Goal: Transaction & Acquisition: Purchase product/service

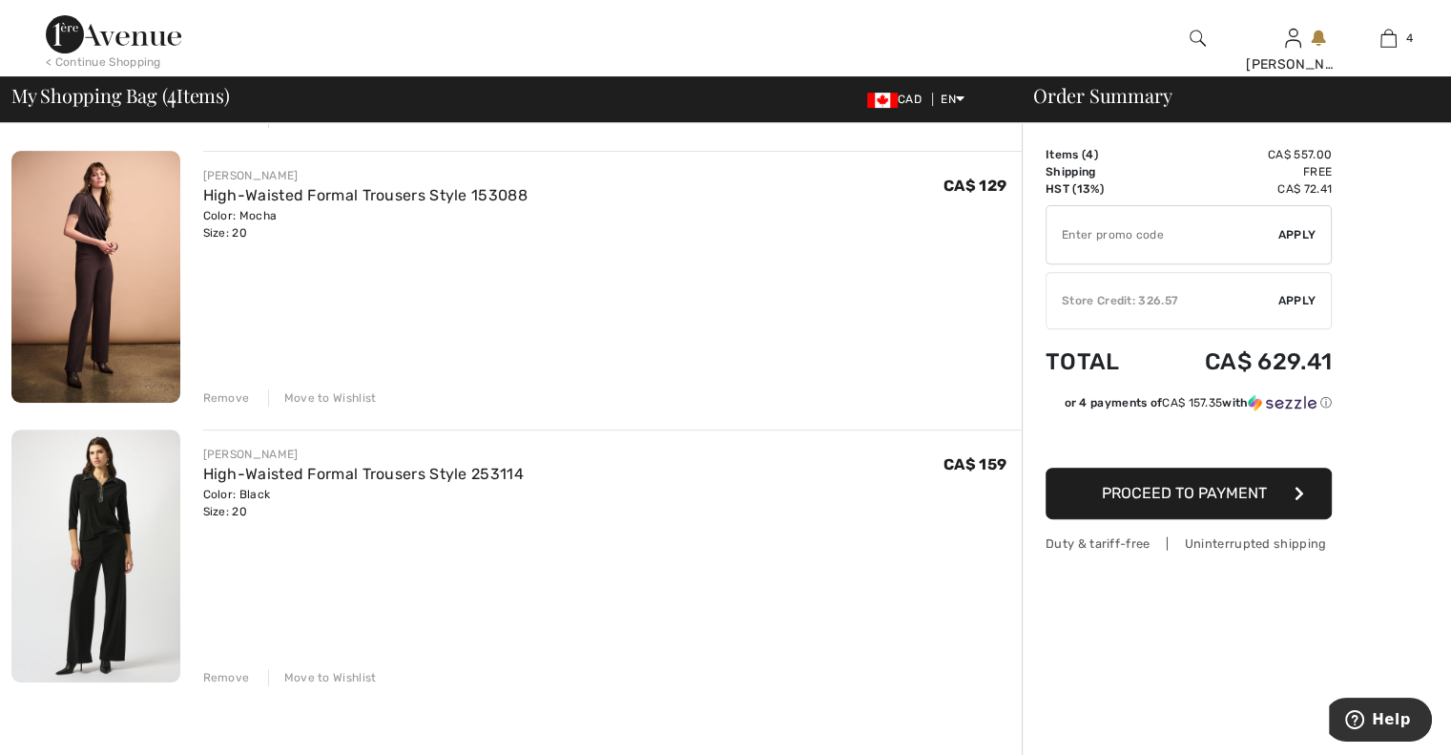
scroll to position [763, 0]
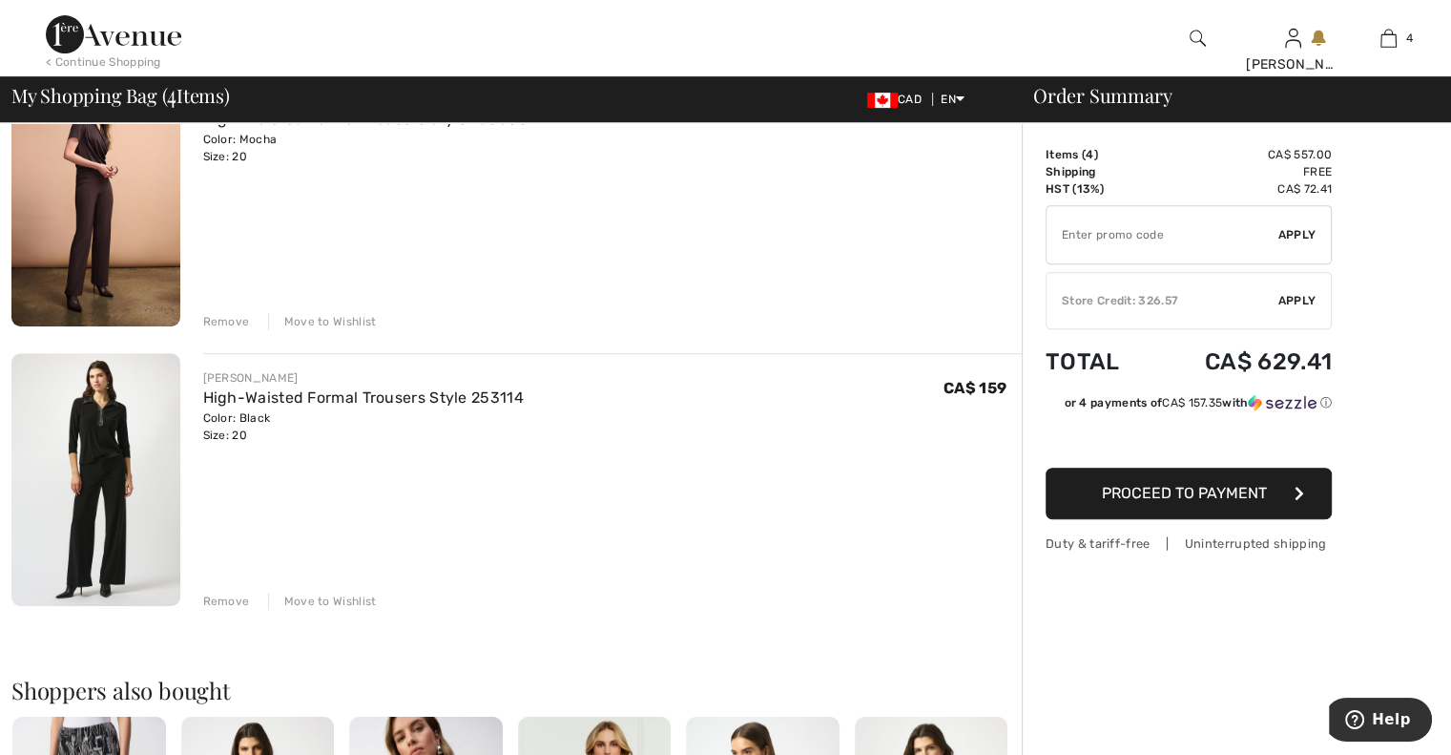
click at [222, 596] on div "Remove" at bounding box center [226, 601] width 47 height 17
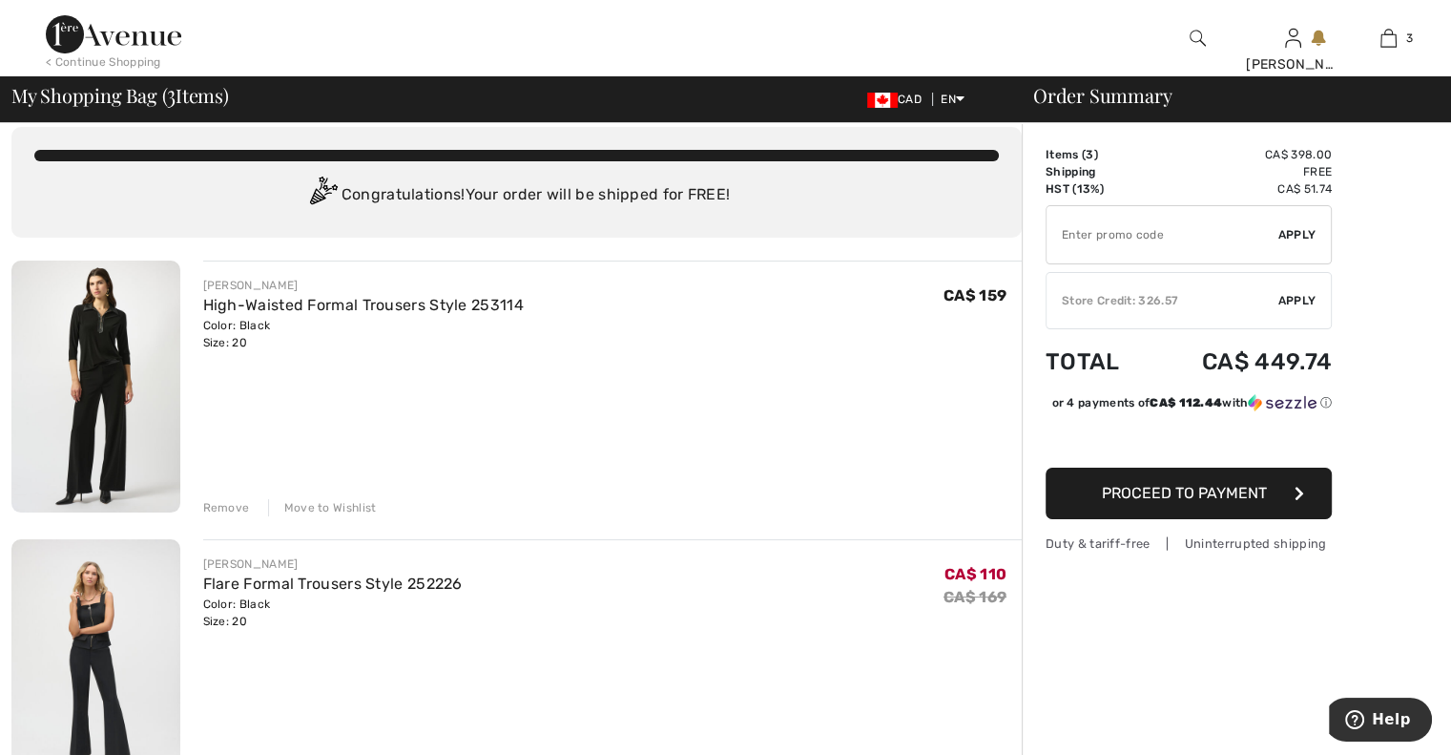
scroll to position [0, 0]
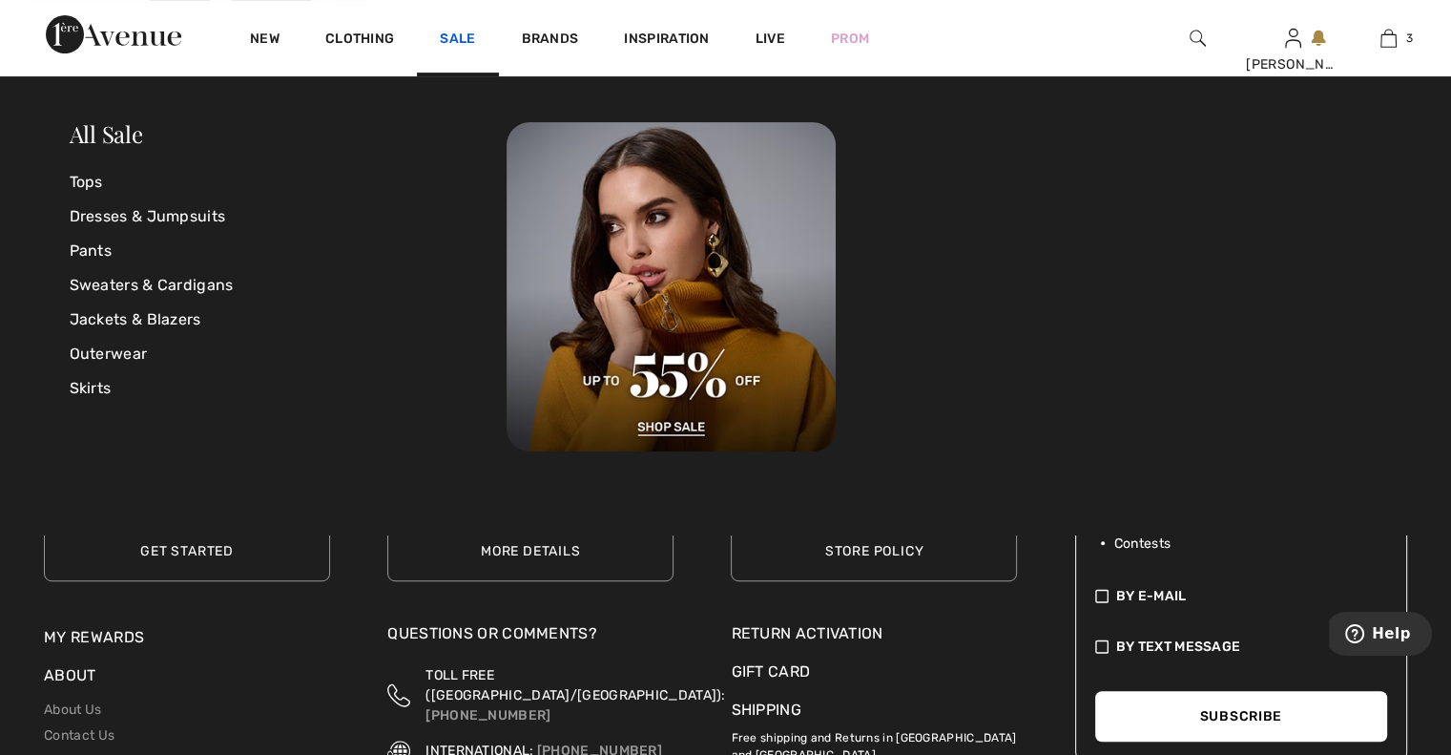
click at [452, 48] on link "Sale" at bounding box center [457, 41] width 35 height 20
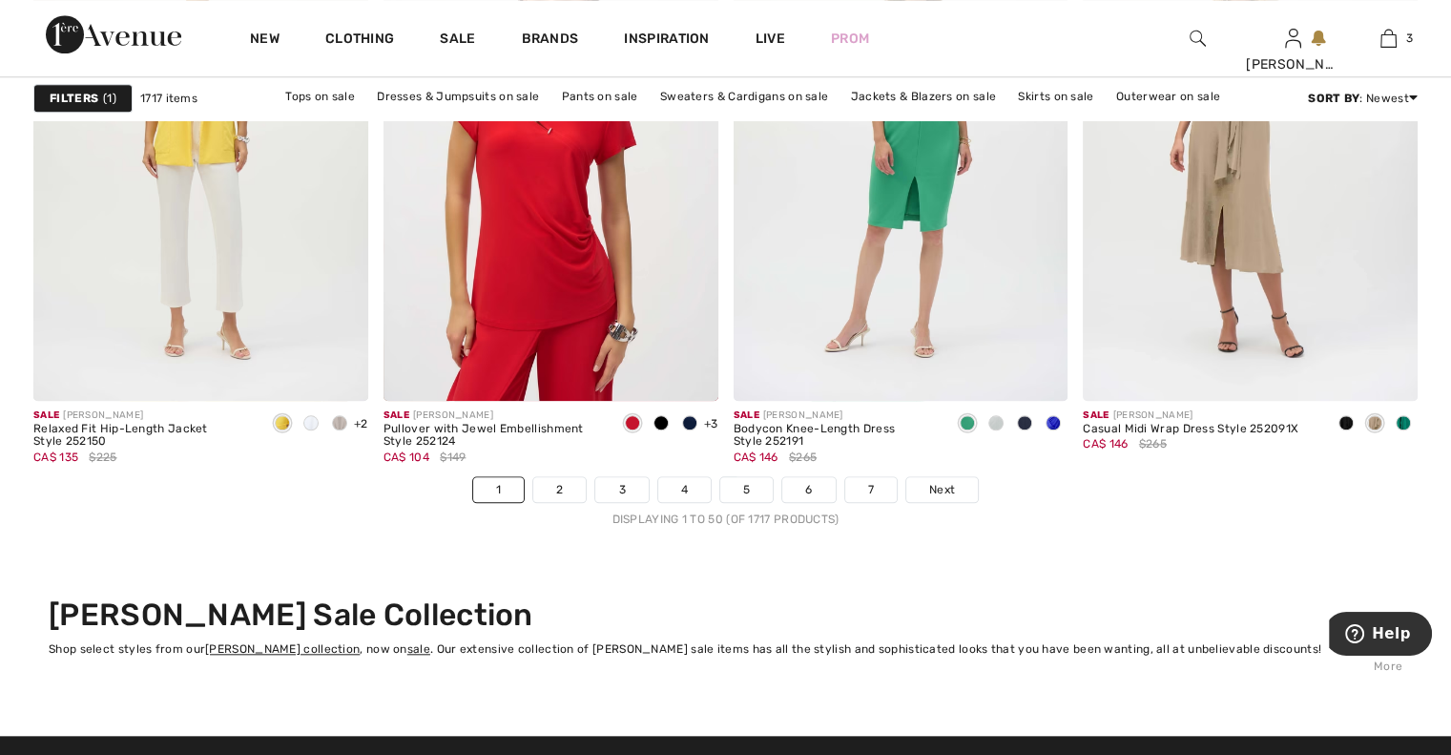
scroll to position [9199, 0]
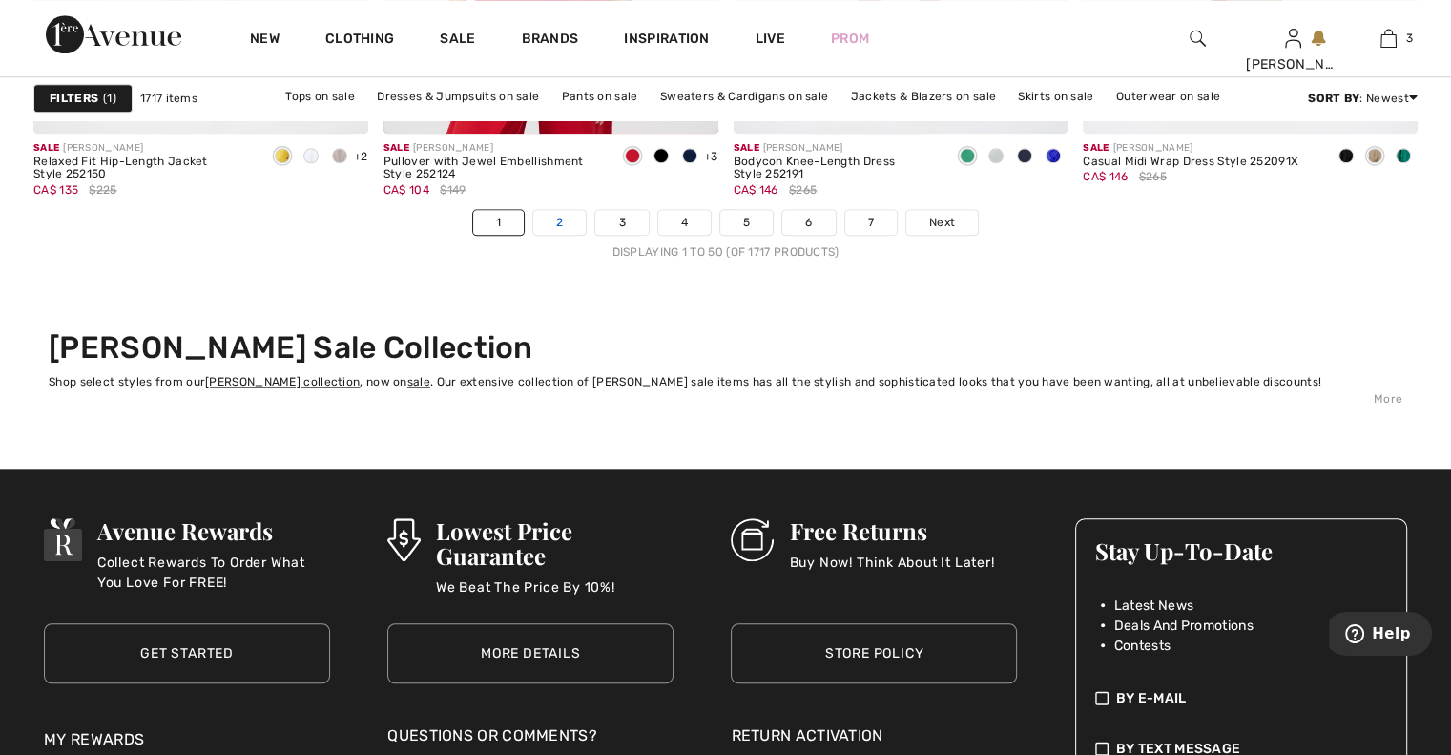
click at [558, 212] on link "2" at bounding box center [559, 222] width 52 height 25
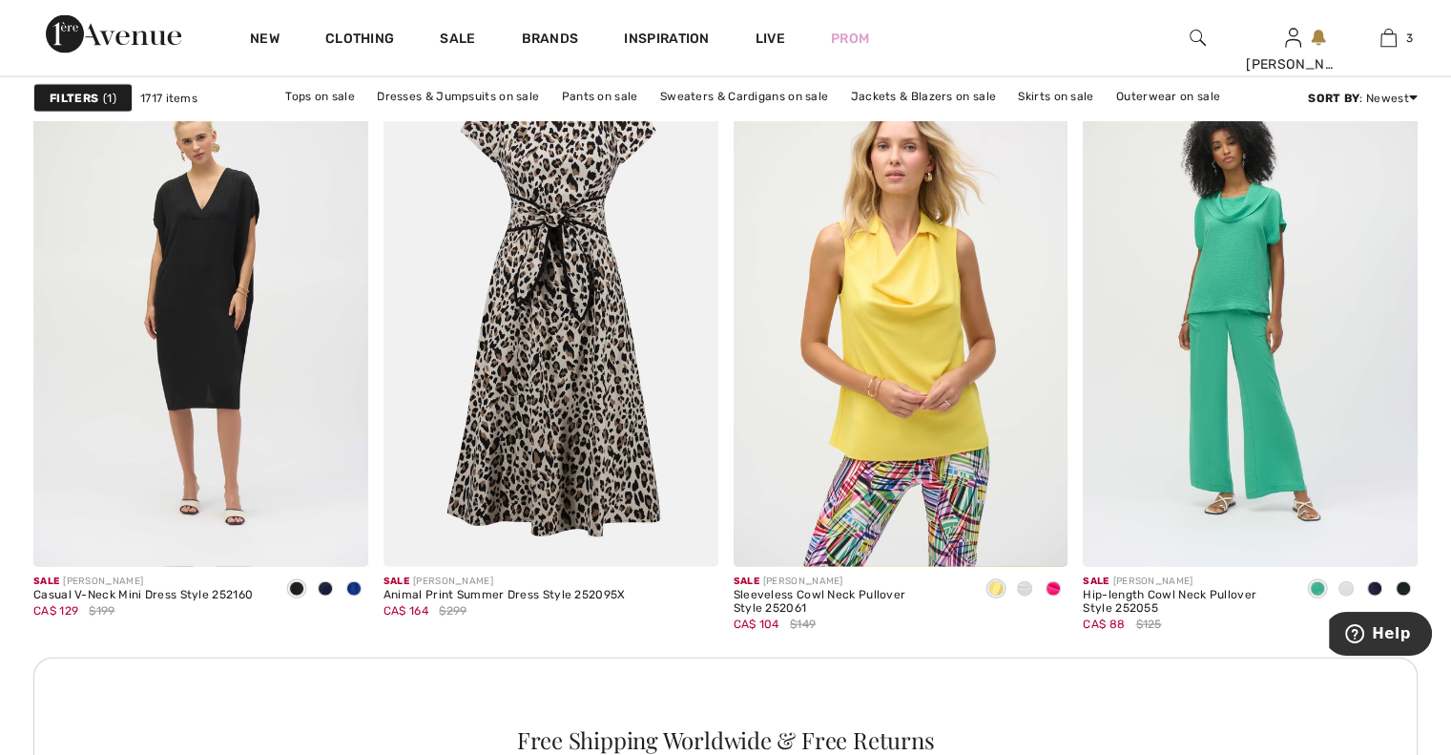
scroll to position [4122, 0]
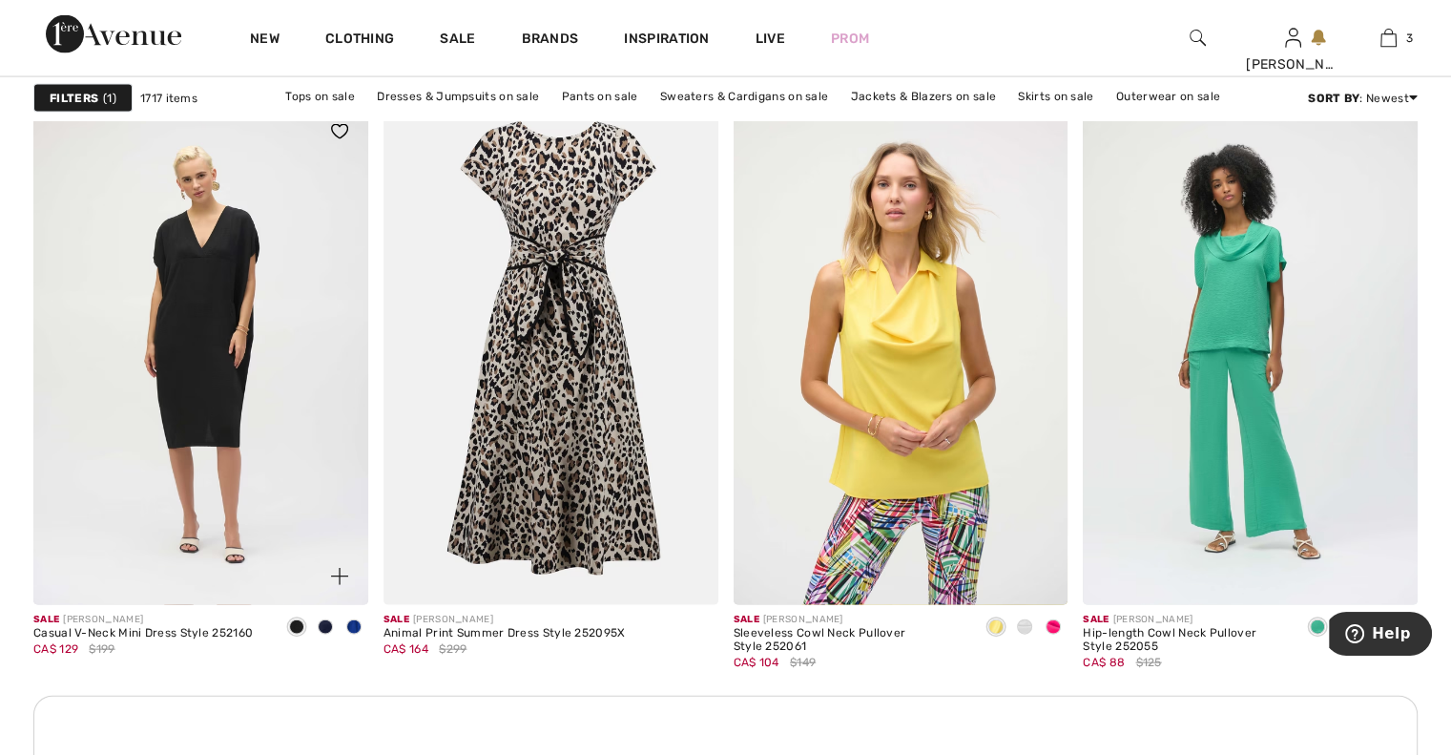
click at [347, 625] on span at bounding box center [353, 626] width 15 height 15
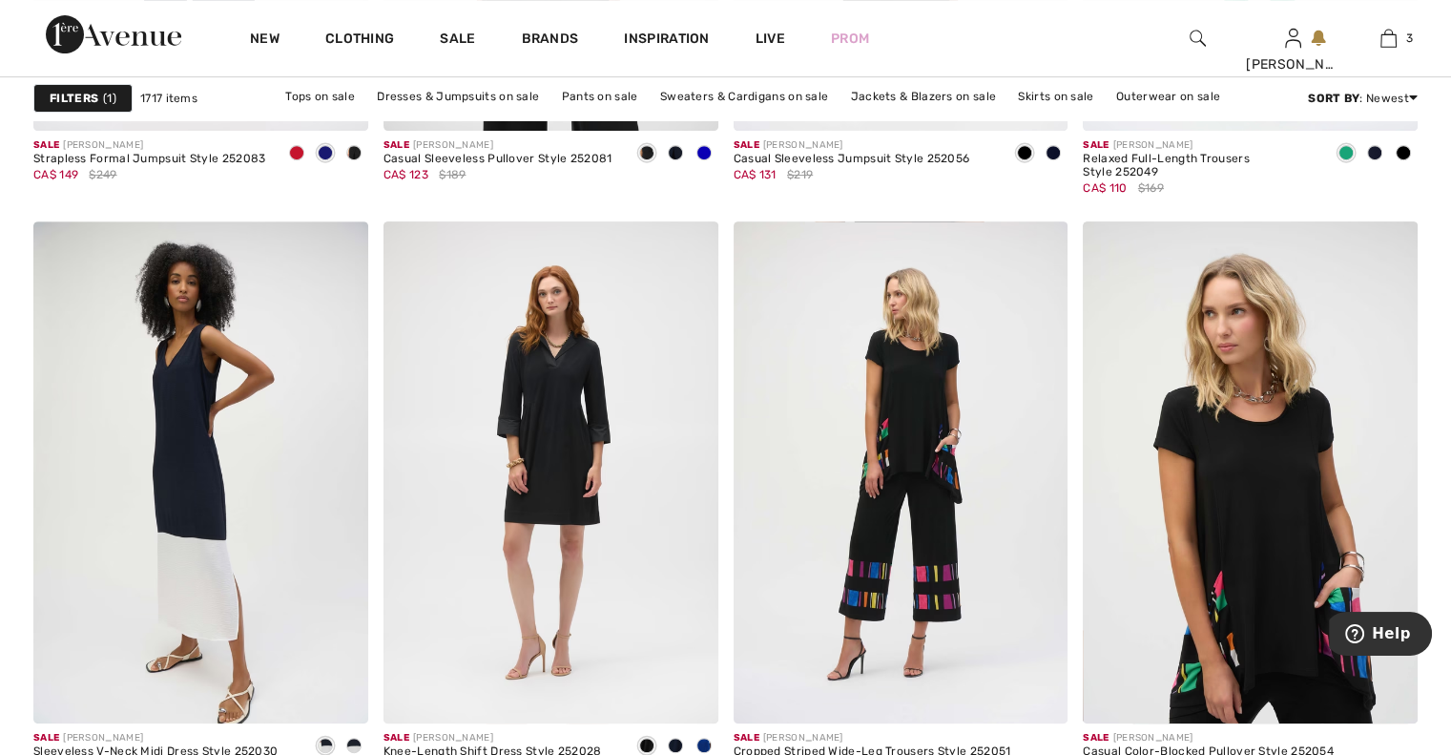
scroll to position [8130, 0]
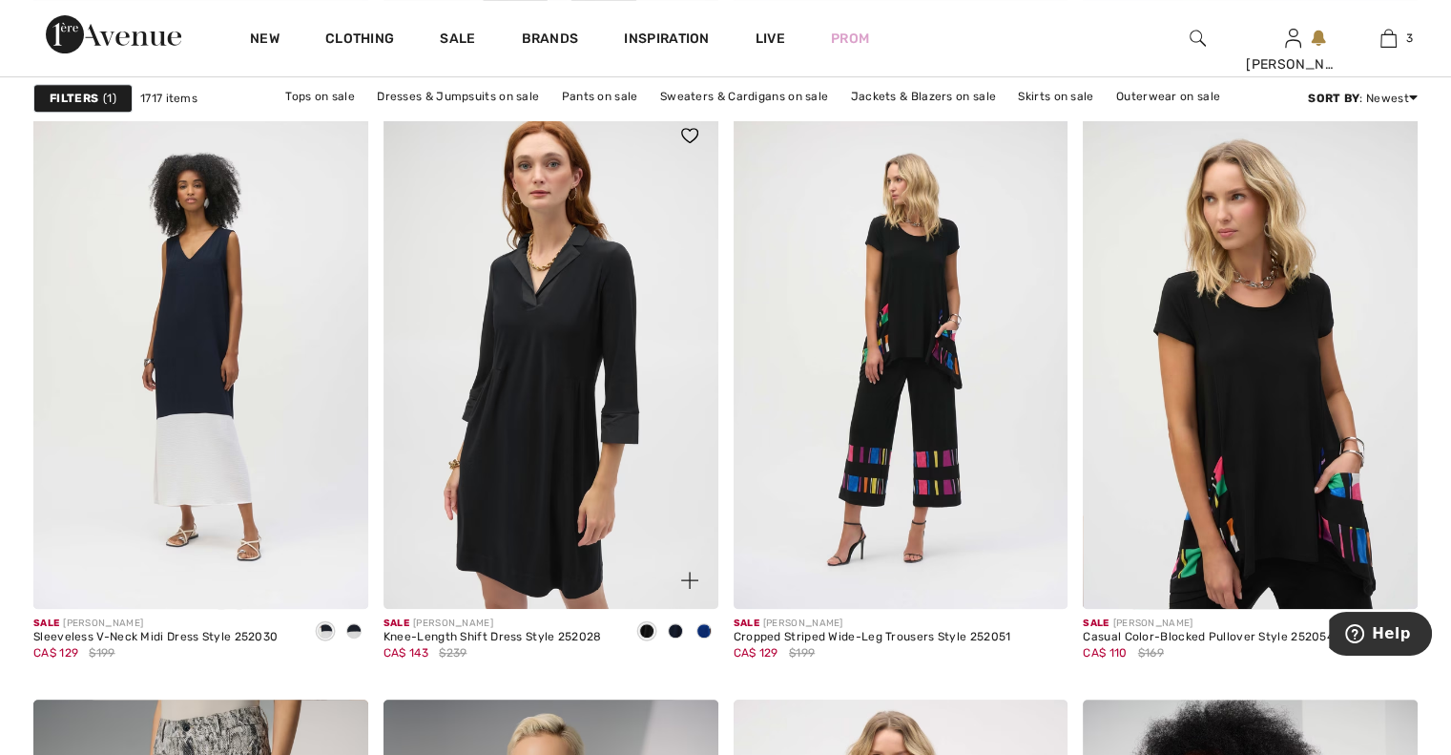
click at [574, 454] on img at bounding box center [551, 358] width 335 height 502
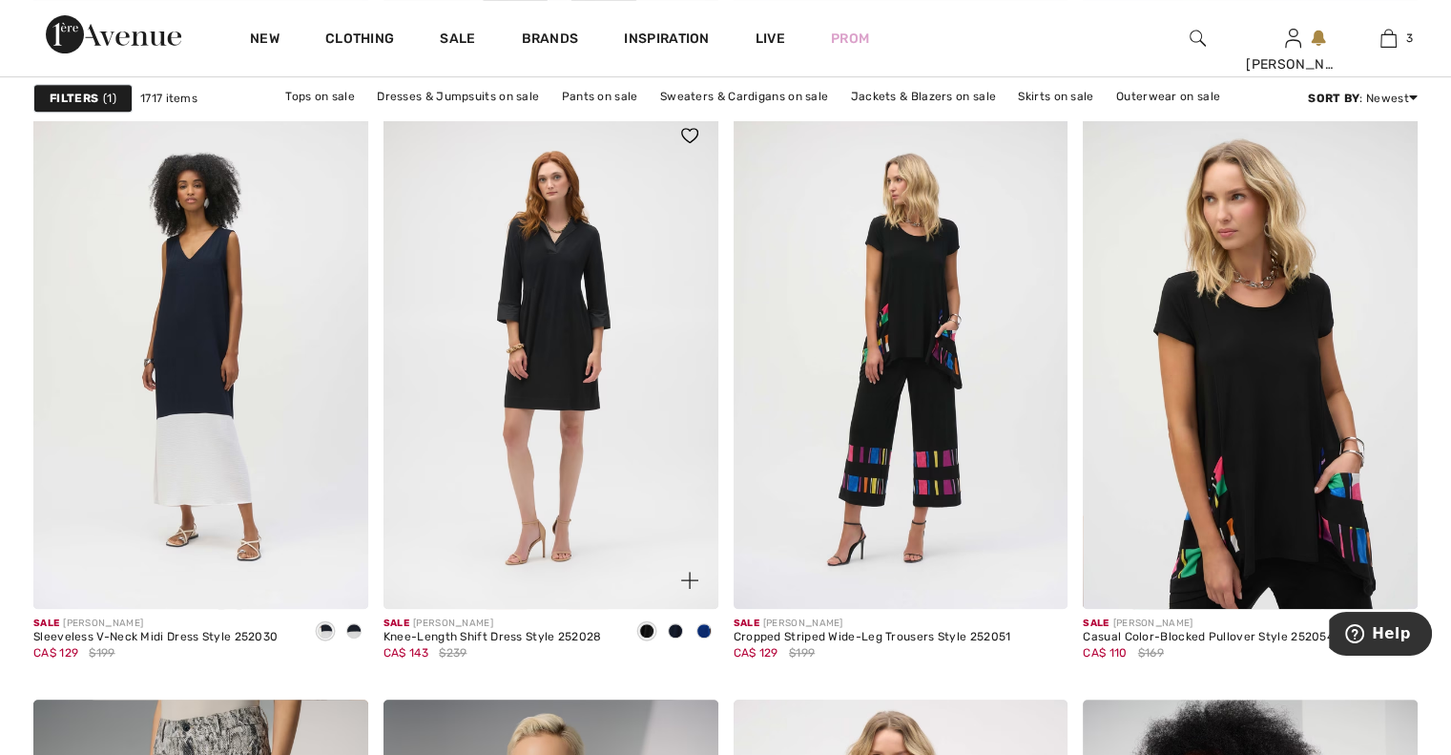
click at [711, 616] on div at bounding box center [704, 631] width 29 height 31
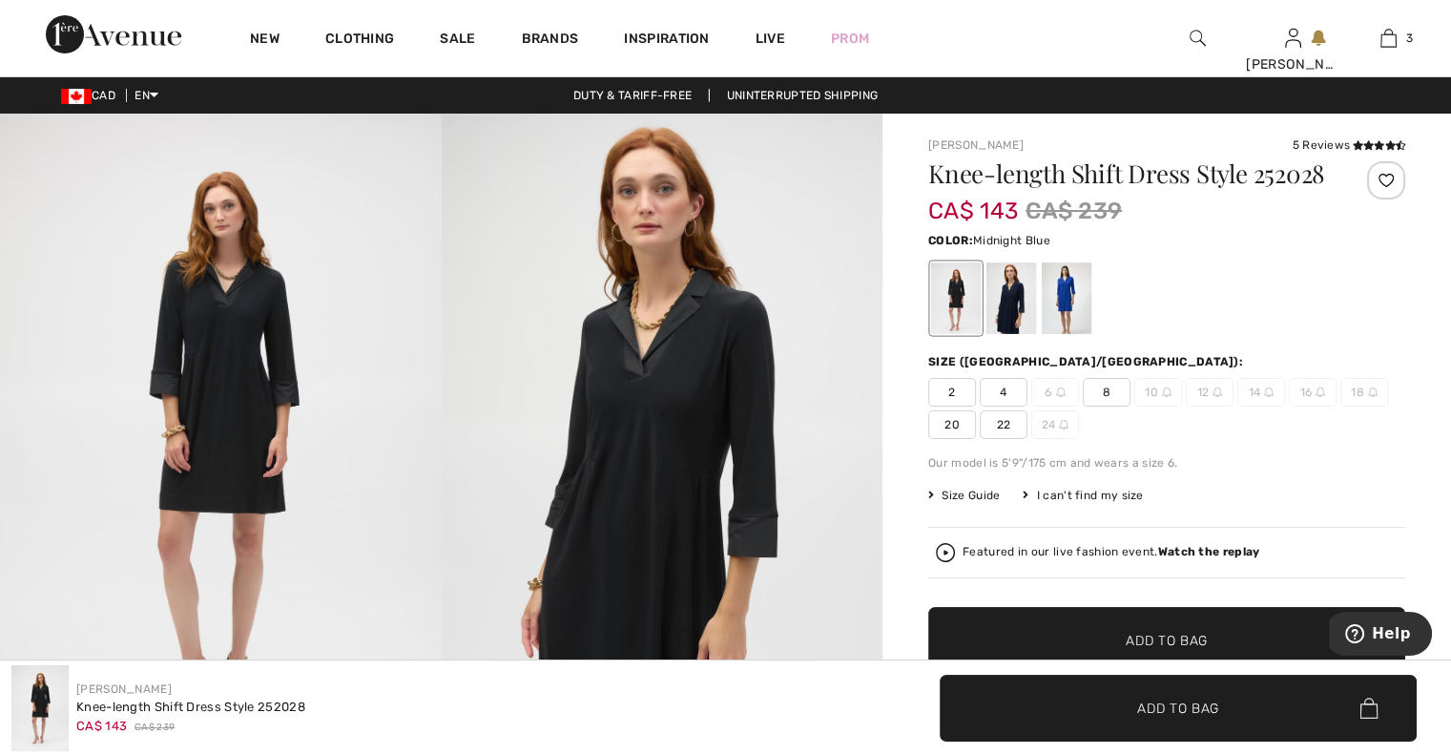
click at [1017, 333] on div at bounding box center [1012, 298] width 50 height 72
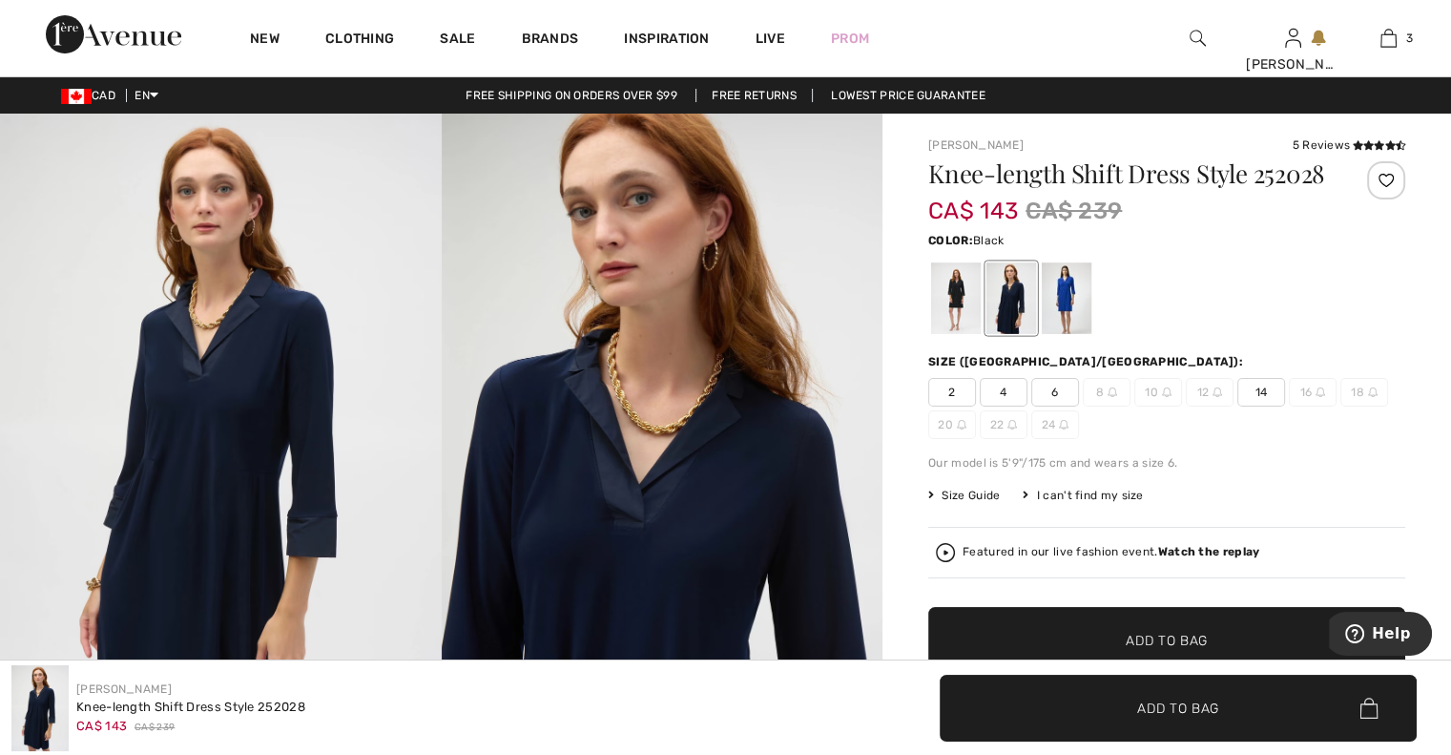
click at [952, 334] on div at bounding box center [956, 298] width 50 height 72
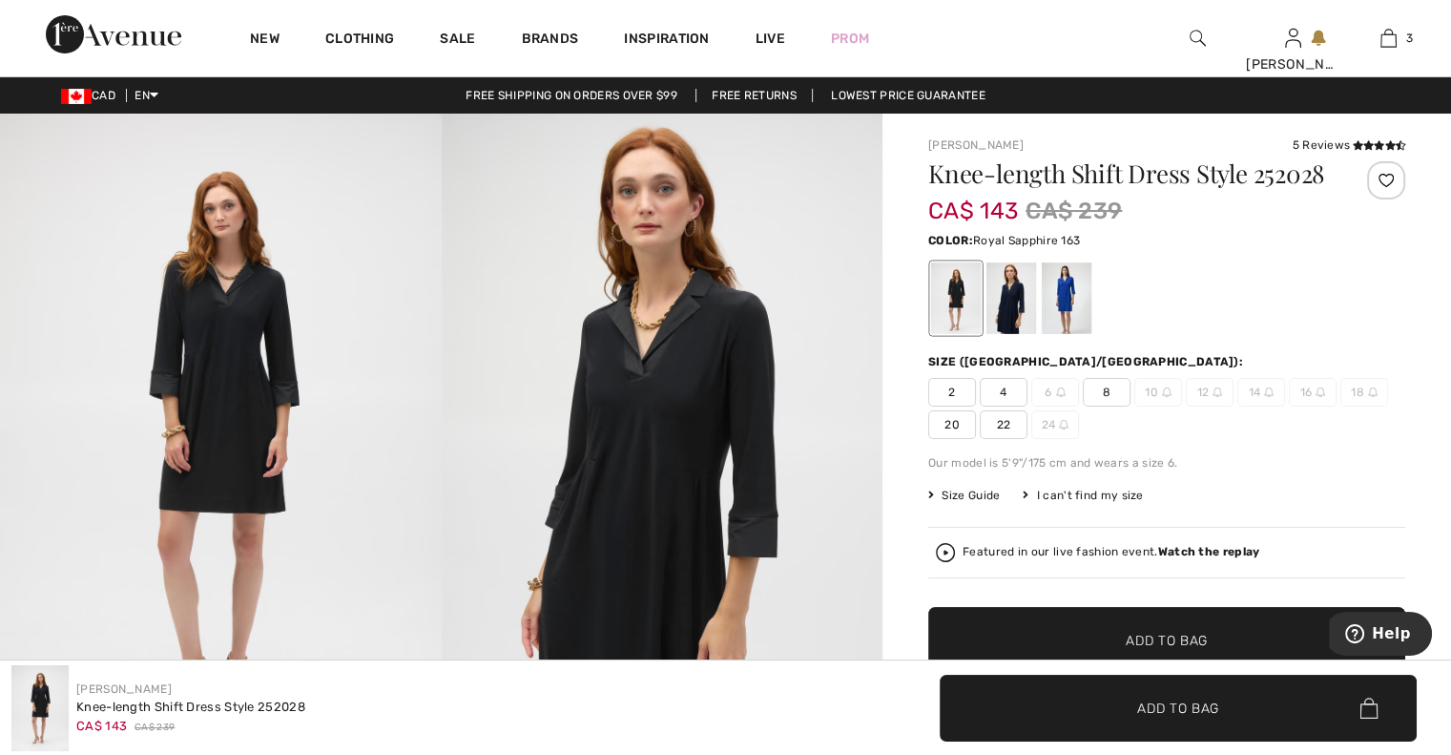
click at [1079, 334] on div at bounding box center [1067, 298] width 50 height 72
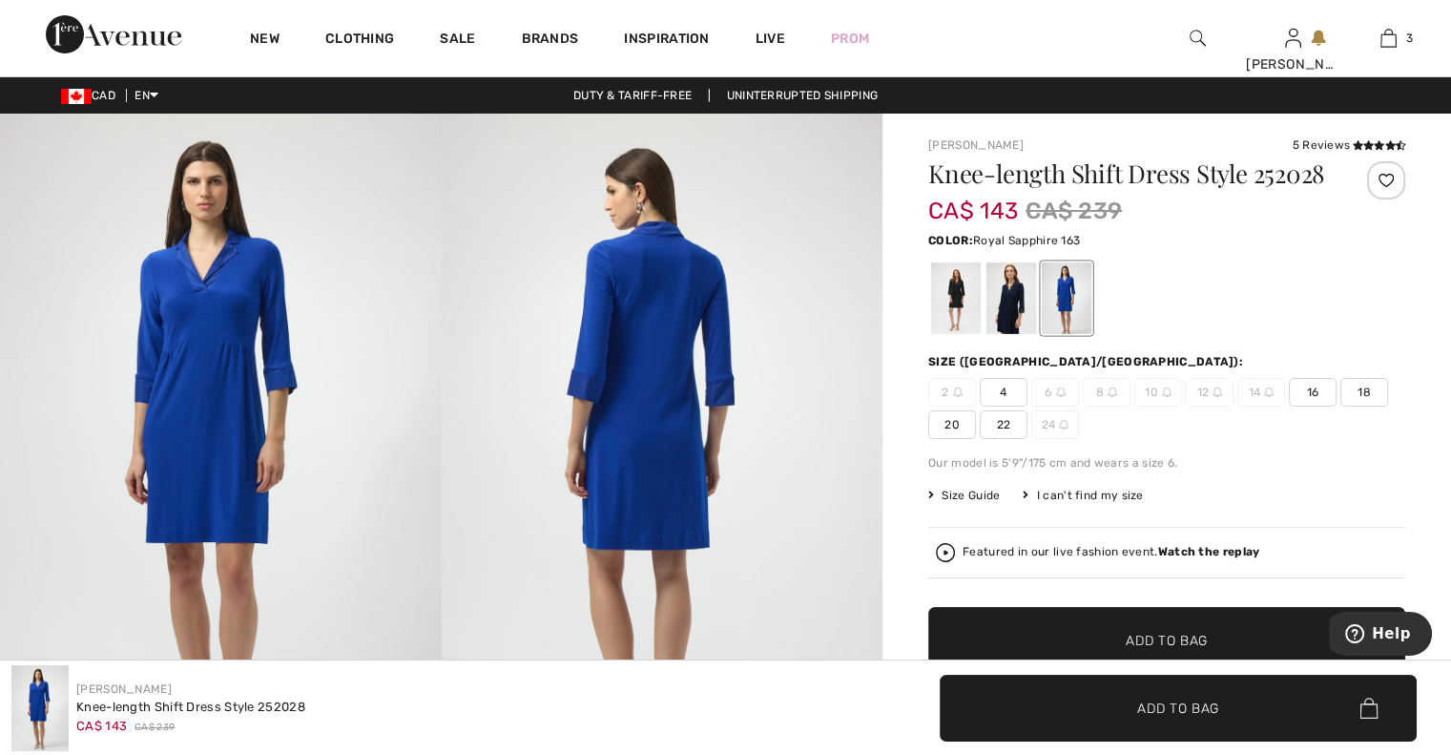
click at [181, 384] on img at bounding box center [221, 444] width 442 height 661
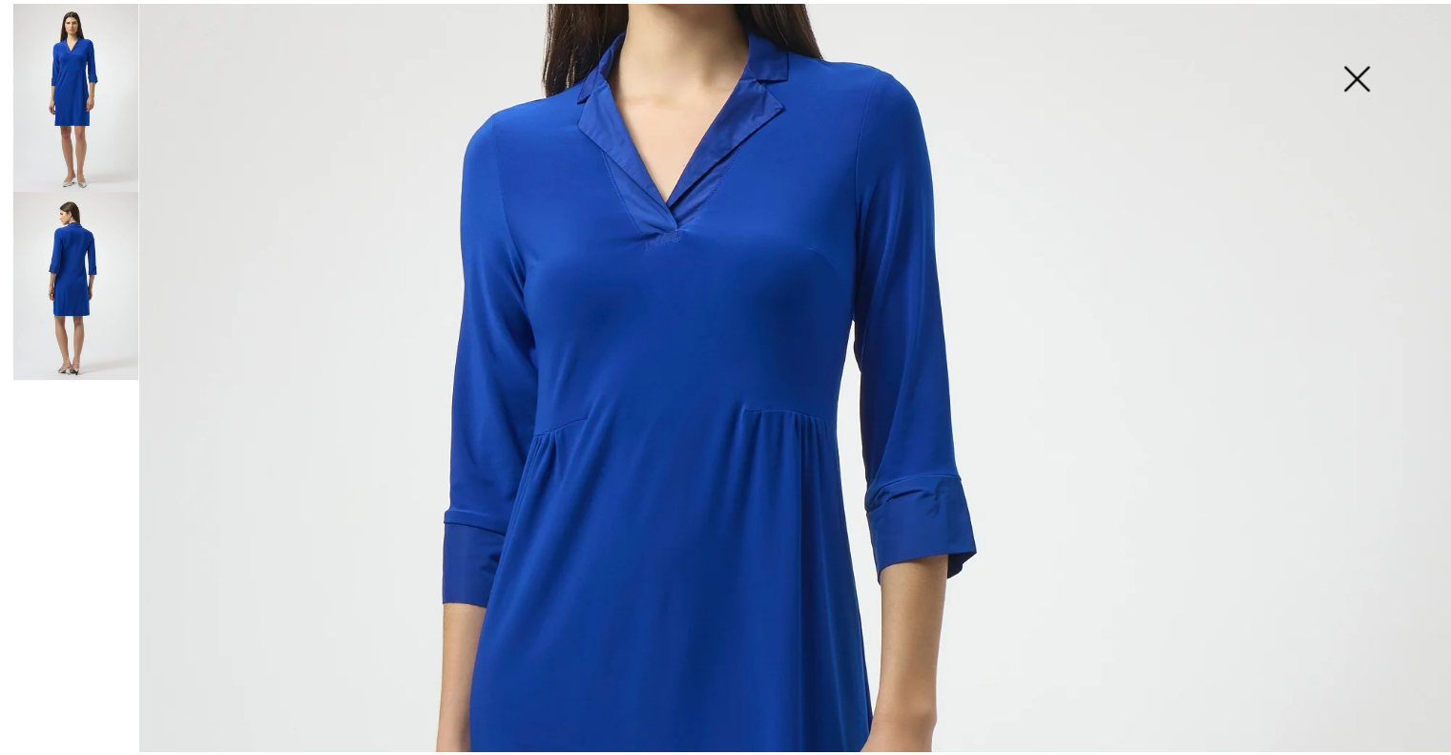
scroll to position [356, 0]
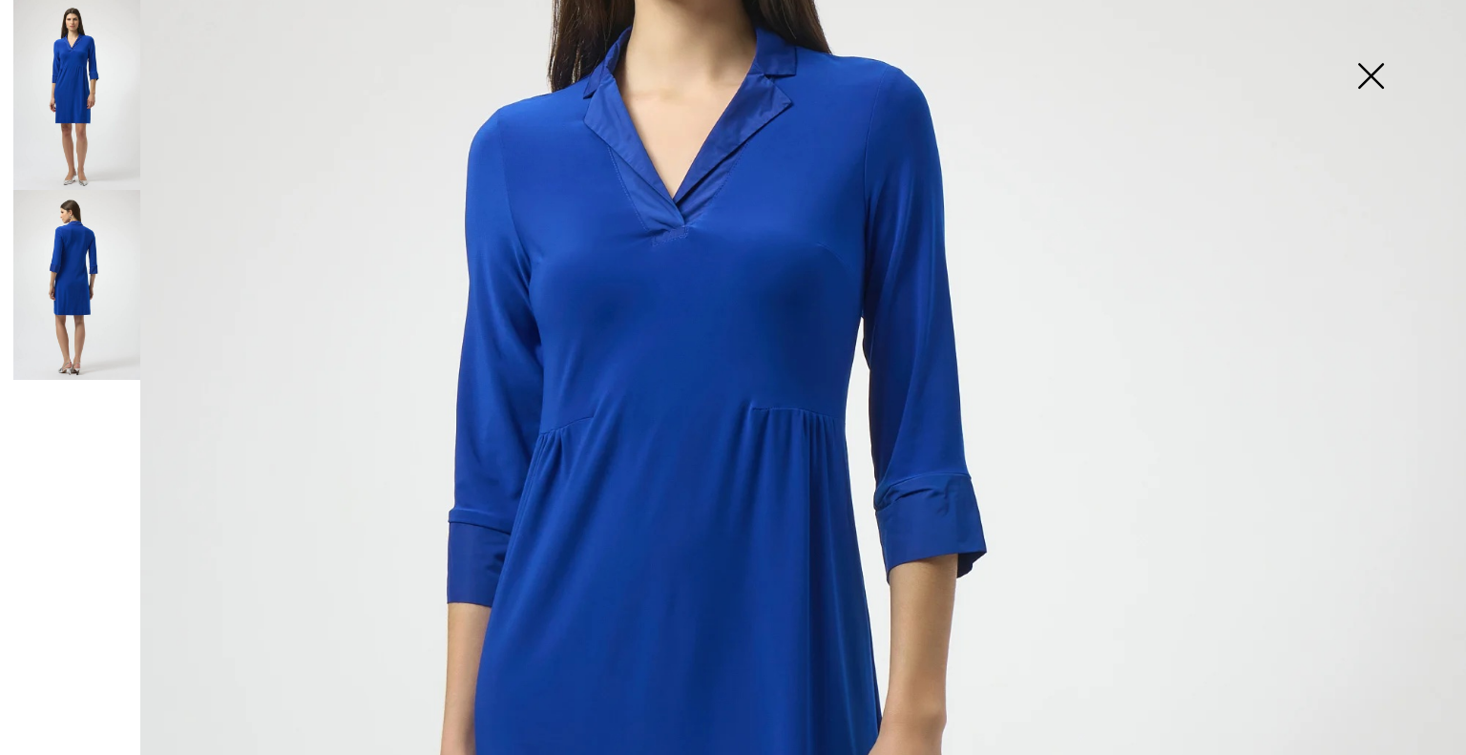
click at [1373, 75] on img at bounding box center [1370, 78] width 95 height 98
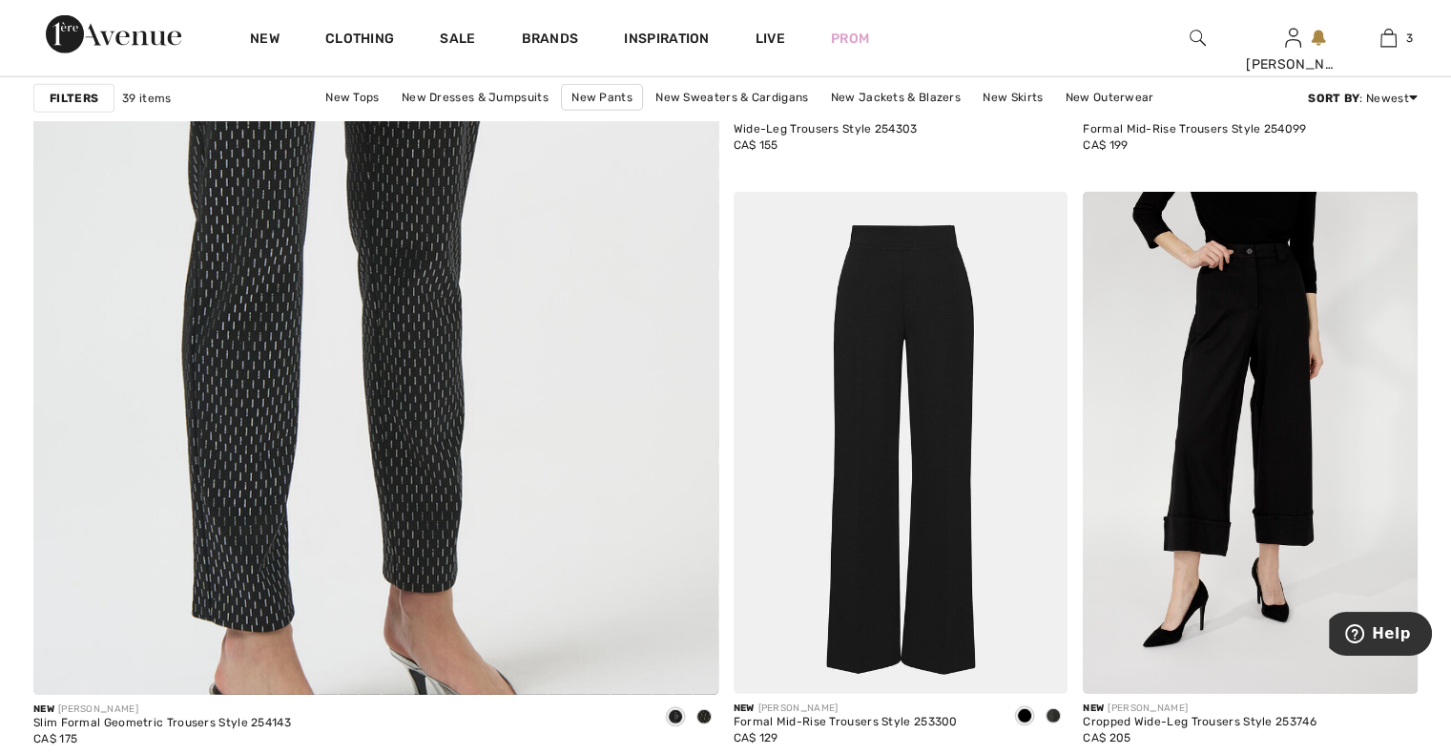
scroll to position [5382, 0]
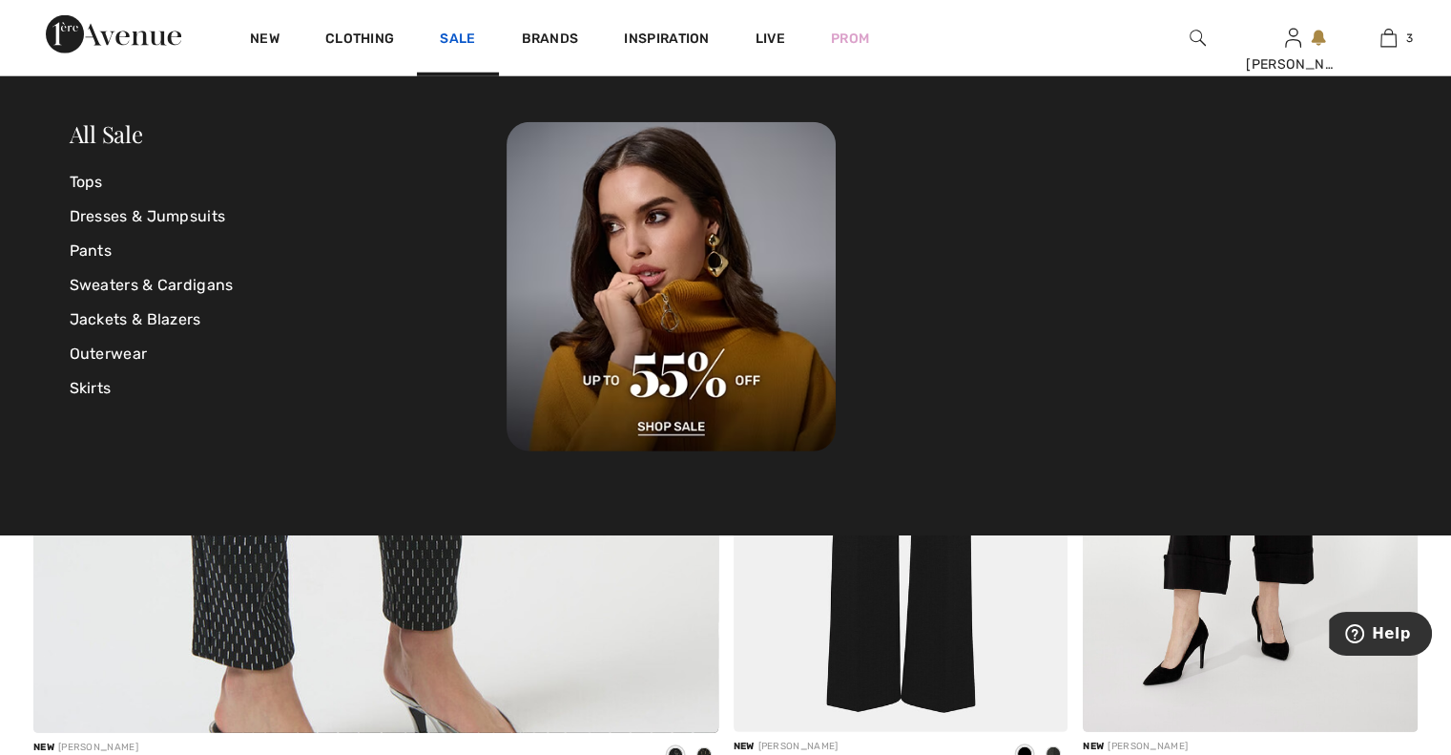
click at [466, 40] on link "Sale" at bounding box center [457, 41] width 35 height 20
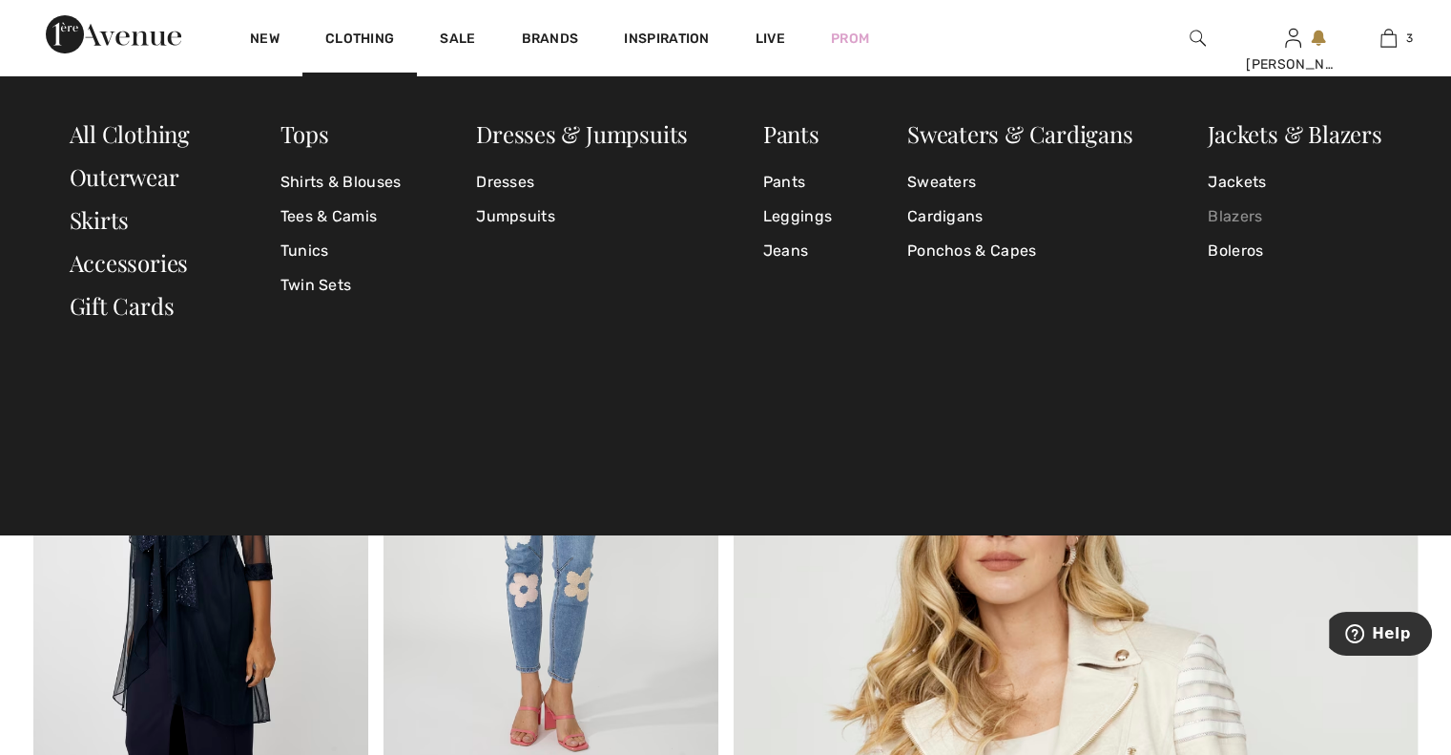
click at [1235, 213] on link "Blazers" at bounding box center [1295, 216] width 174 height 34
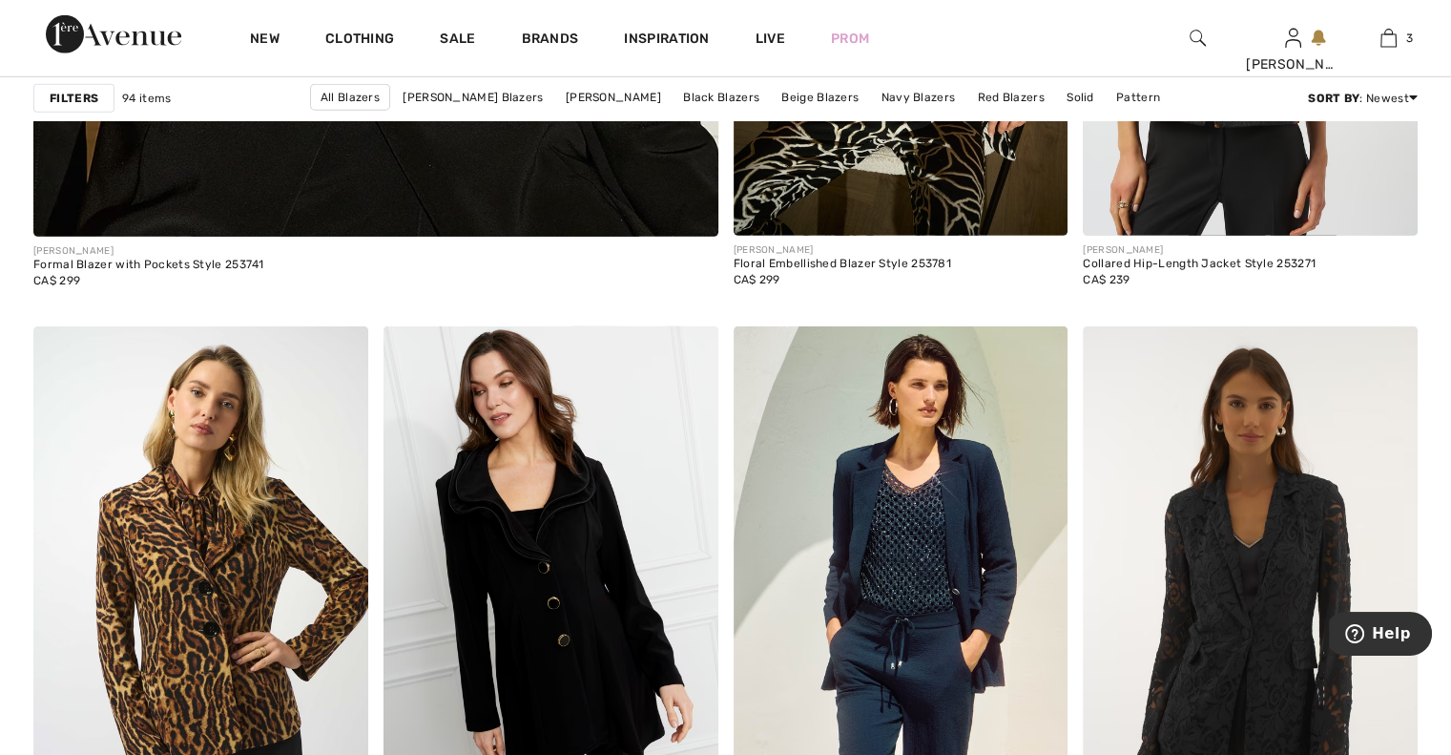
scroll to position [6031, 0]
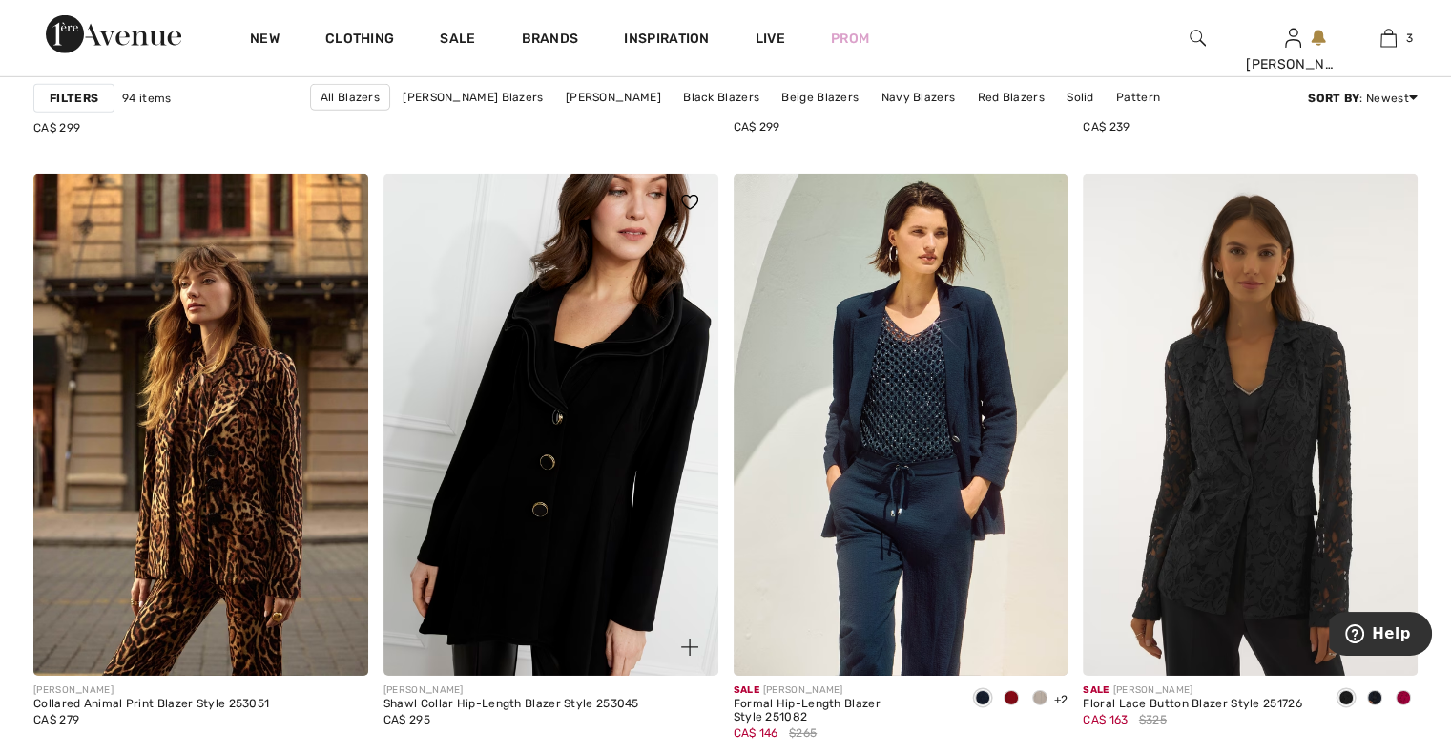
click at [581, 545] on img at bounding box center [551, 425] width 335 height 502
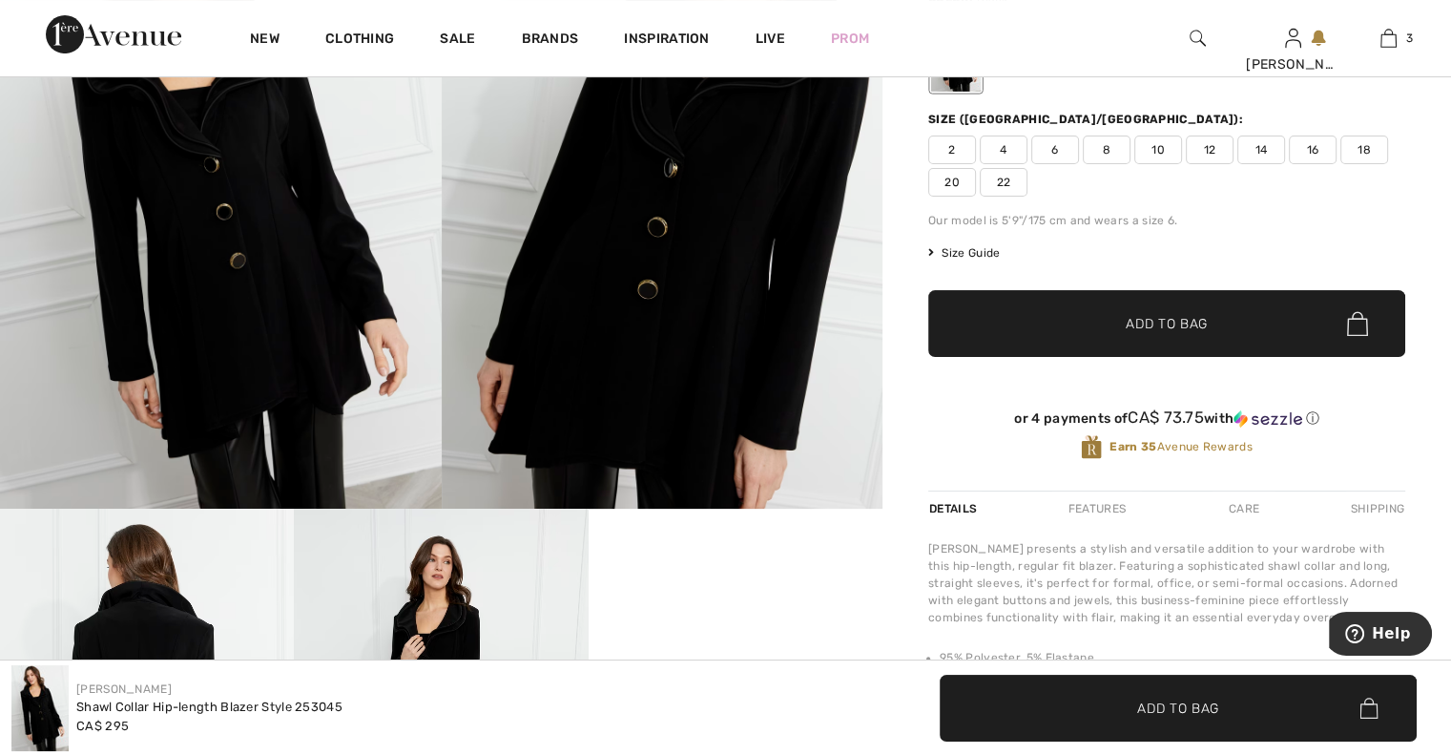
scroll to position [573, 0]
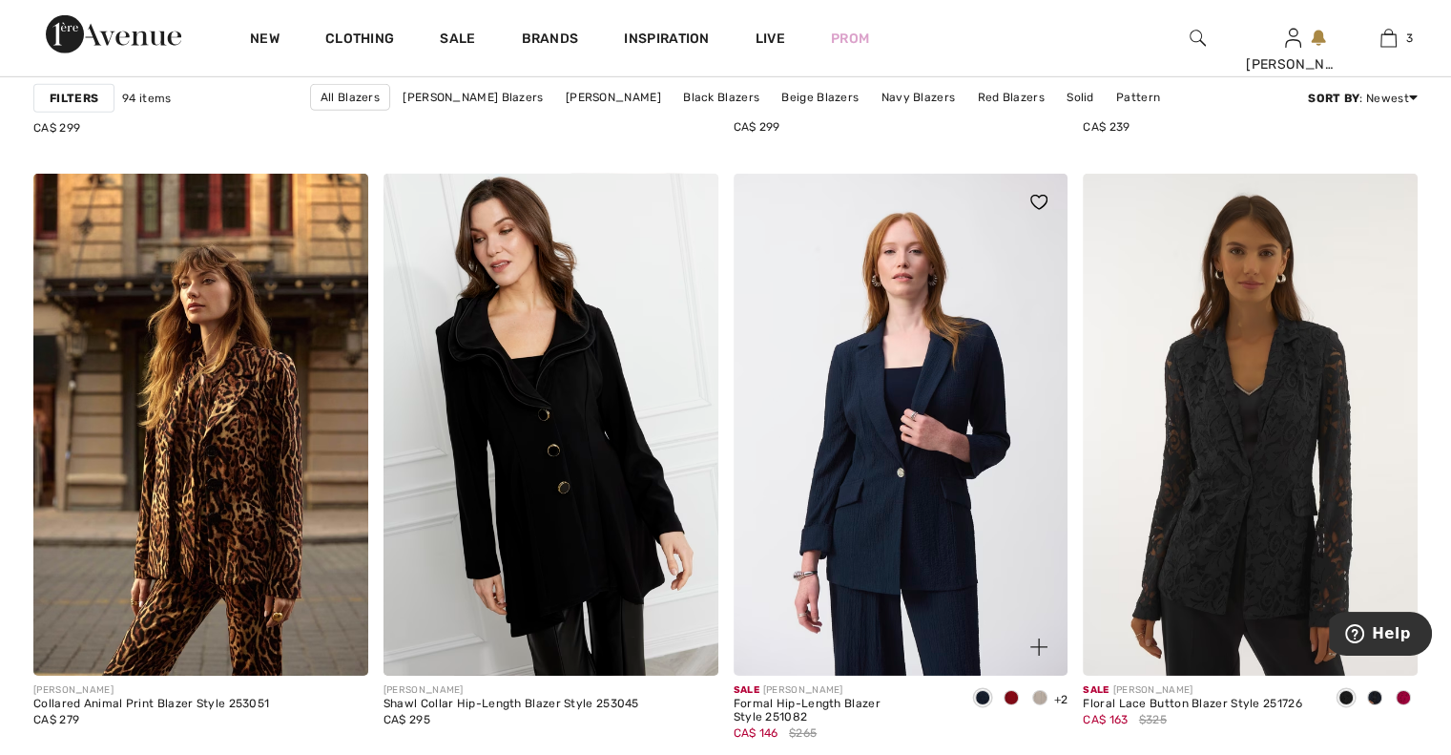
click at [914, 406] on img at bounding box center [901, 425] width 335 height 502
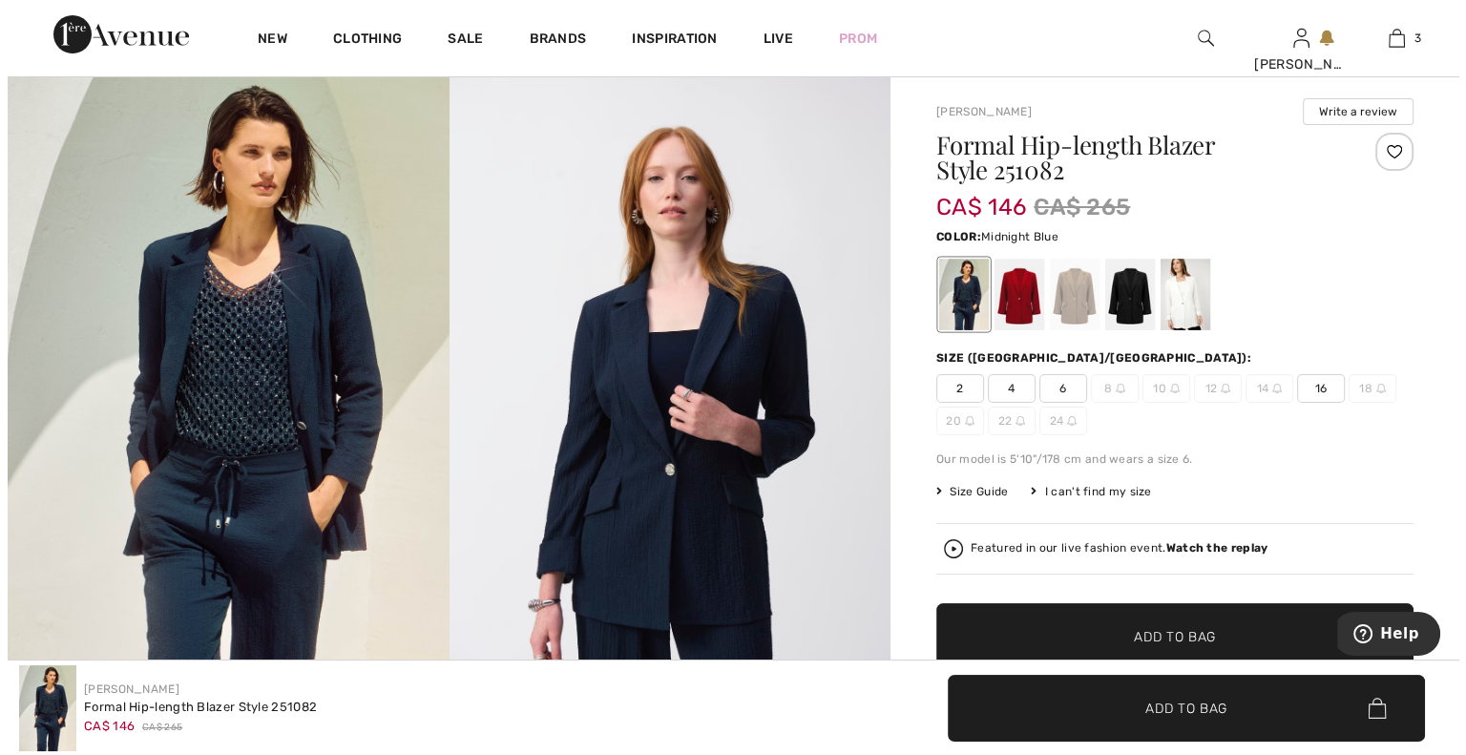
scroll to position [76, 0]
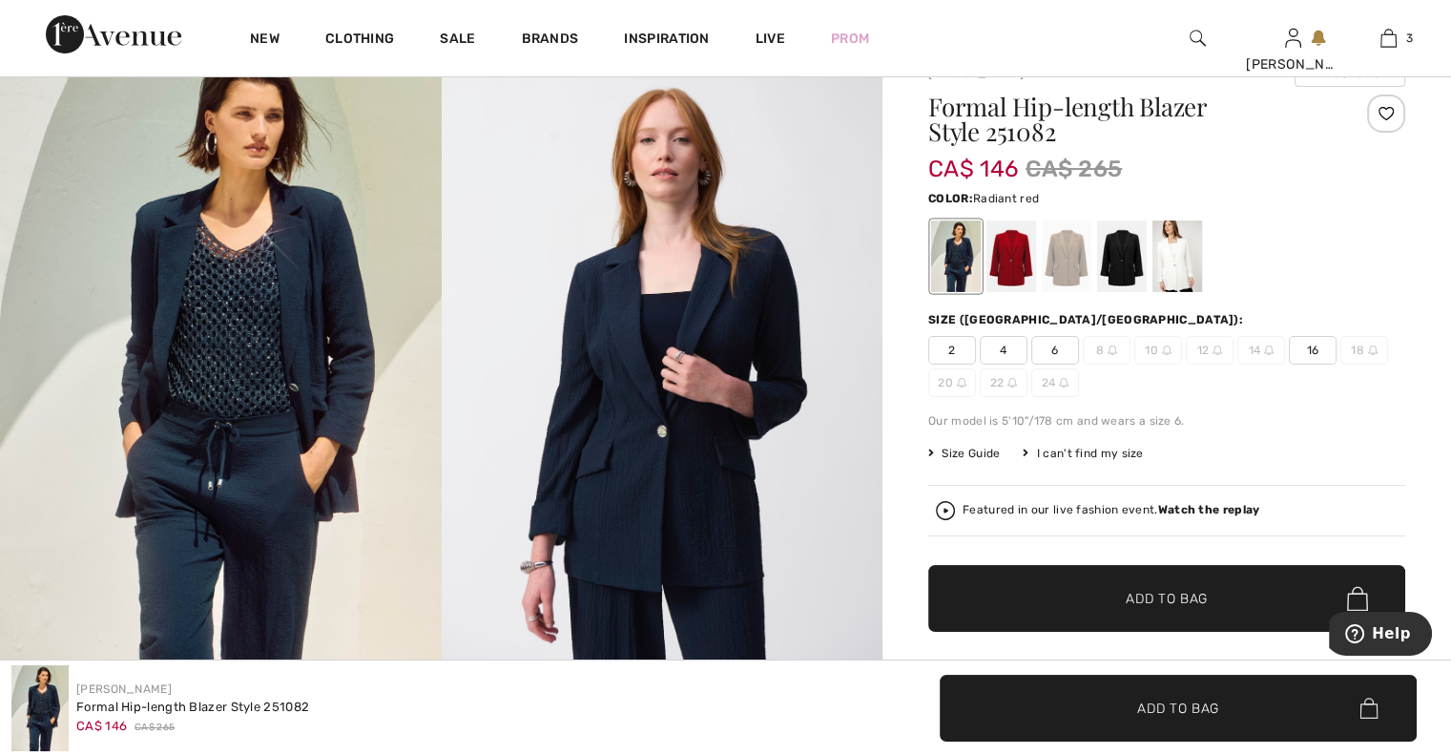
click at [1020, 272] on div at bounding box center [1012, 256] width 50 height 72
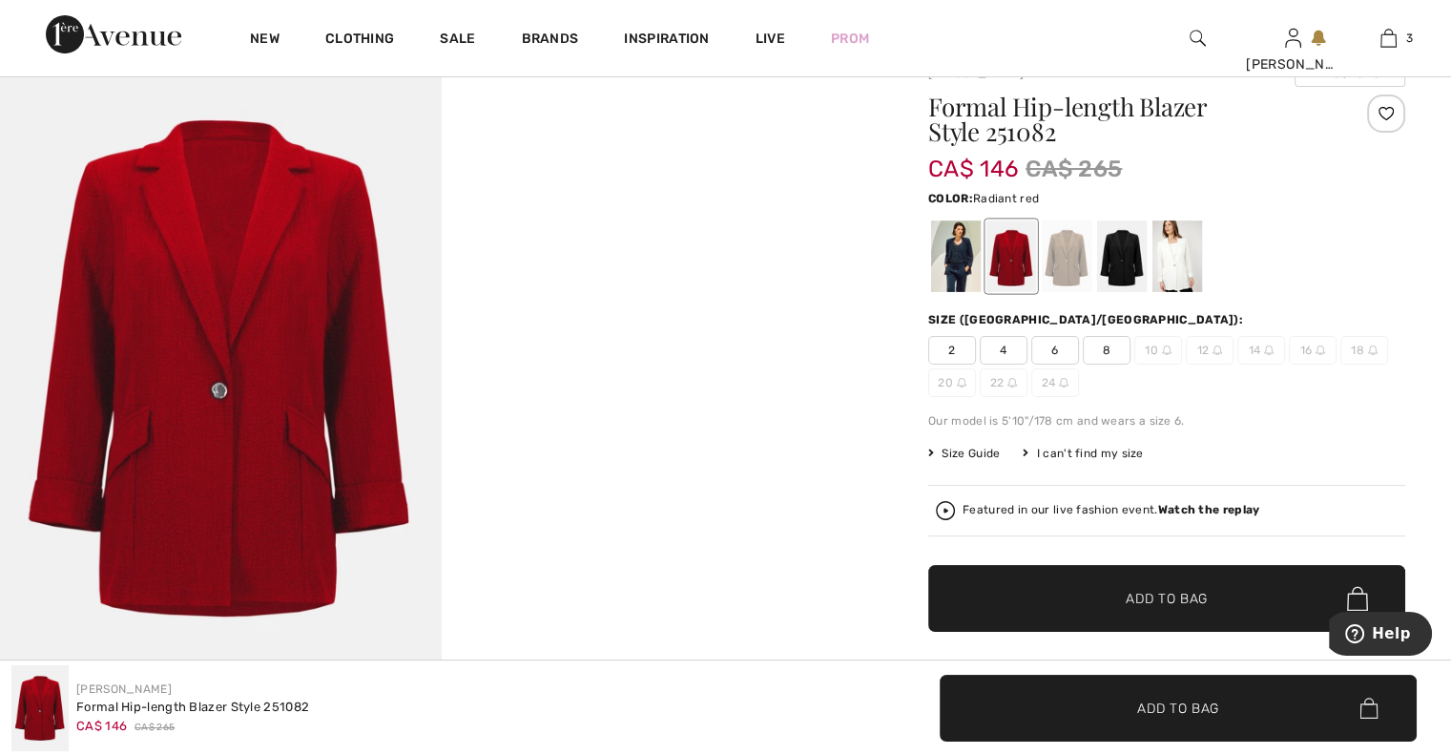
click at [297, 404] on img at bounding box center [221, 368] width 442 height 662
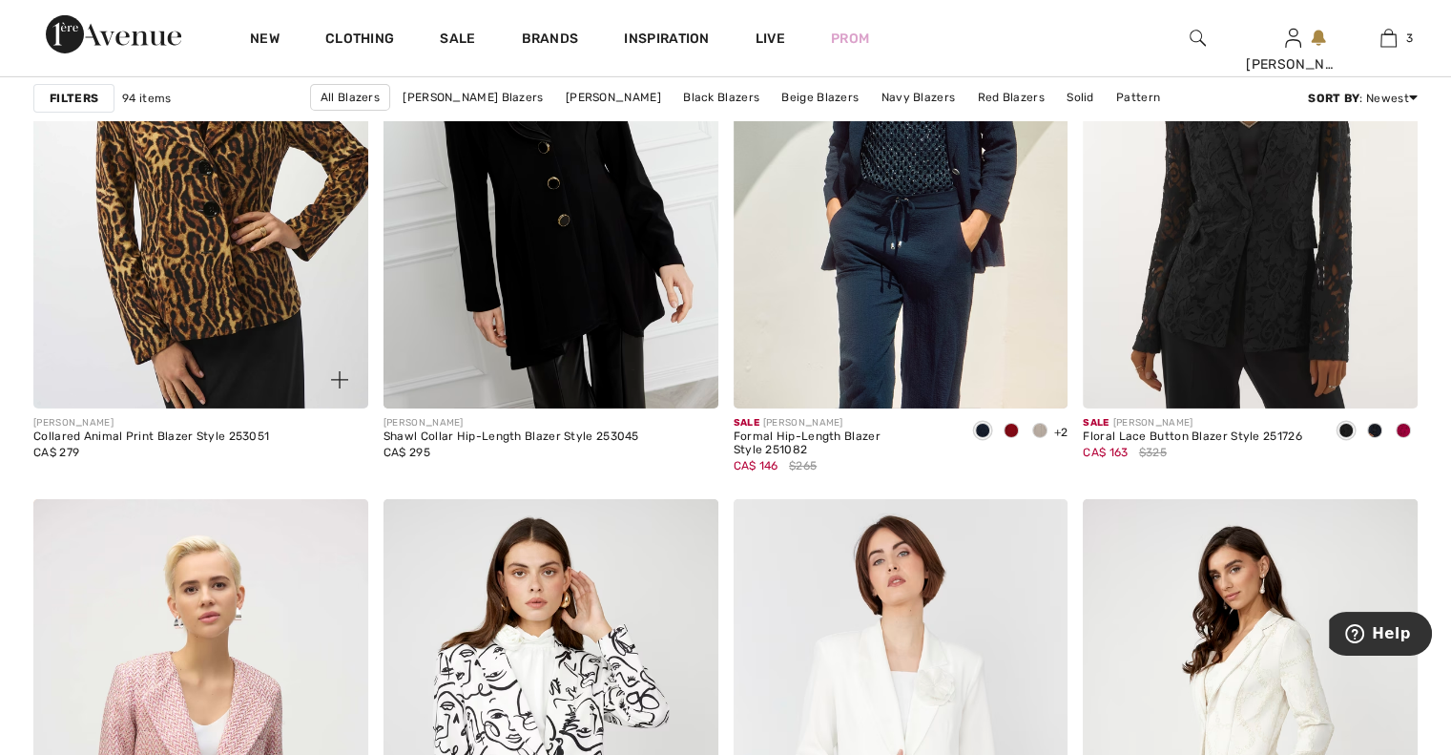
scroll to position [6107, 0]
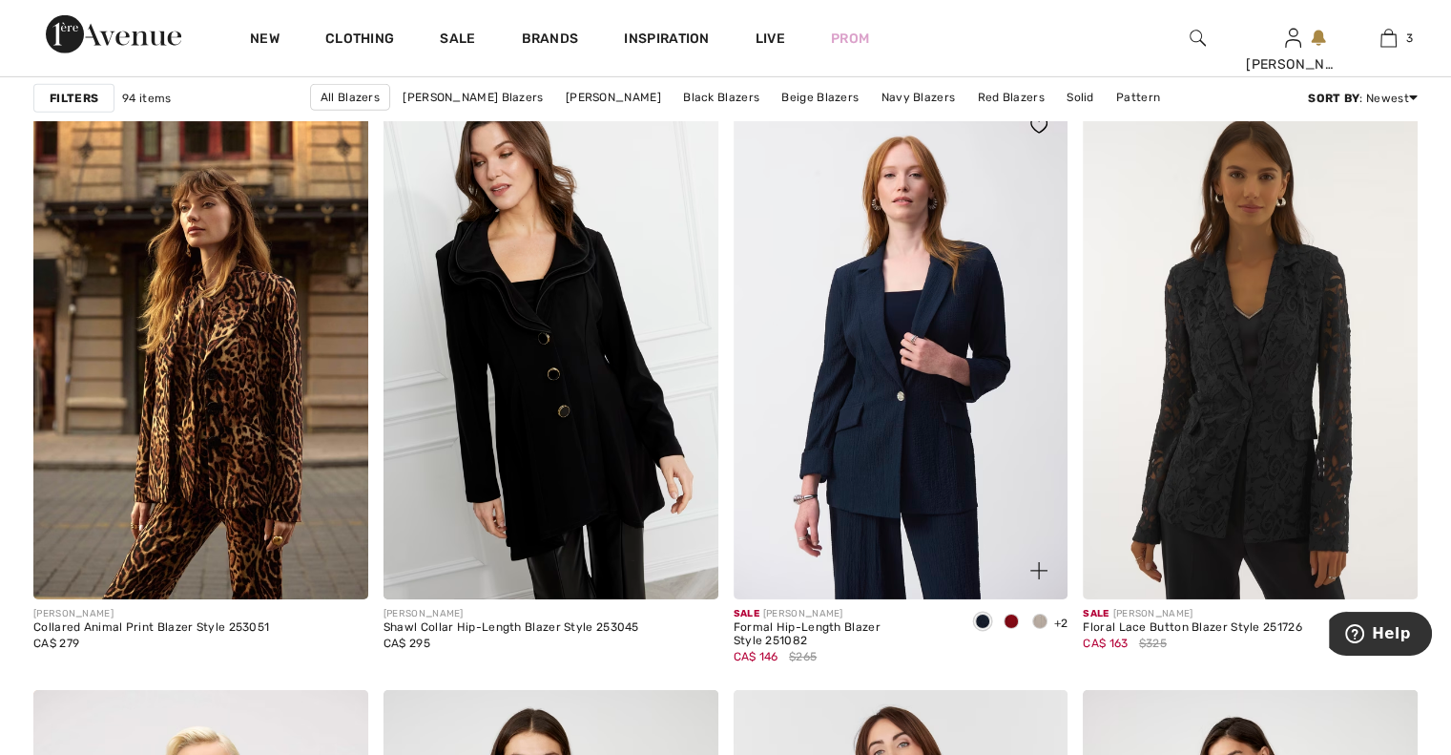
click at [950, 459] on img at bounding box center [901, 348] width 335 height 502
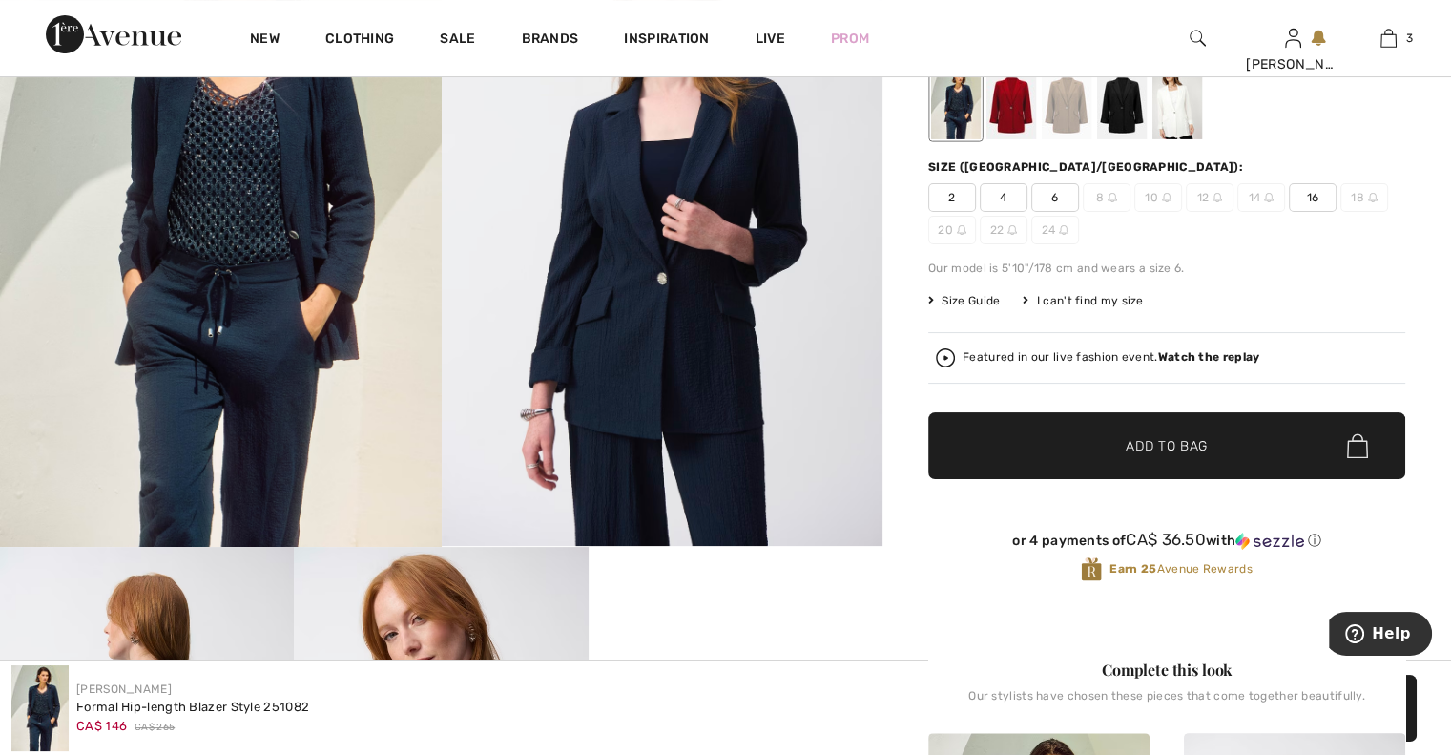
scroll to position [191, 0]
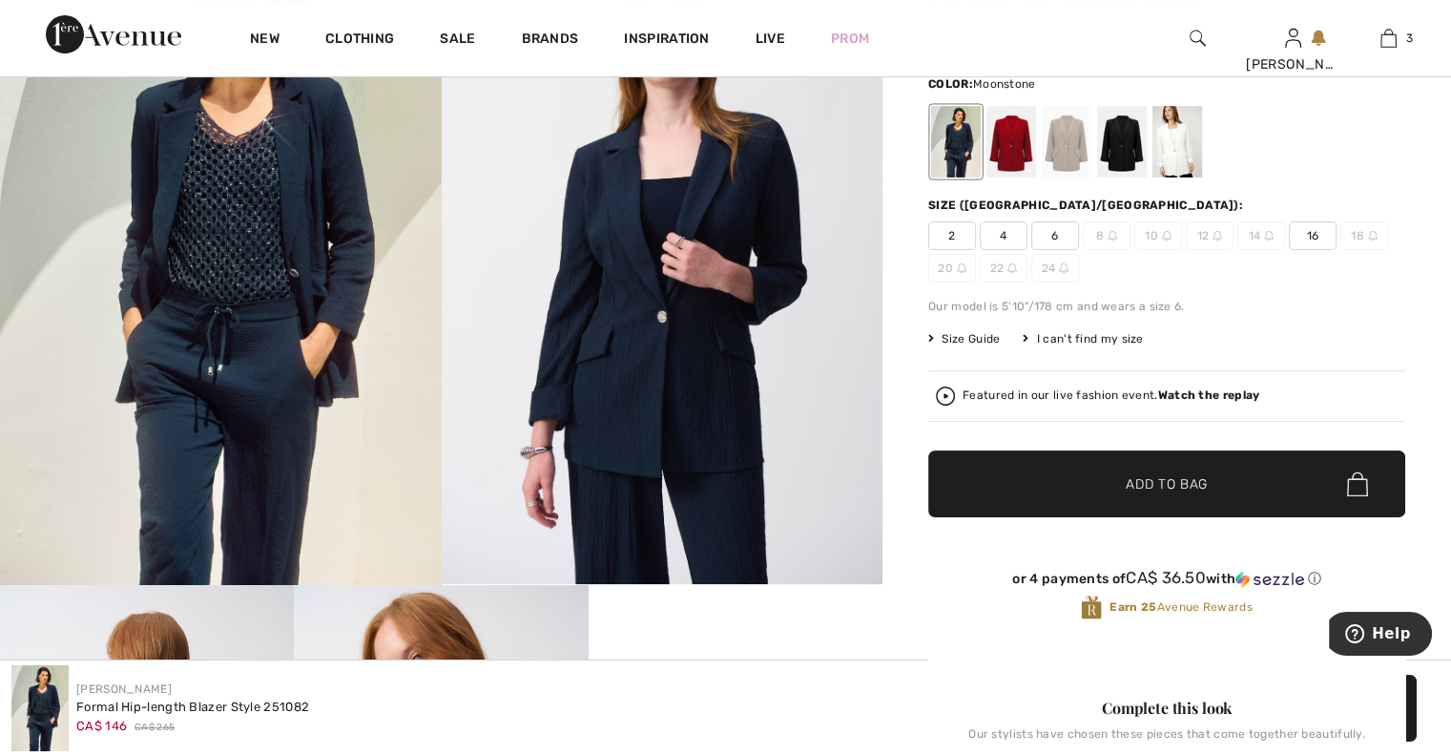
click at [1069, 144] on div at bounding box center [1067, 142] width 50 height 72
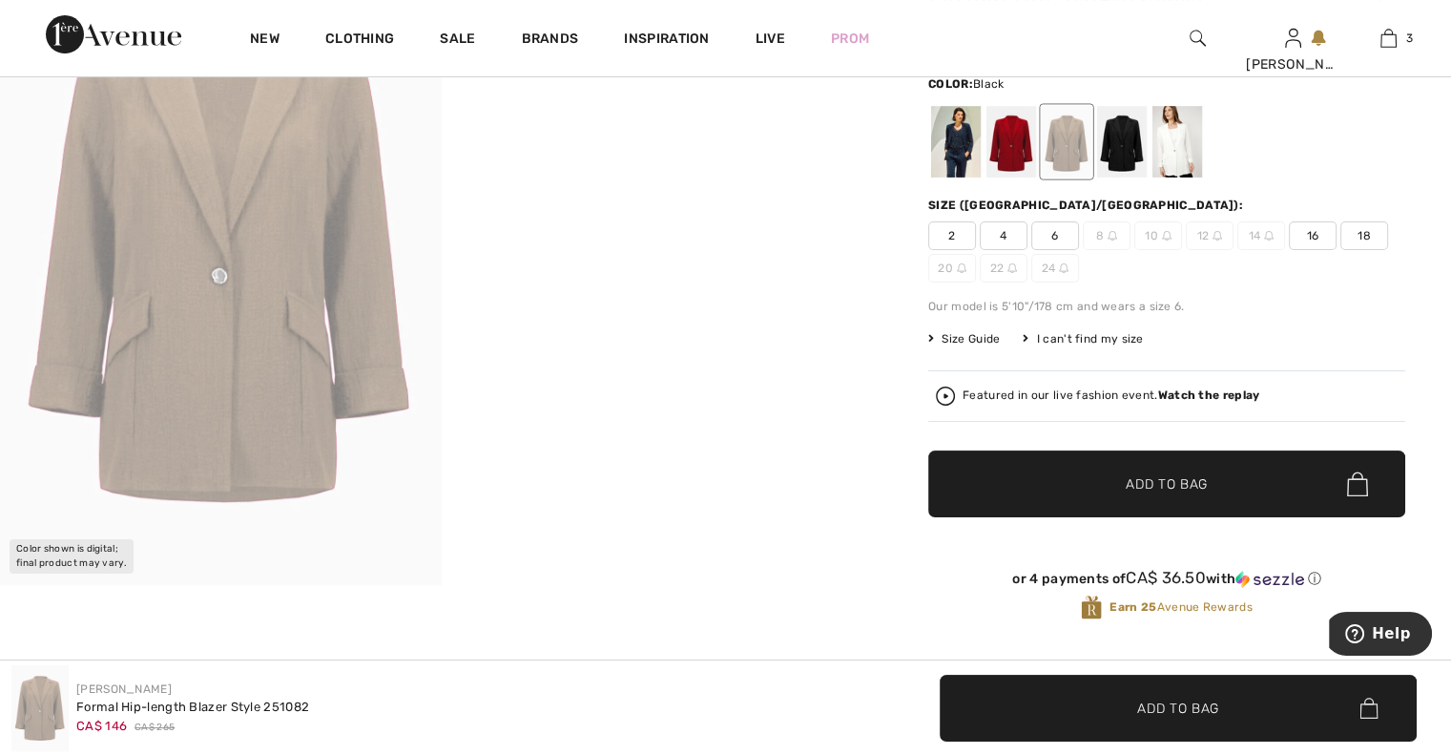
click at [1142, 139] on div at bounding box center [1122, 142] width 50 height 72
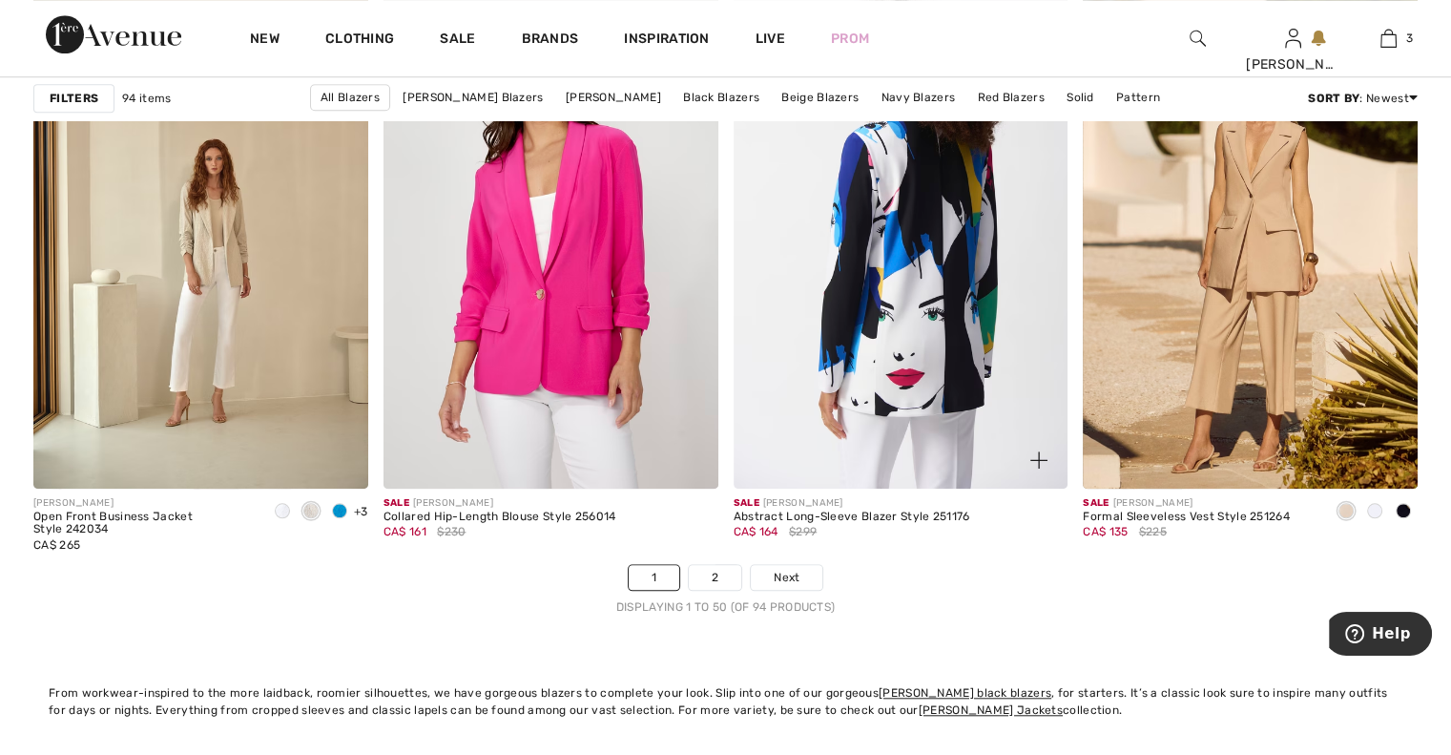
scroll to position [8779, 0]
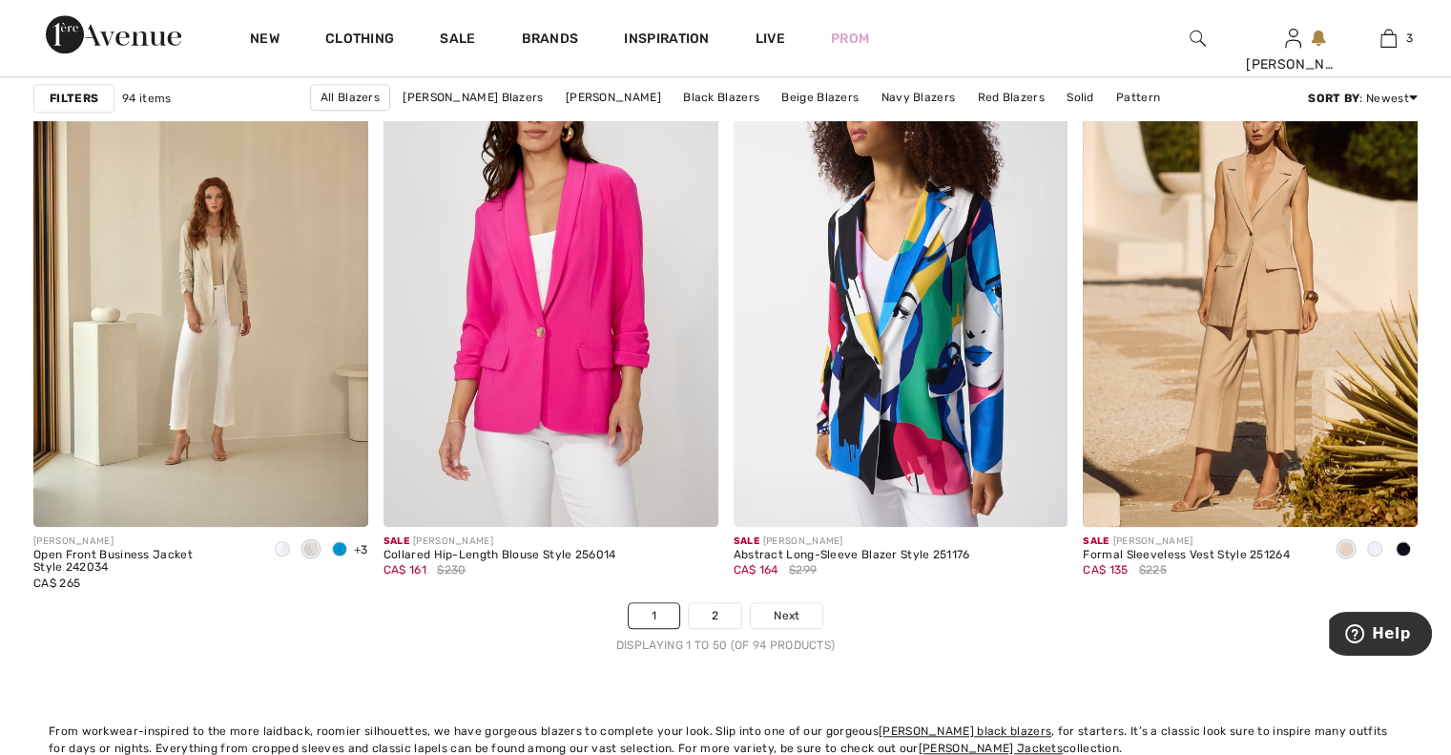
click at [1408, 542] on span at bounding box center [1403, 548] width 15 height 15
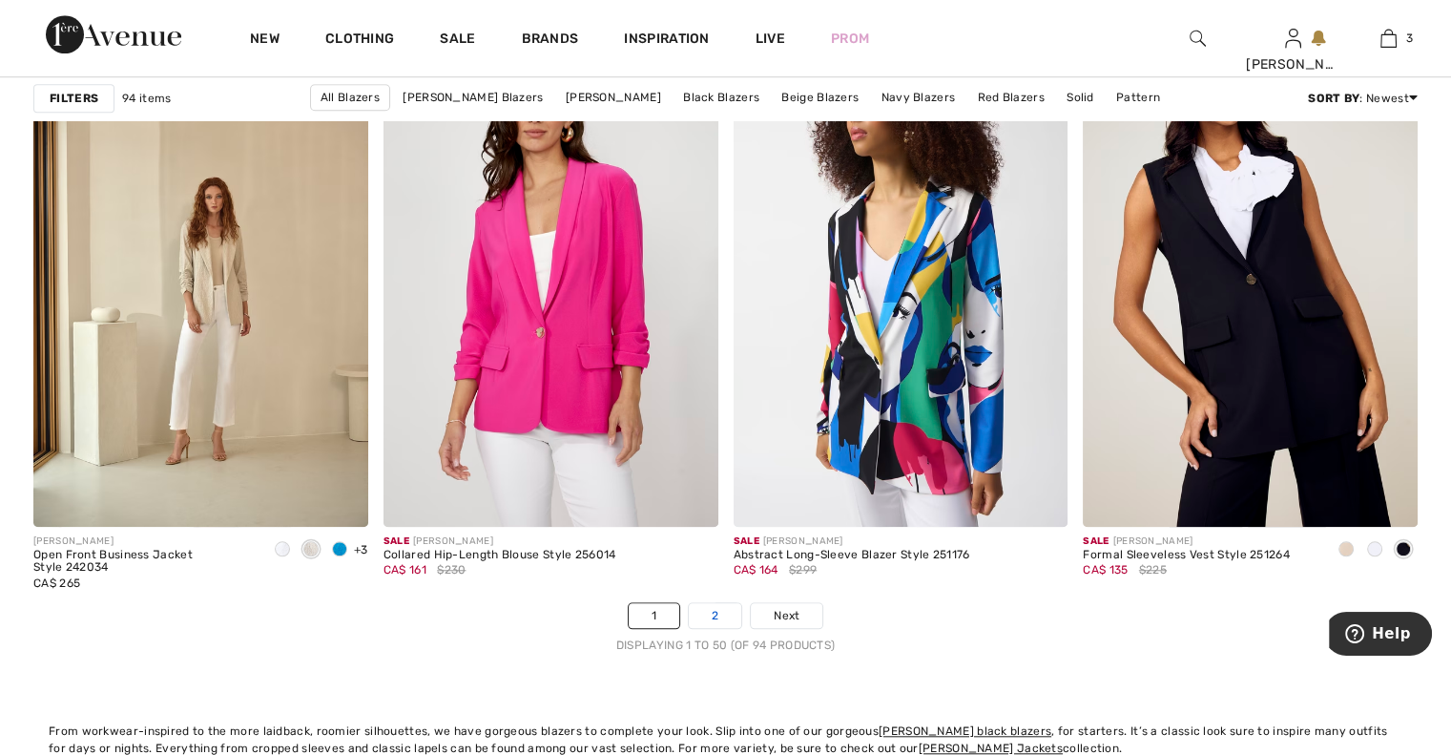
click at [725, 603] on link "2" at bounding box center [715, 615] width 52 height 25
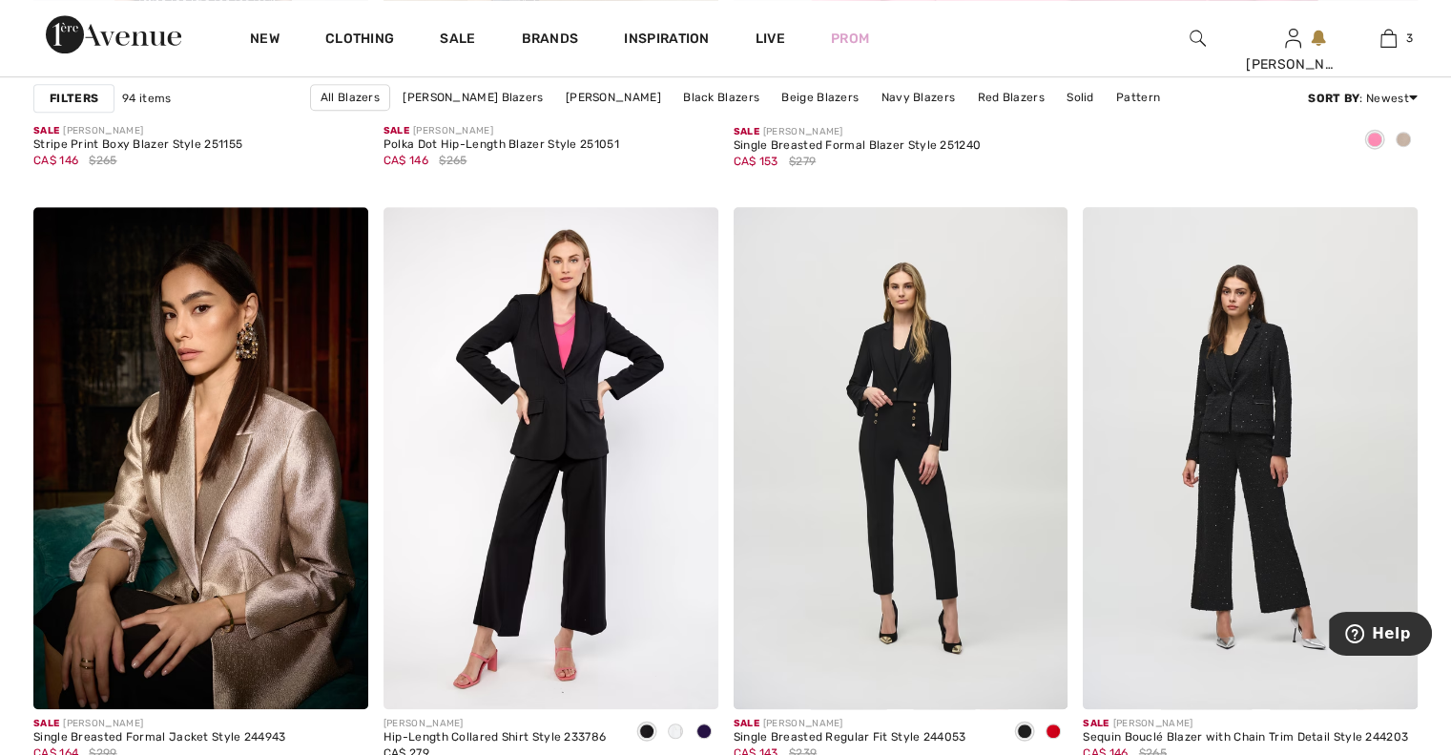
scroll to position [1298, 0]
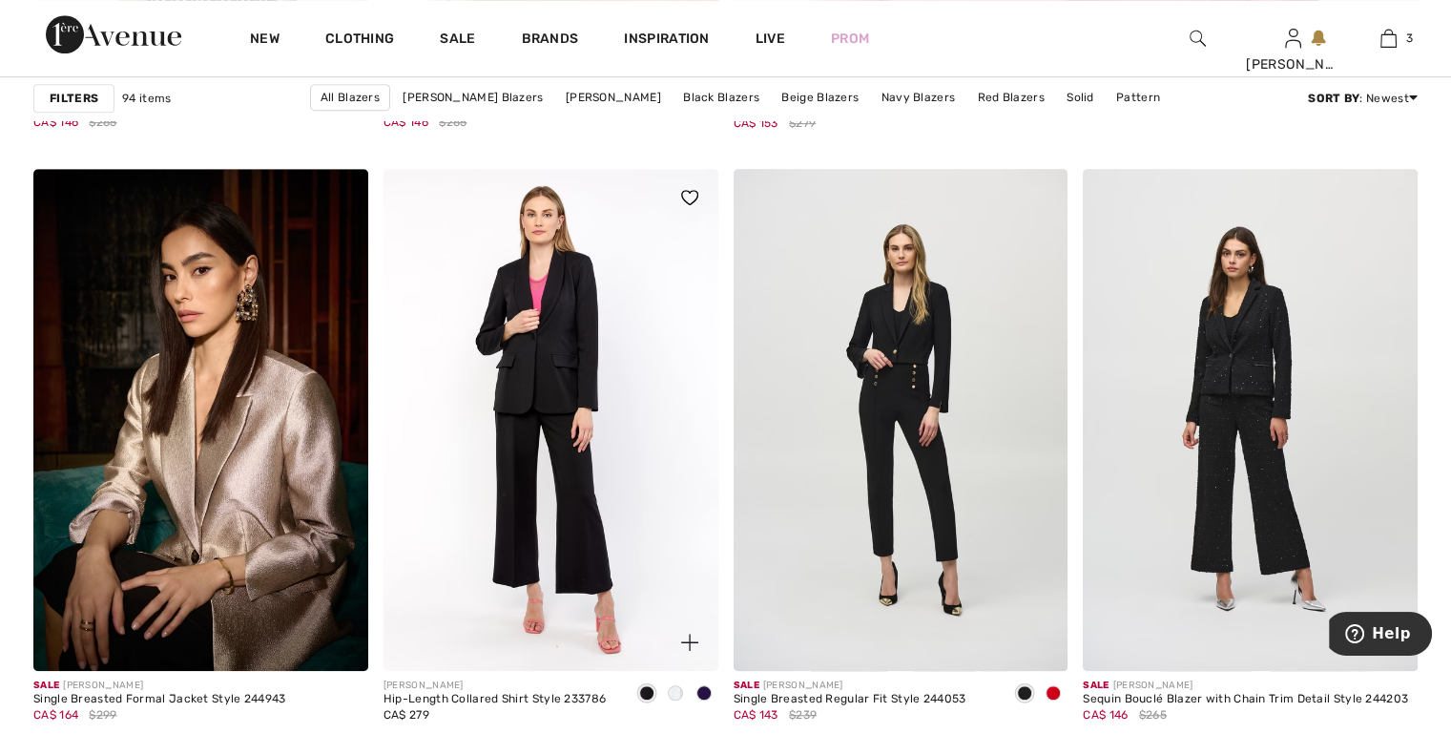
click at [554, 553] on img at bounding box center [551, 420] width 335 height 502
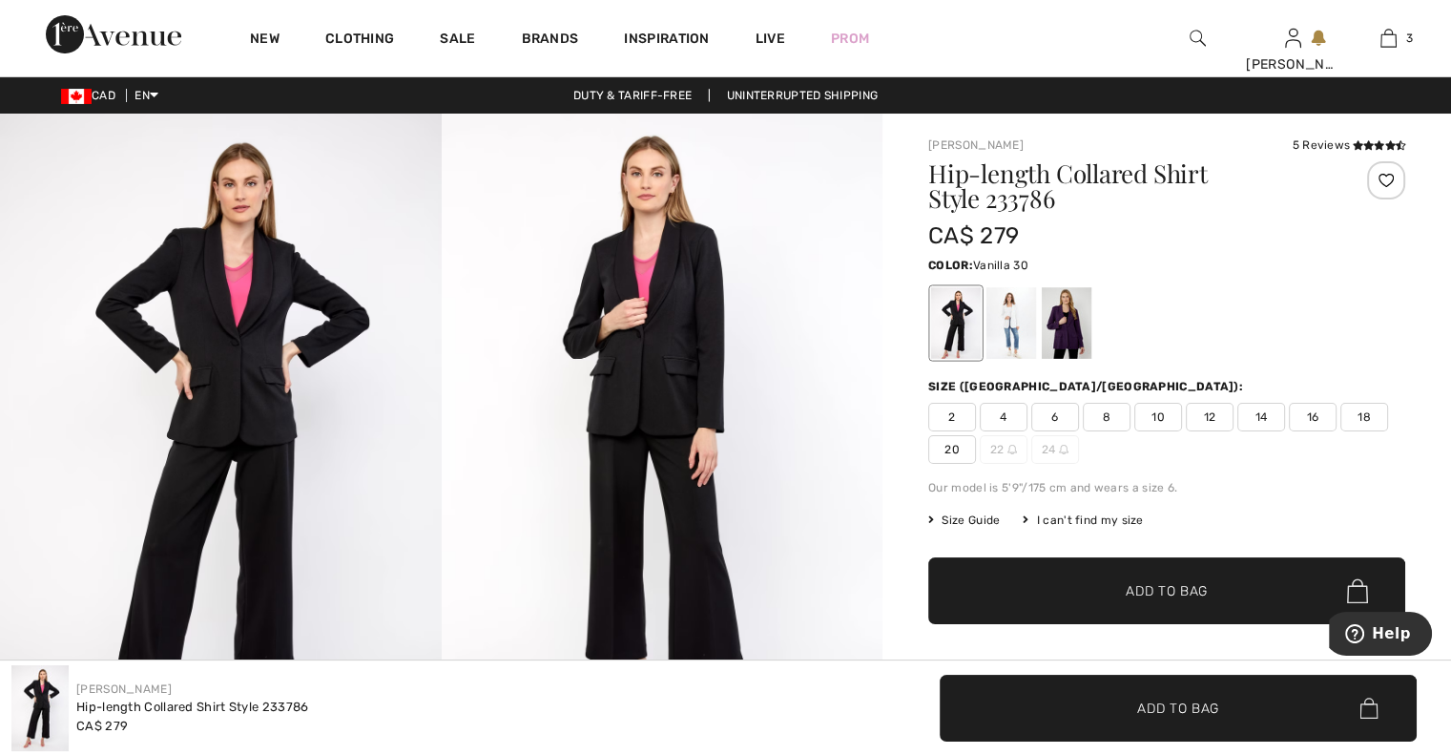
click at [1014, 345] on div at bounding box center [1012, 323] width 50 height 72
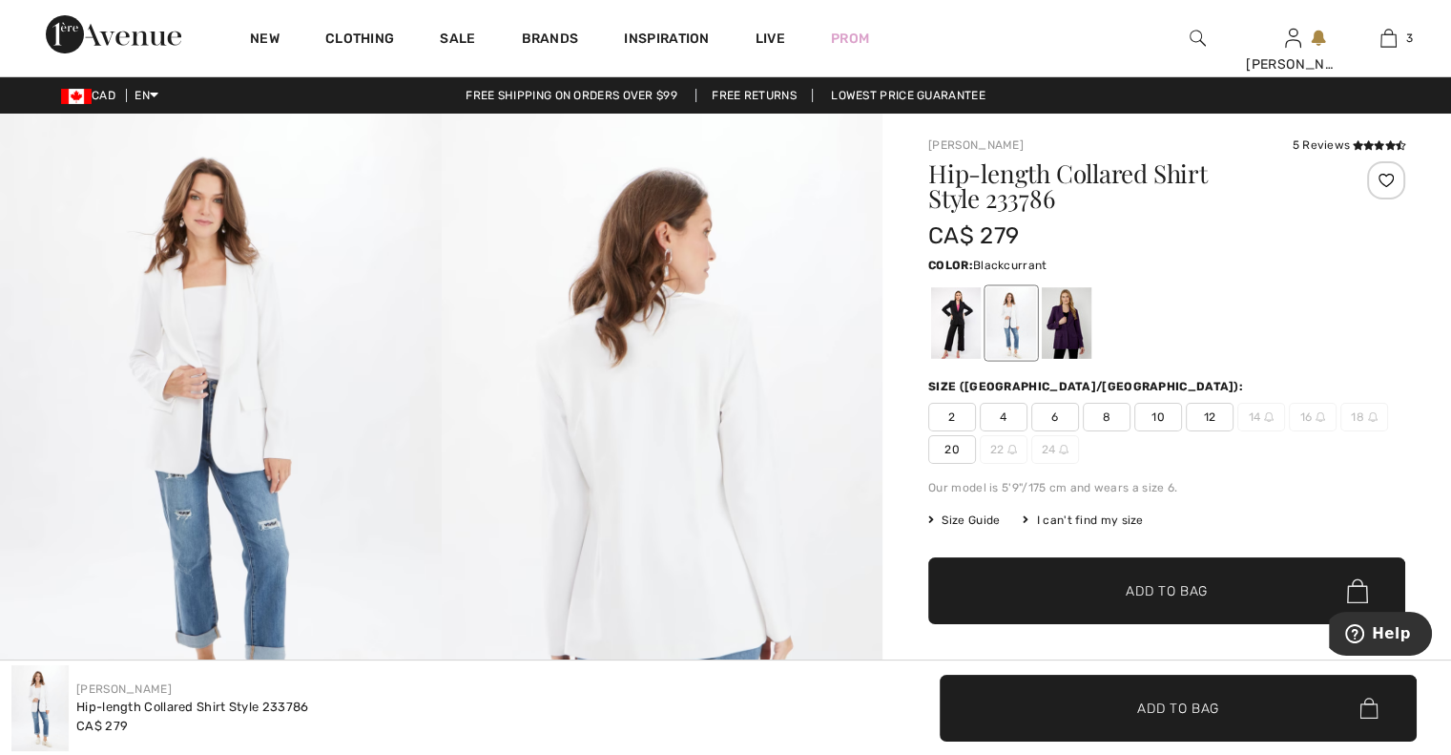
click at [1067, 320] on div at bounding box center [1067, 323] width 50 height 72
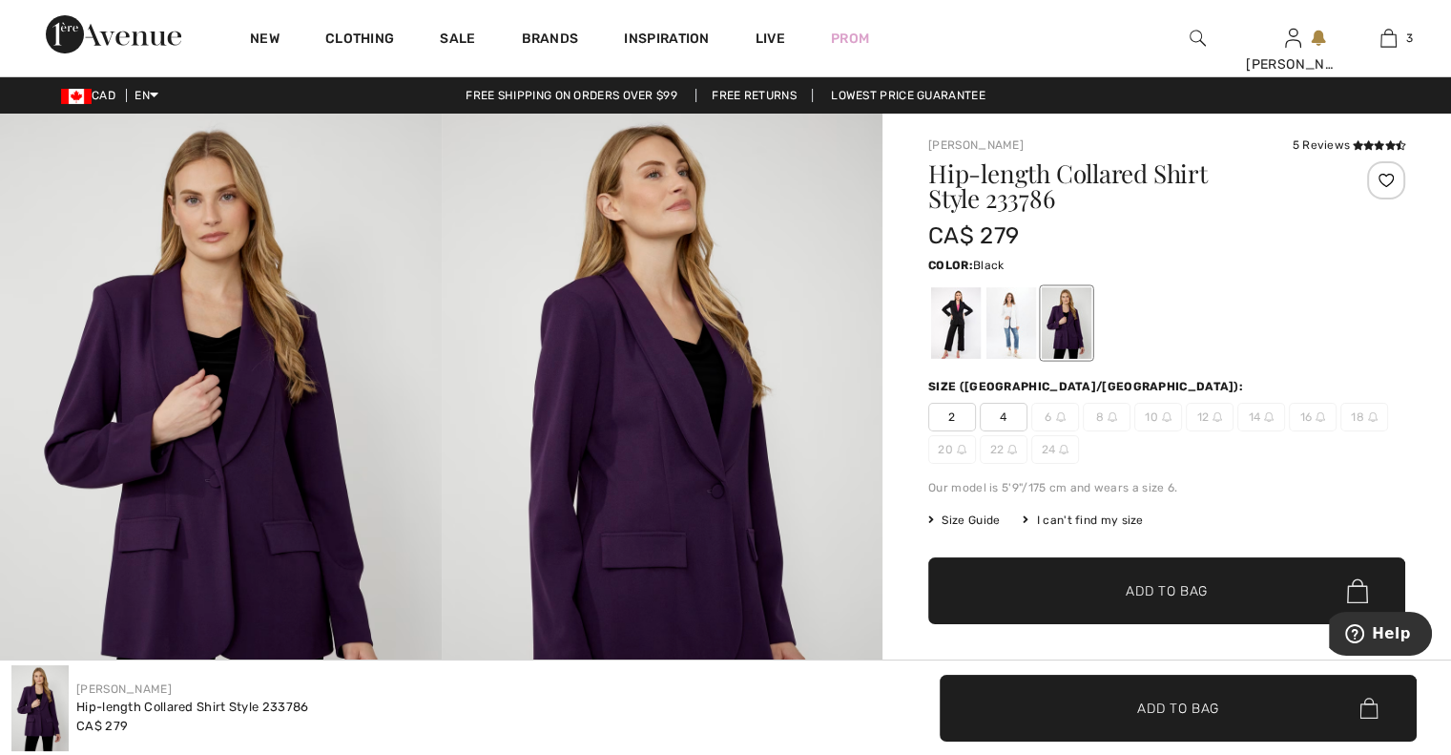
click at [951, 311] on div at bounding box center [956, 323] width 50 height 72
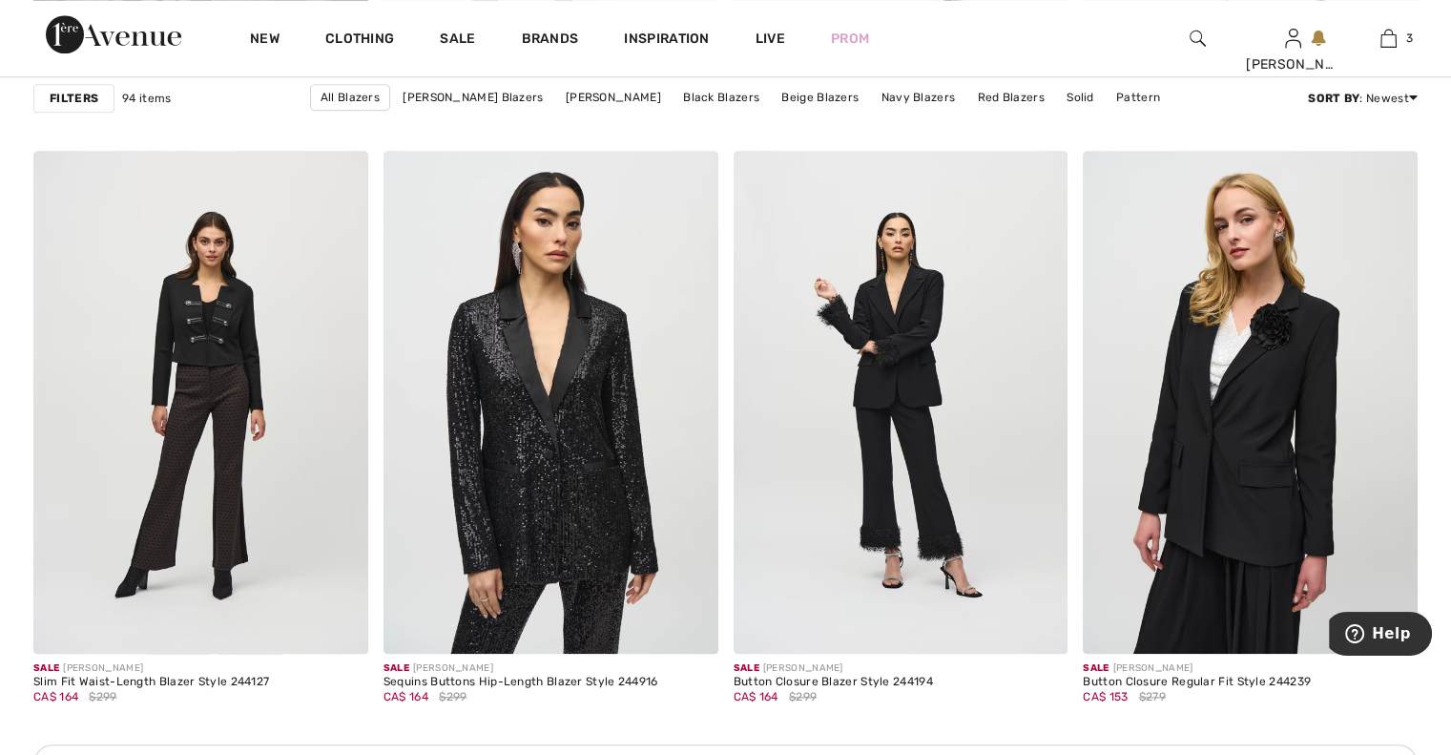
scroll to position [1947, 0]
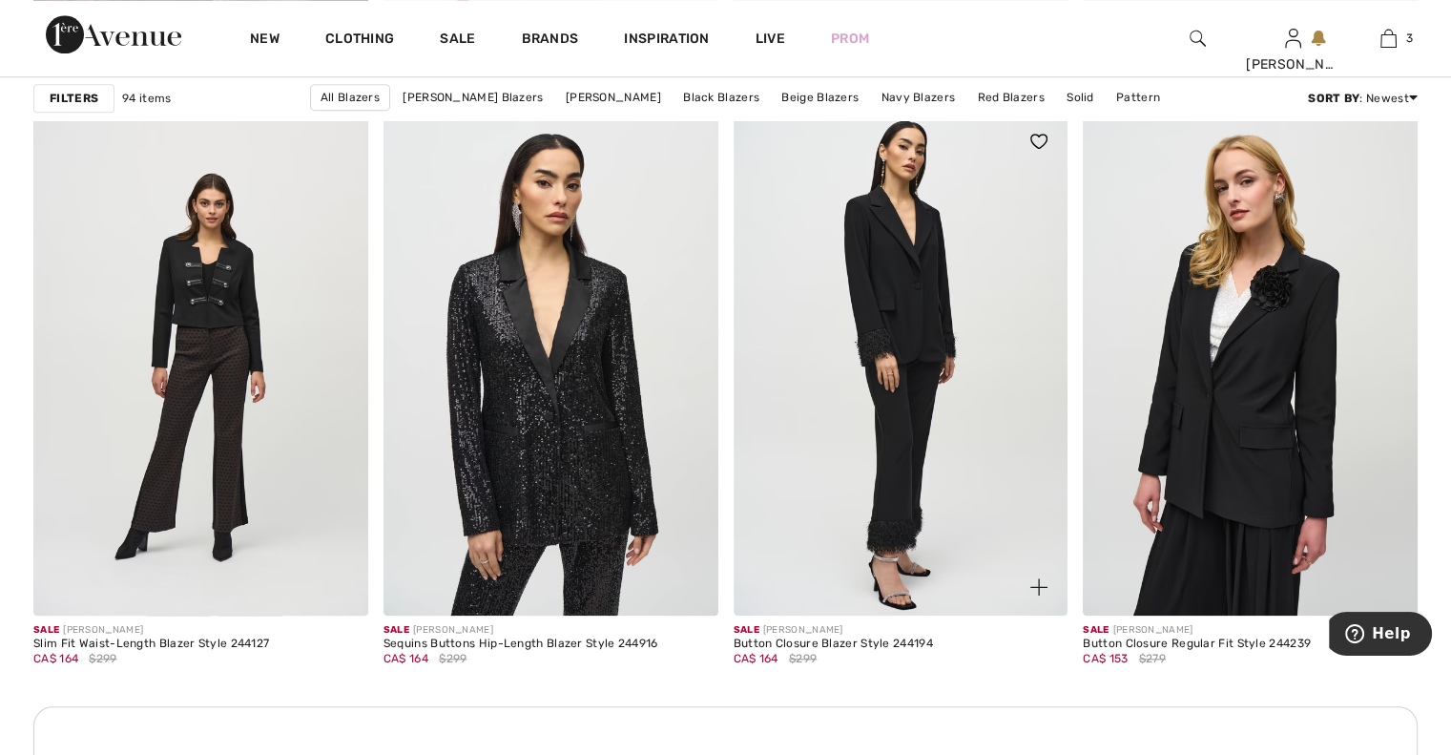
click at [895, 354] on img at bounding box center [901, 364] width 335 height 502
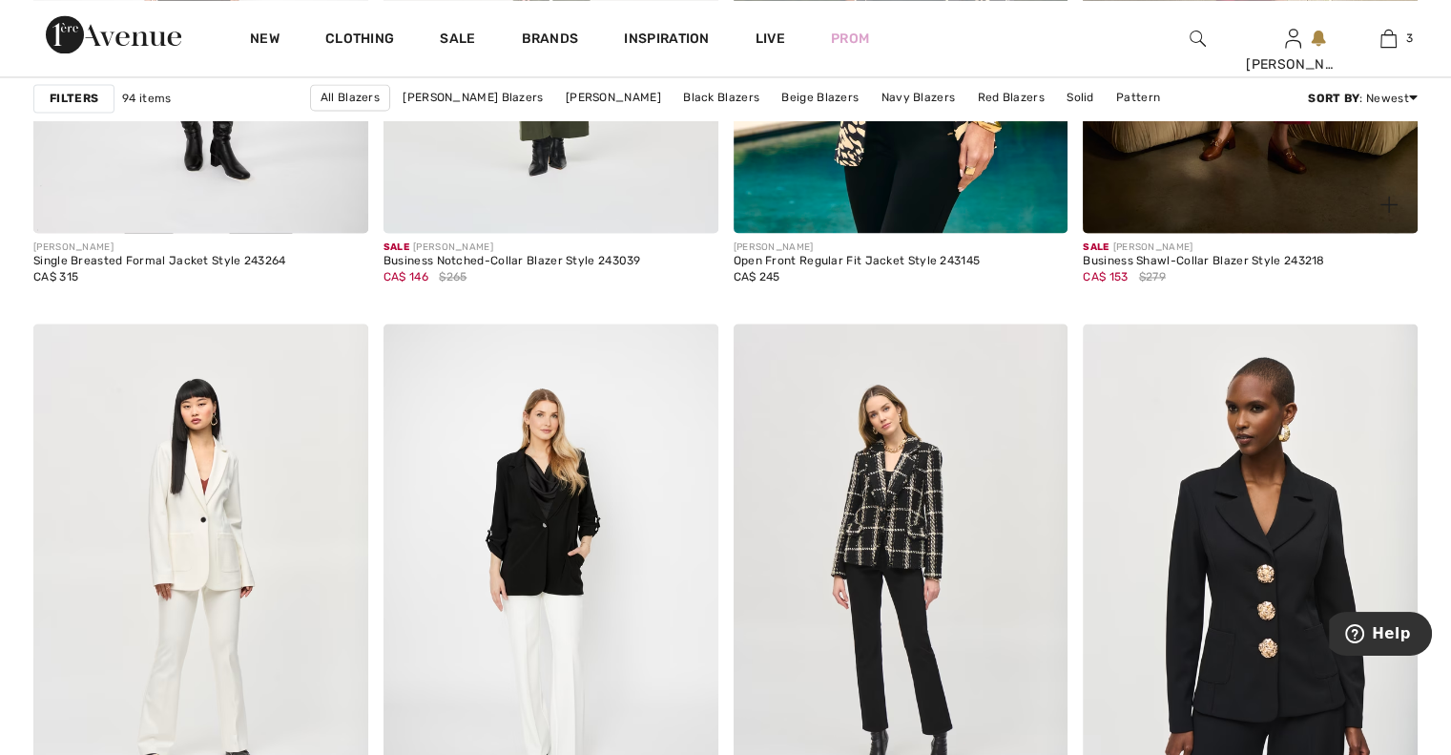
scroll to position [3512, 0]
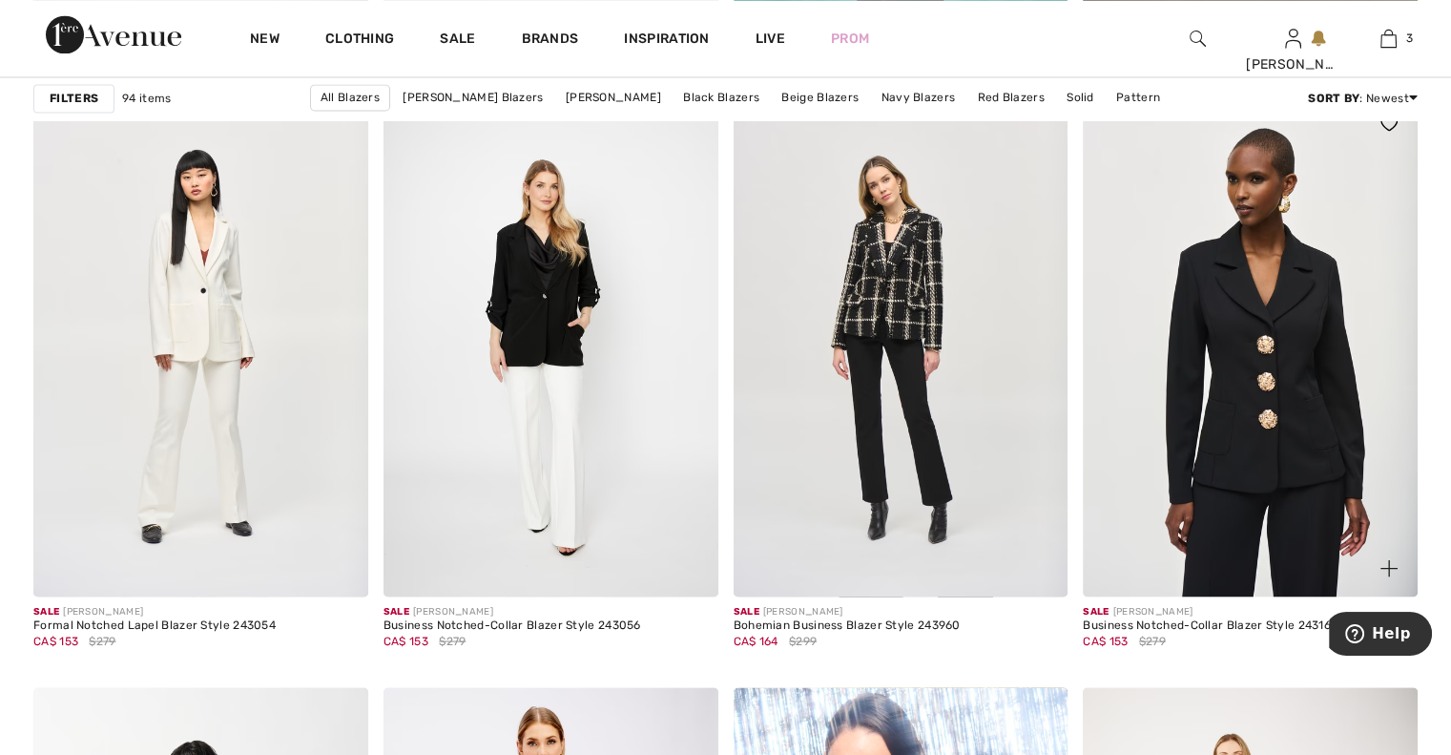
click at [1250, 419] on img at bounding box center [1250, 345] width 335 height 502
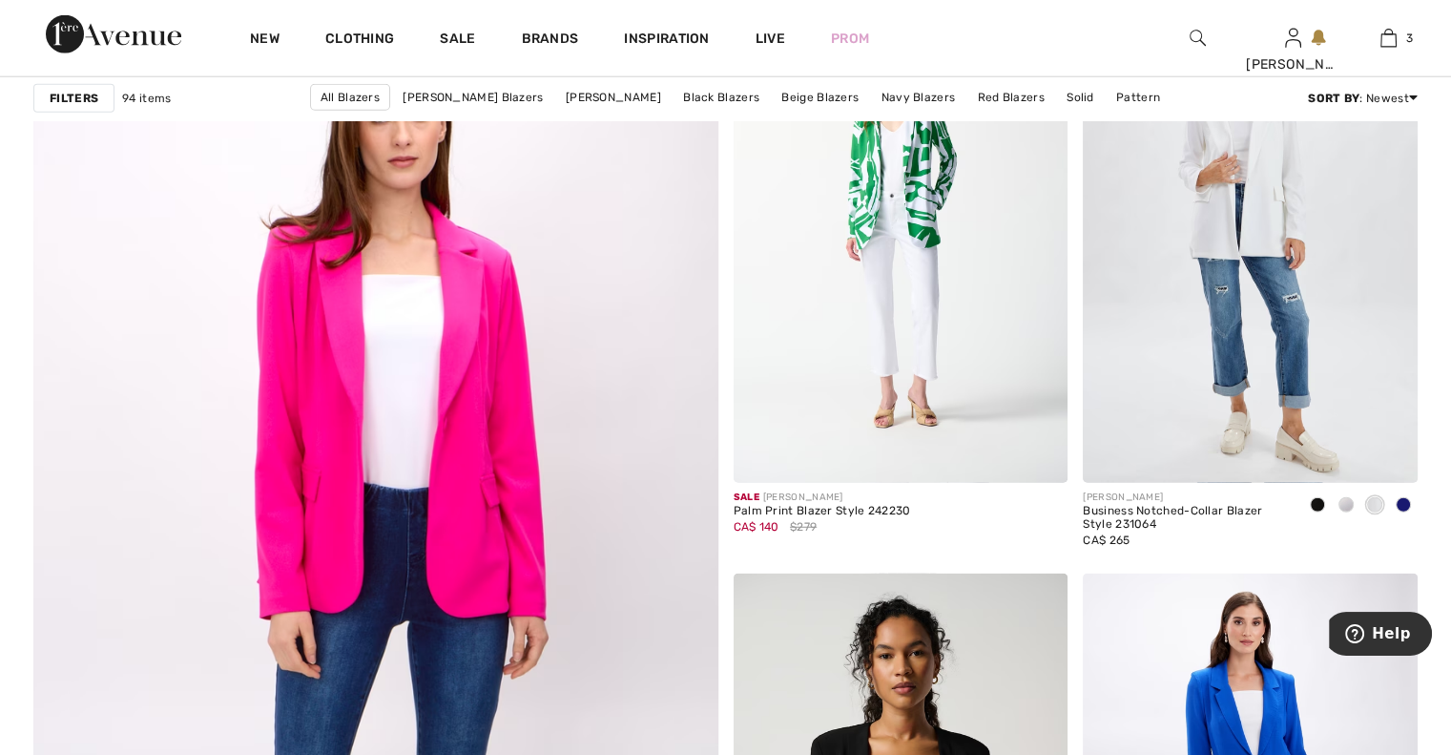
scroll to position [4924, 0]
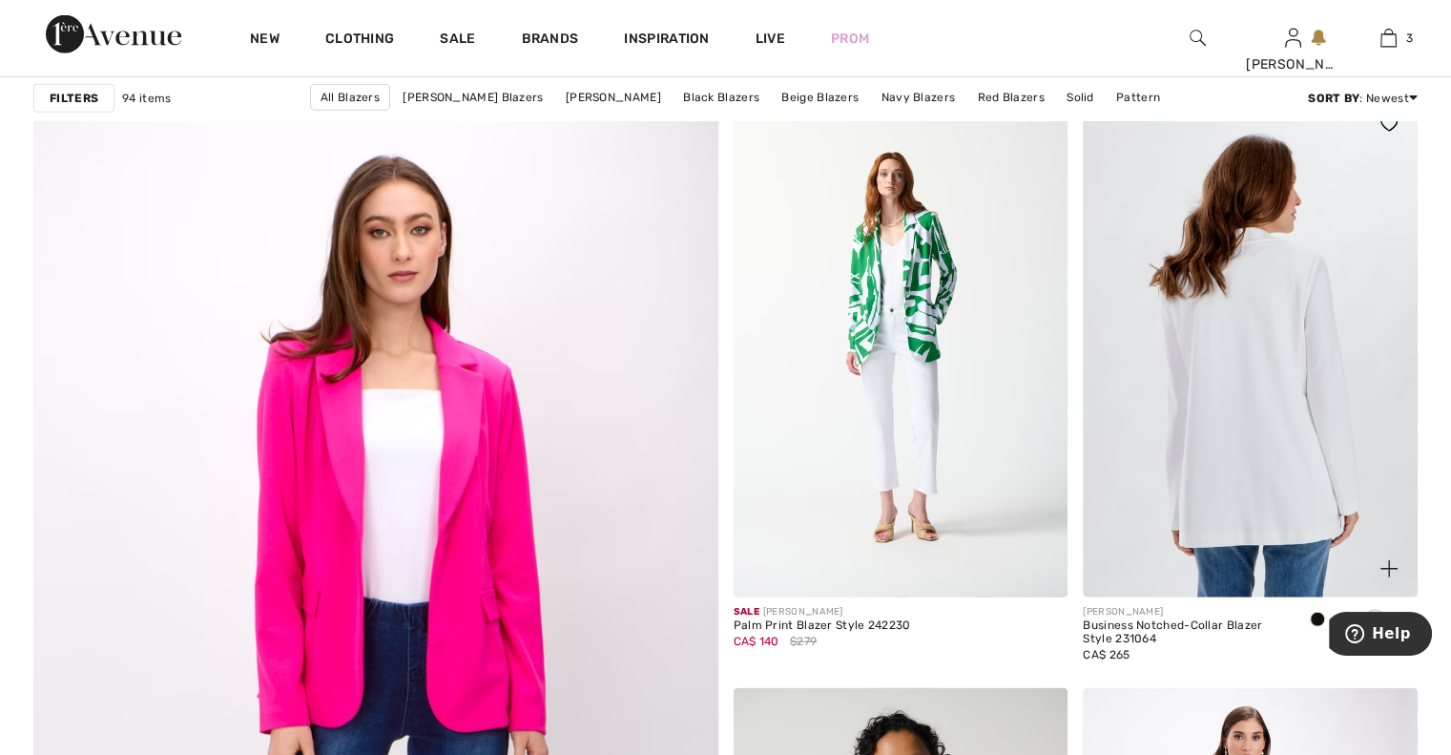
click at [1247, 434] on img at bounding box center [1250, 346] width 335 height 502
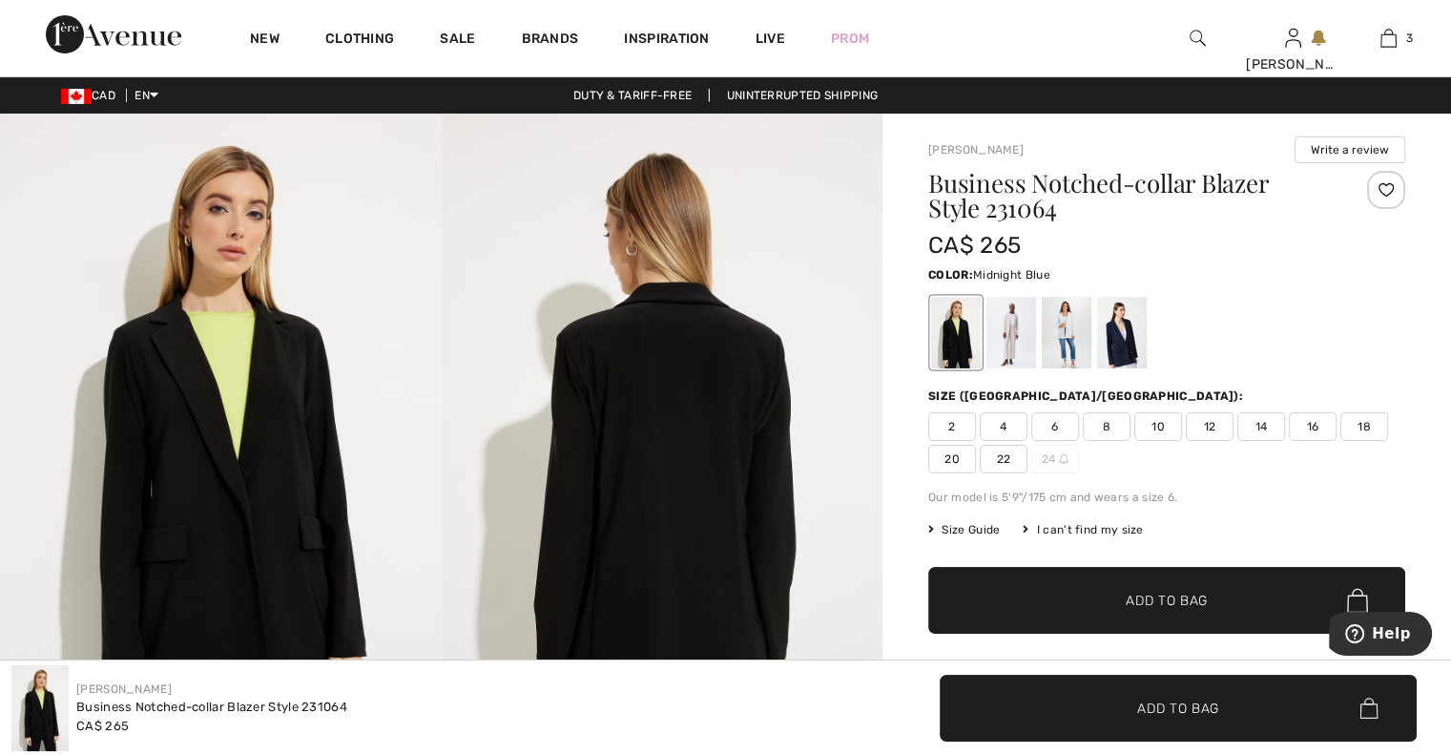
click at [1108, 335] on div at bounding box center [1122, 333] width 50 height 72
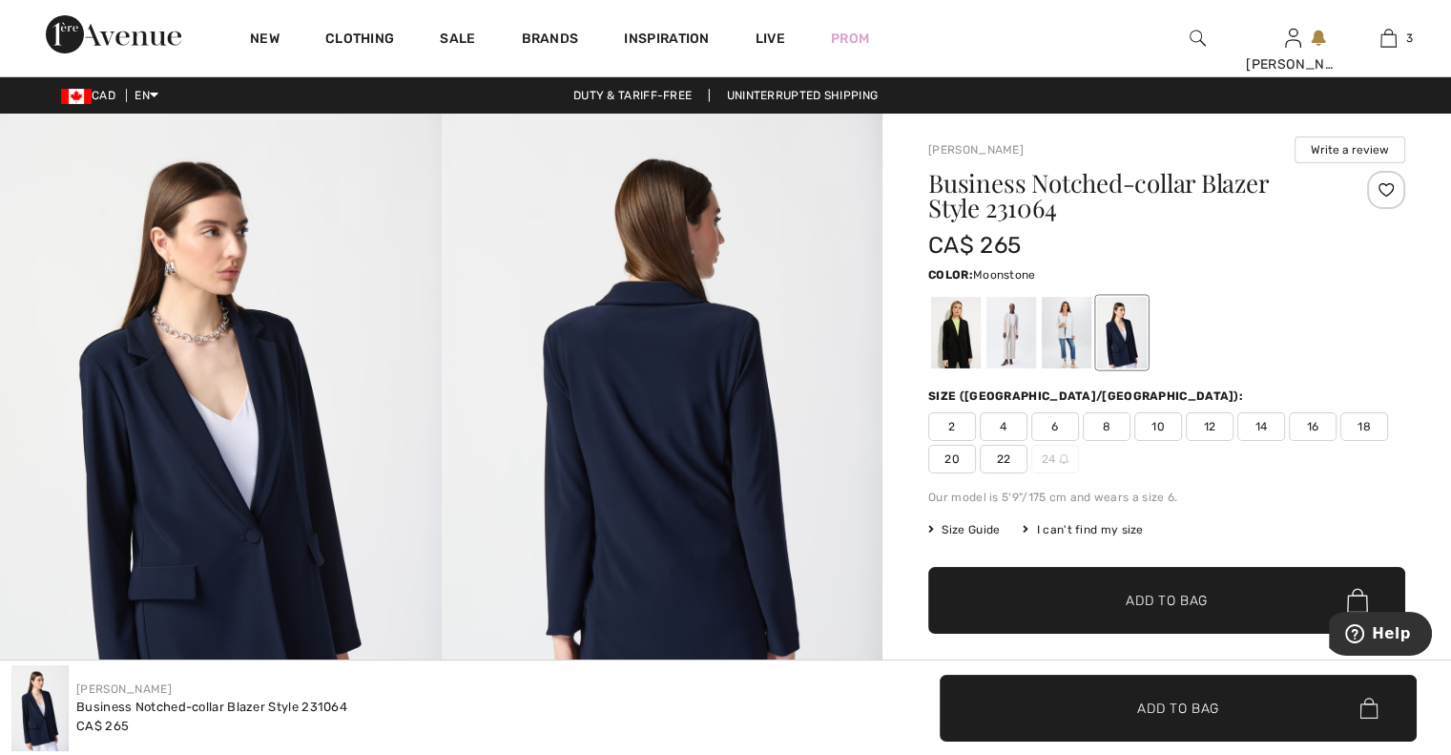
click at [999, 325] on div at bounding box center [1012, 333] width 50 height 72
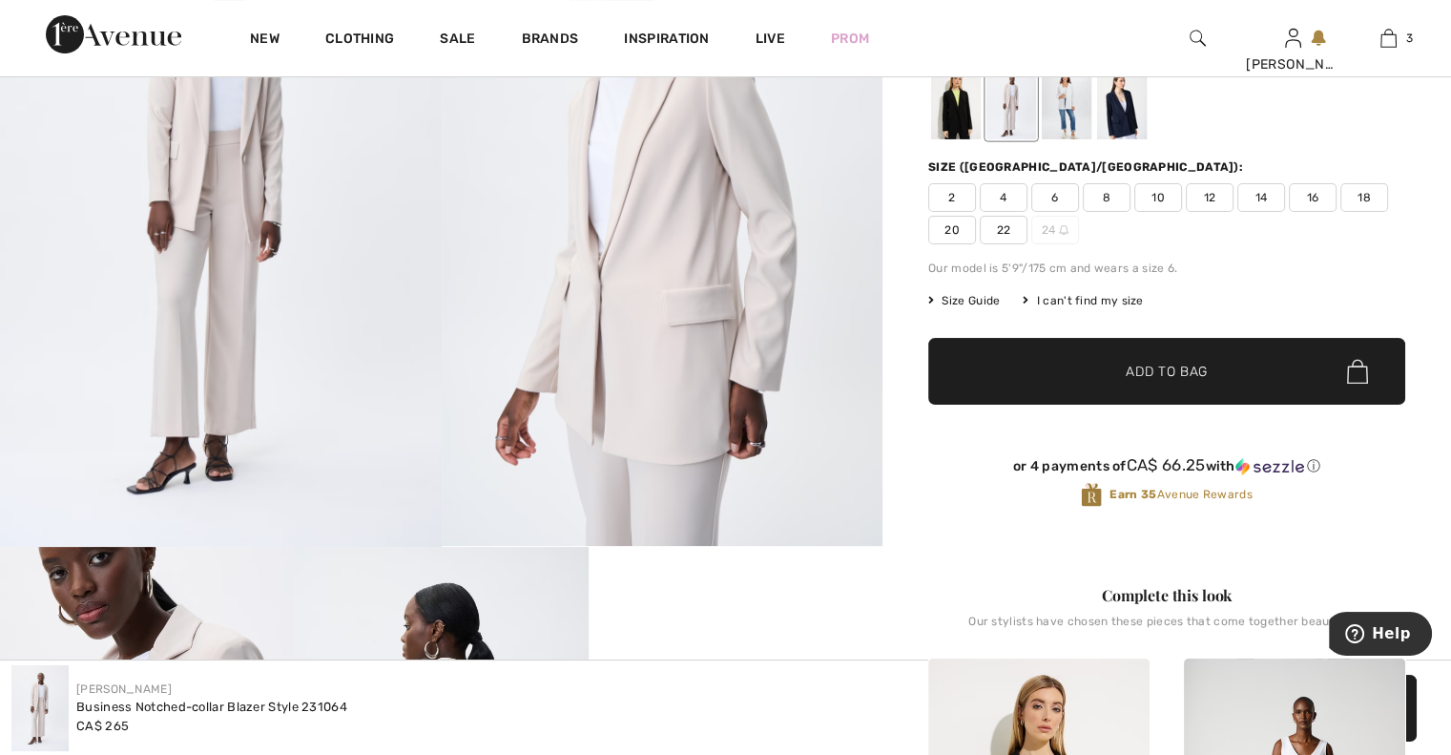
scroll to position [191, 0]
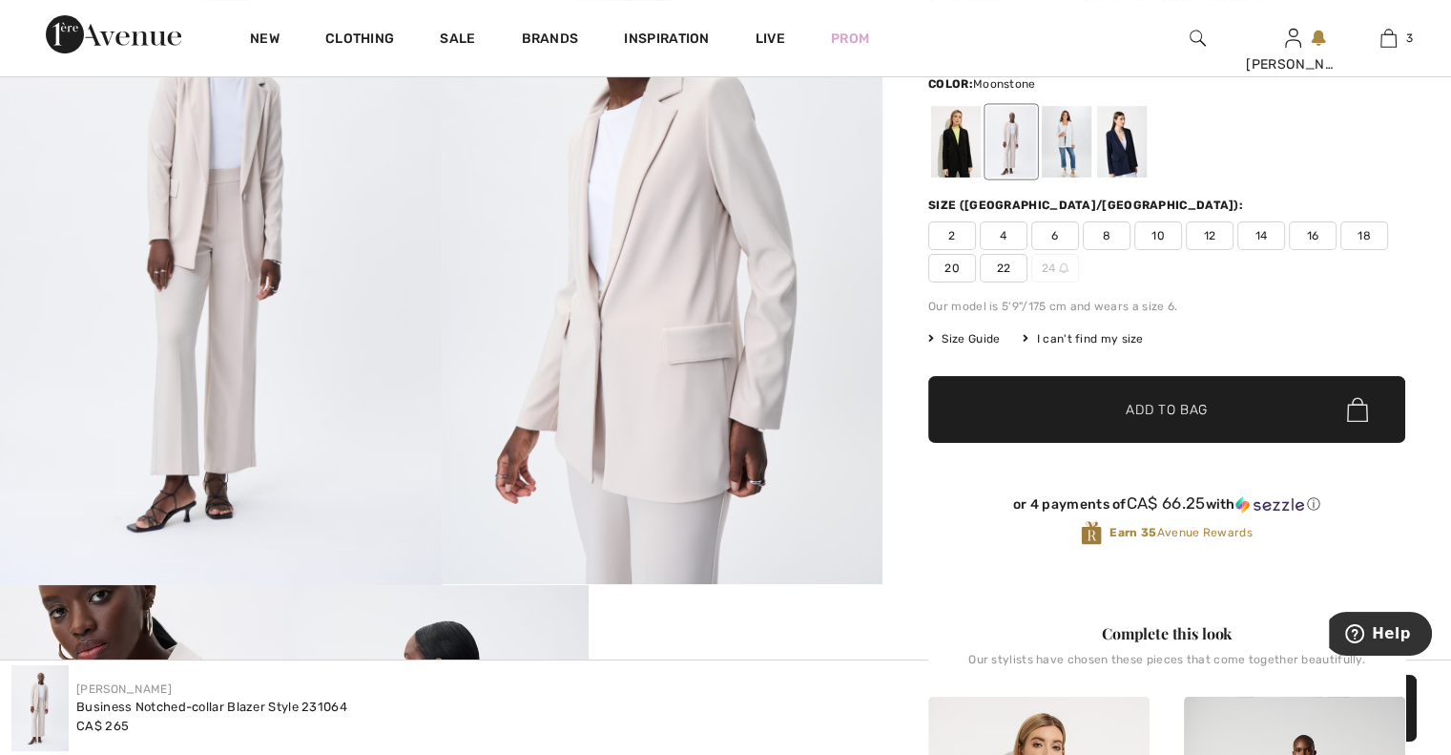
click at [963, 335] on span "Size Guide" at bounding box center [964, 338] width 72 height 17
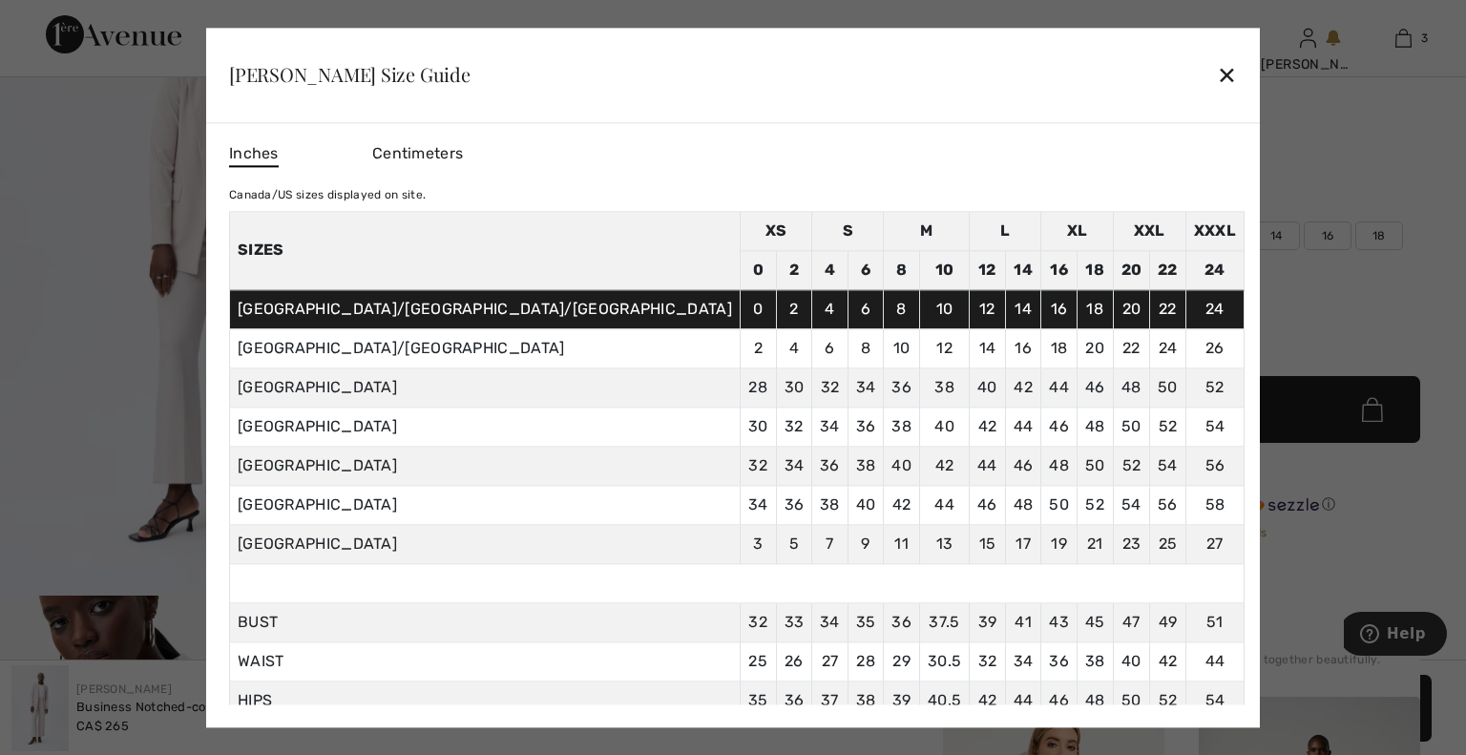
click at [1217, 72] on div "✕" at bounding box center [1227, 75] width 20 height 40
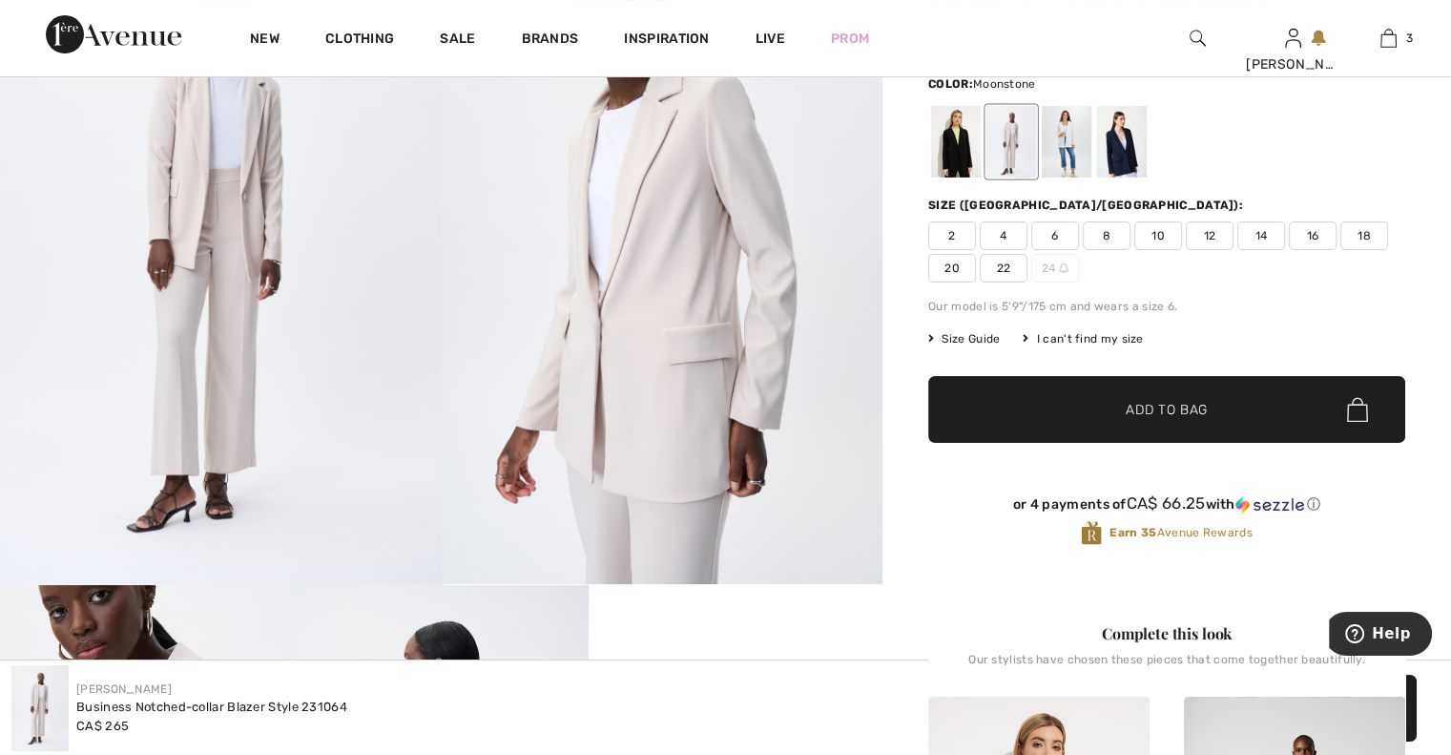
click at [1005, 260] on span "22" at bounding box center [1004, 268] width 48 height 29
click at [957, 145] on div at bounding box center [956, 142] width 50 height 72
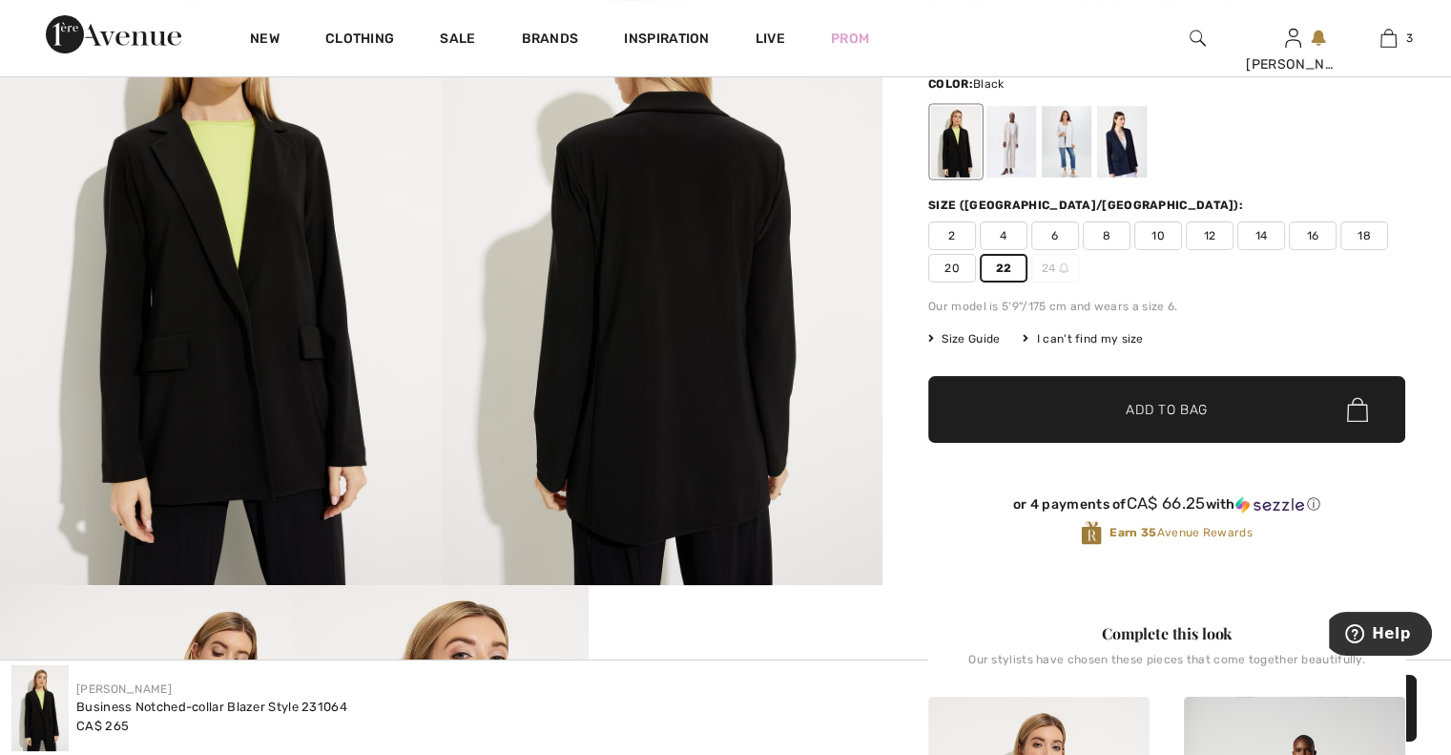
click at [1159, 407] on span "Add to Bag" at bounding box center [1167, 410] width 82 height 20
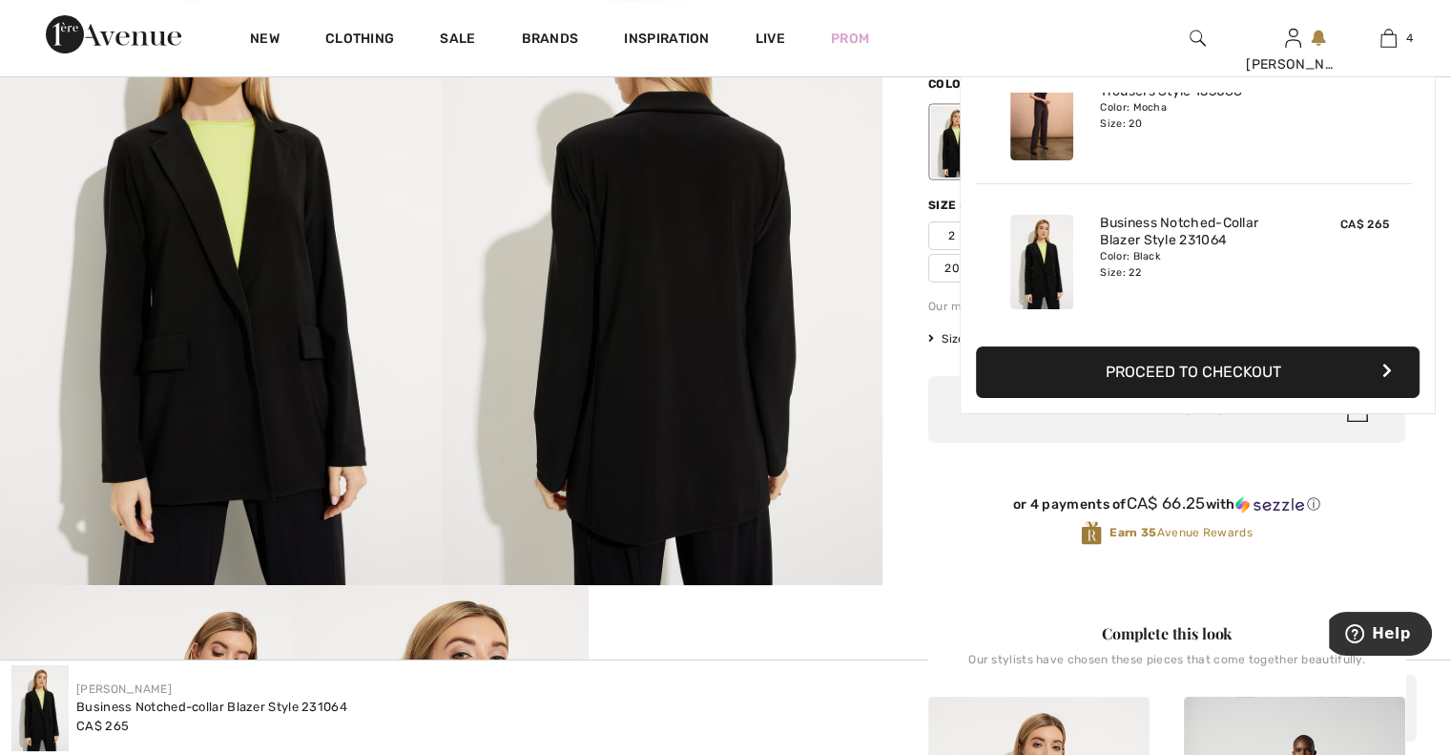
scroll to position [355, 0]
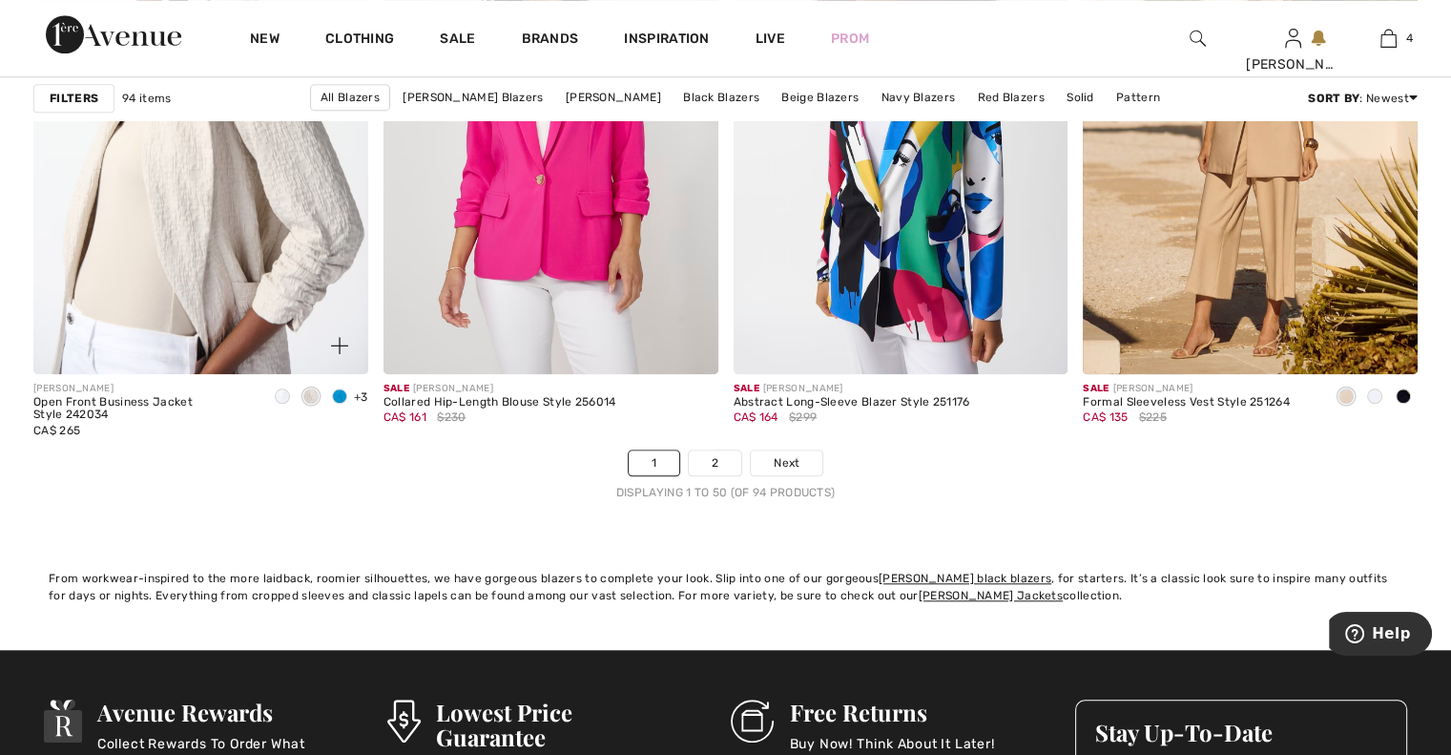
scroll to position [8817, 0]
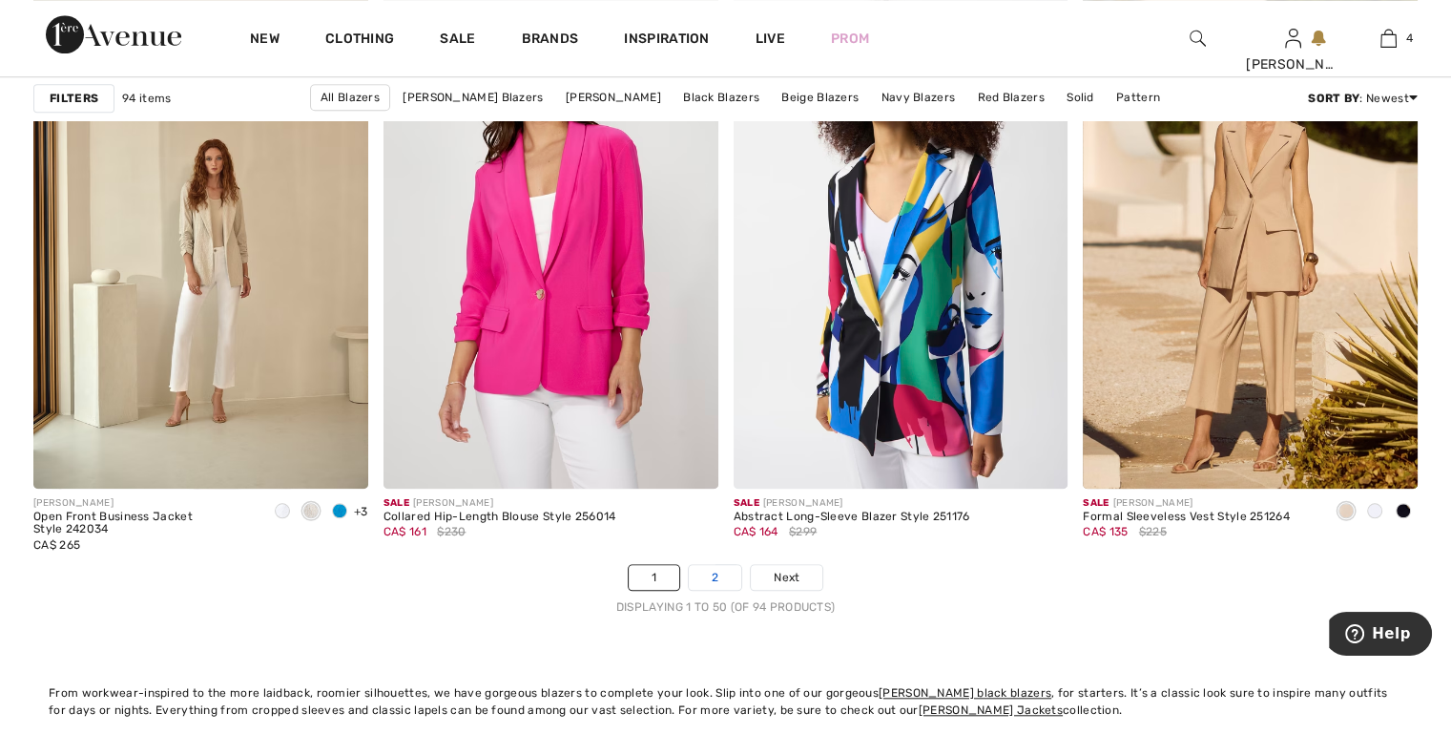
click at [712, 572] on link "2" at bounding box center [715, 577] width 52 height 25
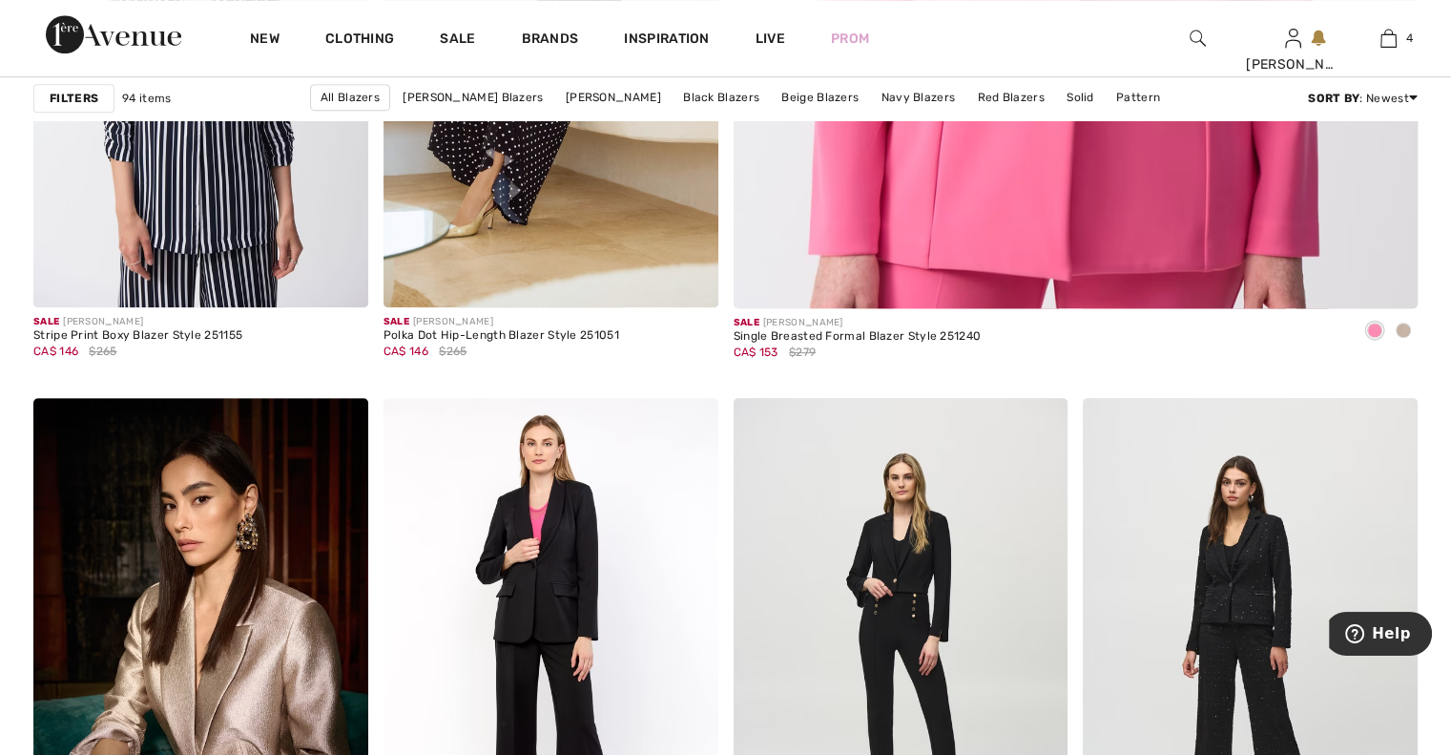
scroll to position [1336, 0]
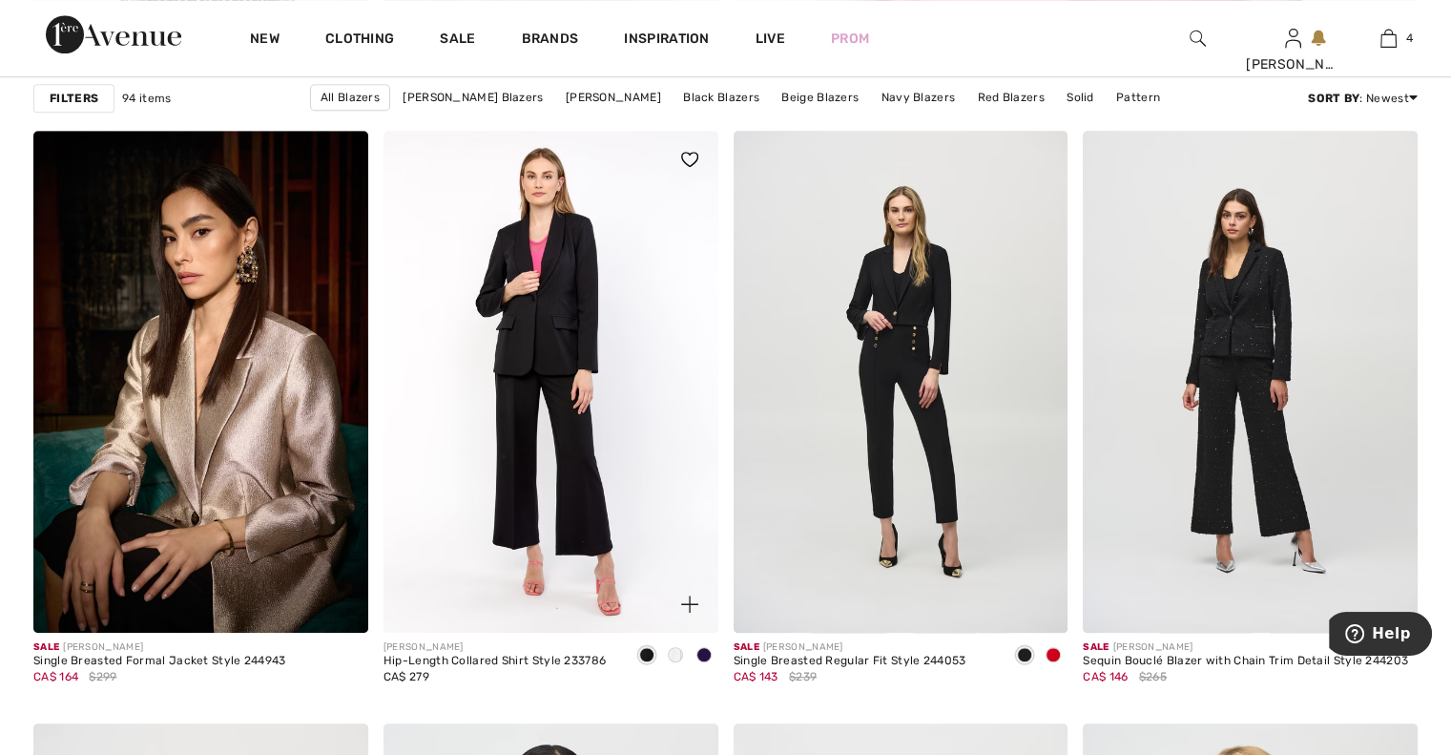
click at [558, 321] on img at bounding box center [551, 382] width 335 height 502
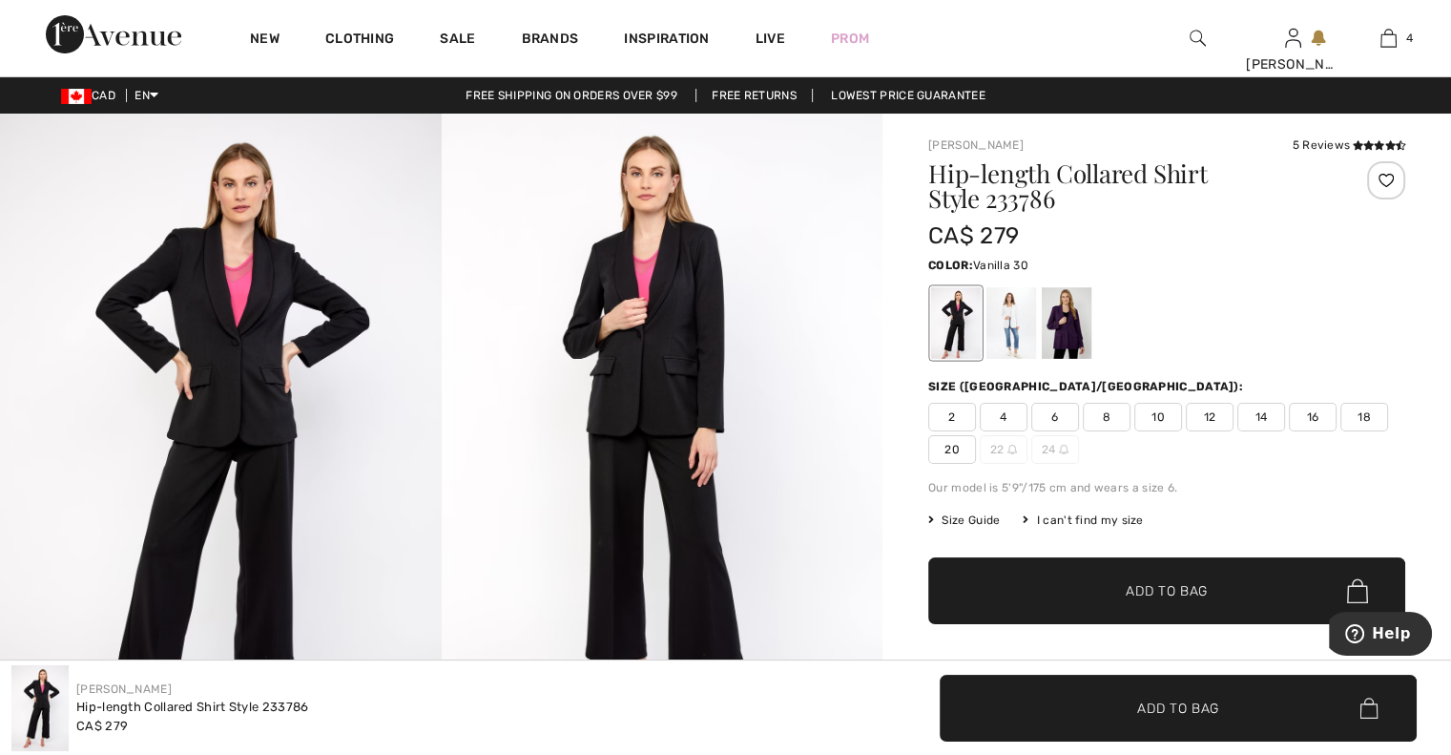
click at [1023, 301] on div at bounding box center [1012, 323] width 50 height 72
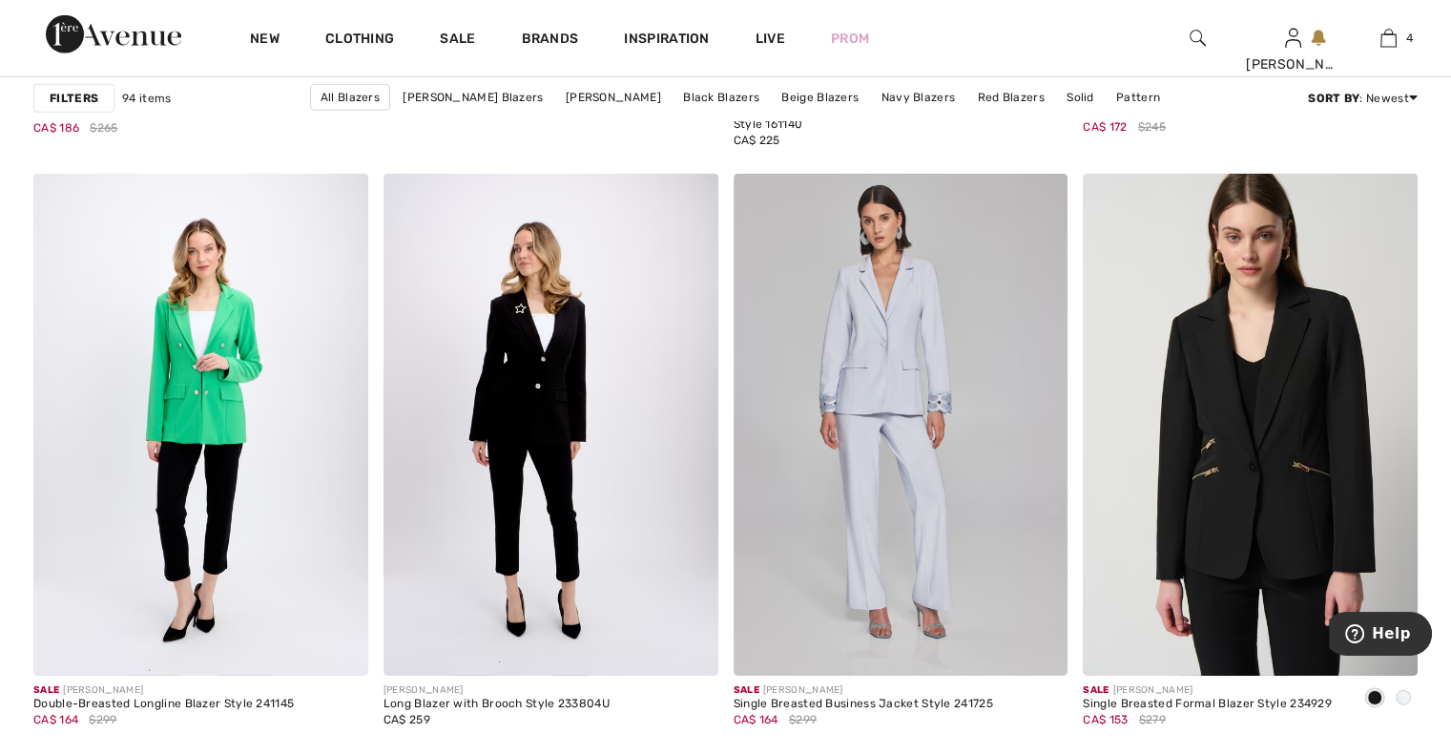
scroll to position [6069, 0]
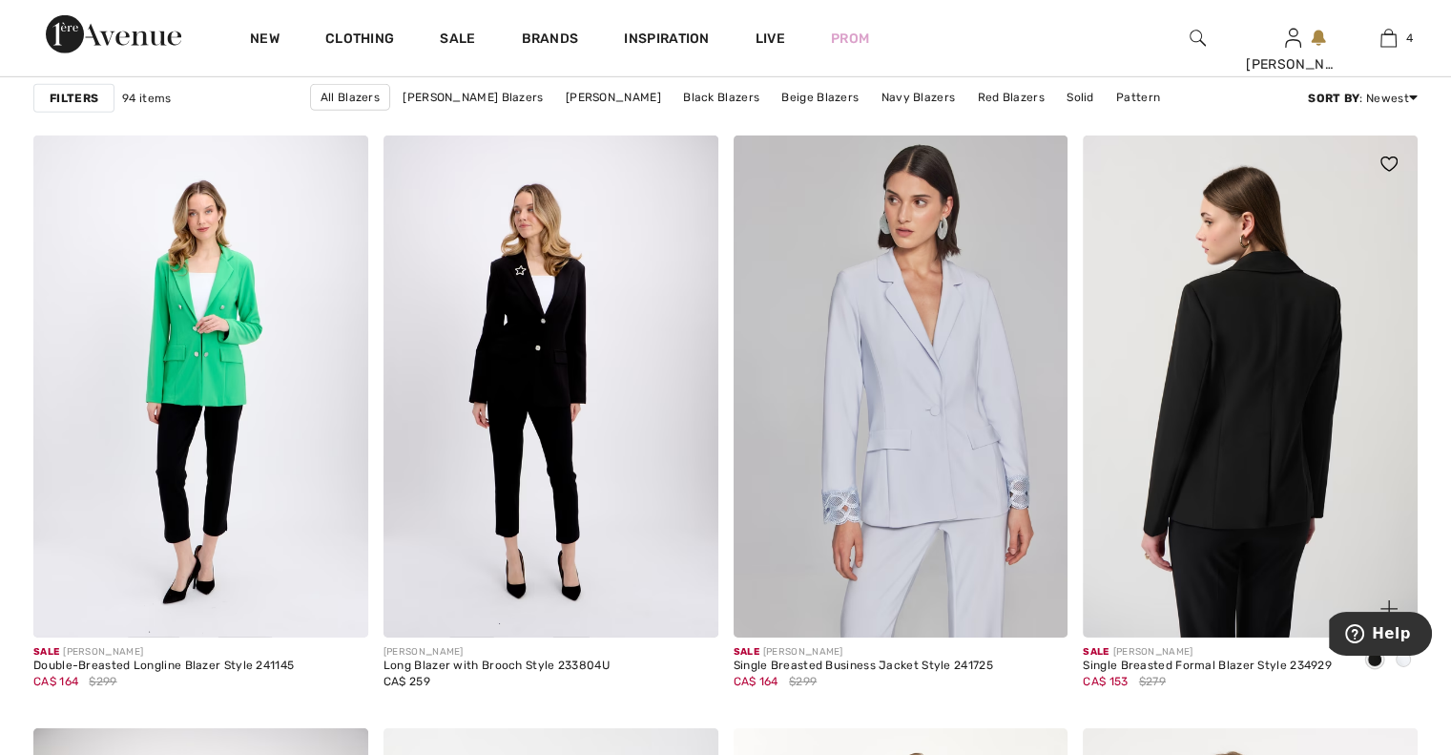
click at [1236, 564] on img at bounding box center [1250, 387] width 335 height 502
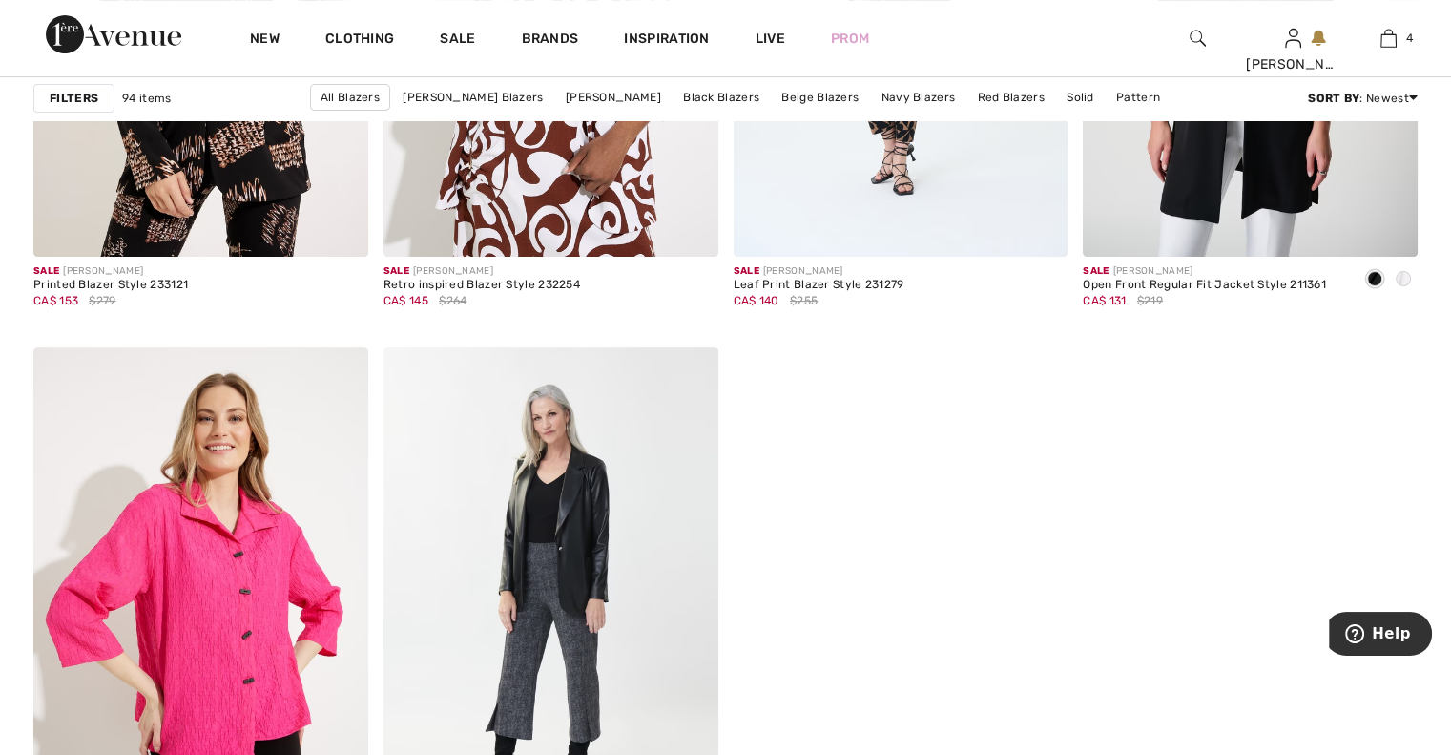
scroll to position [7787, 0]
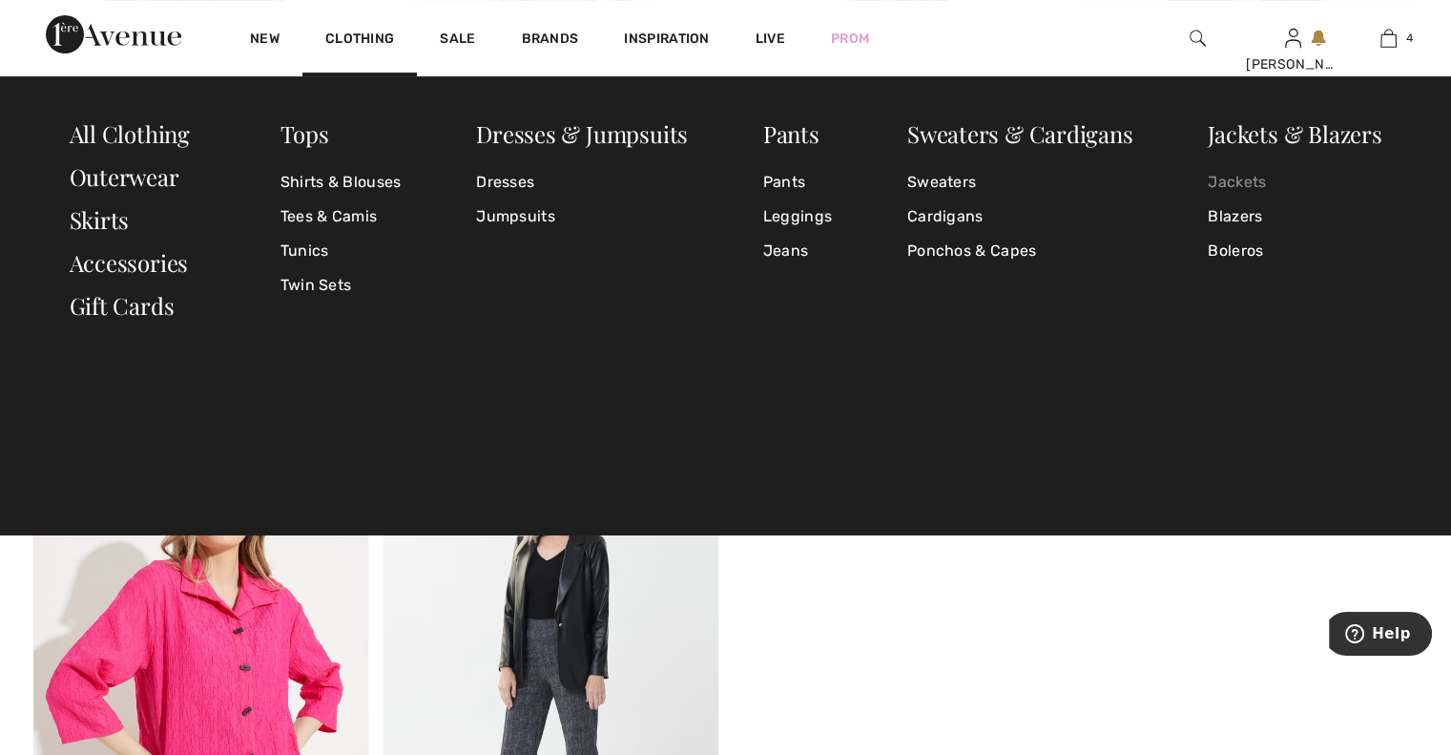
click at [1218, 179] on link "Jackets" at bounding box center [1295, 182] width 174 height 34
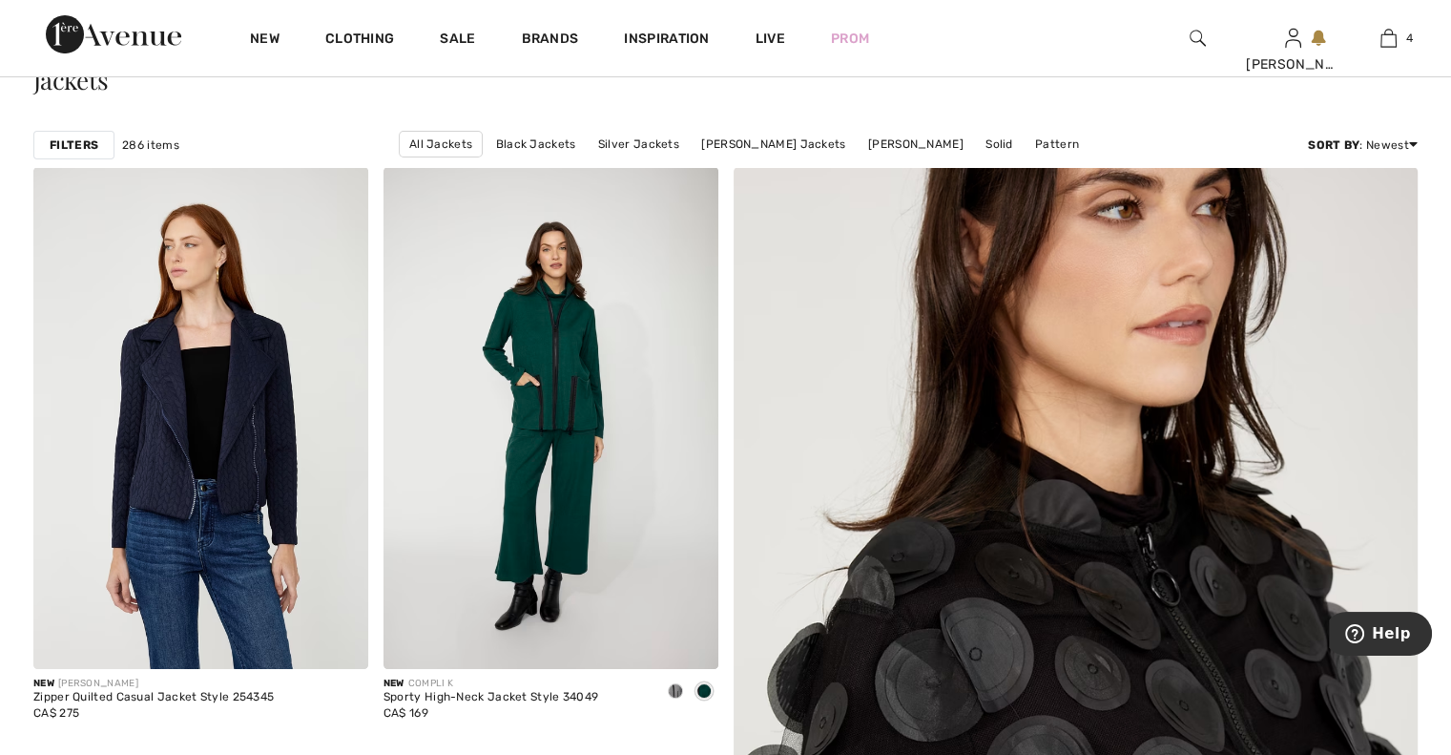
scroll to position [229, 0]
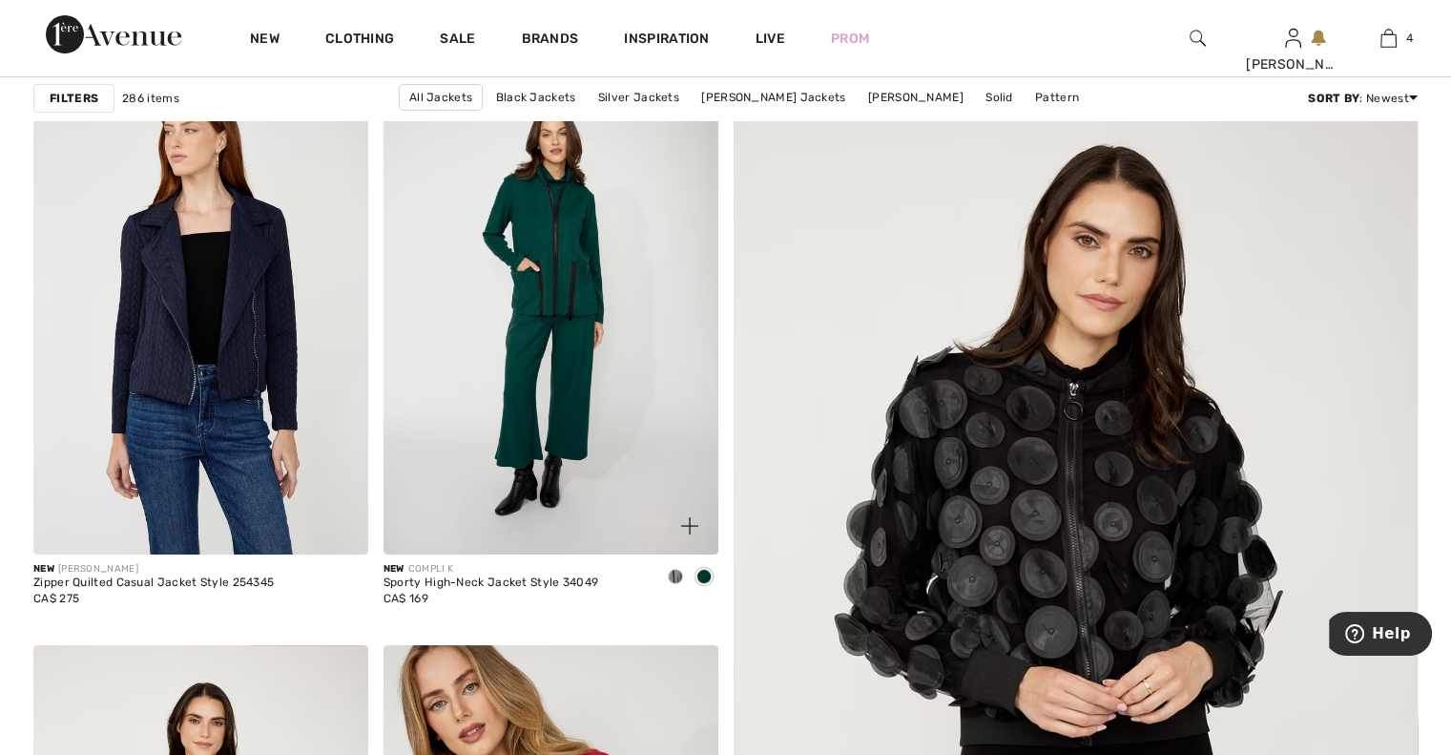
click at [677, 572] on span at bounding box center [675, 576] width 15 height 15
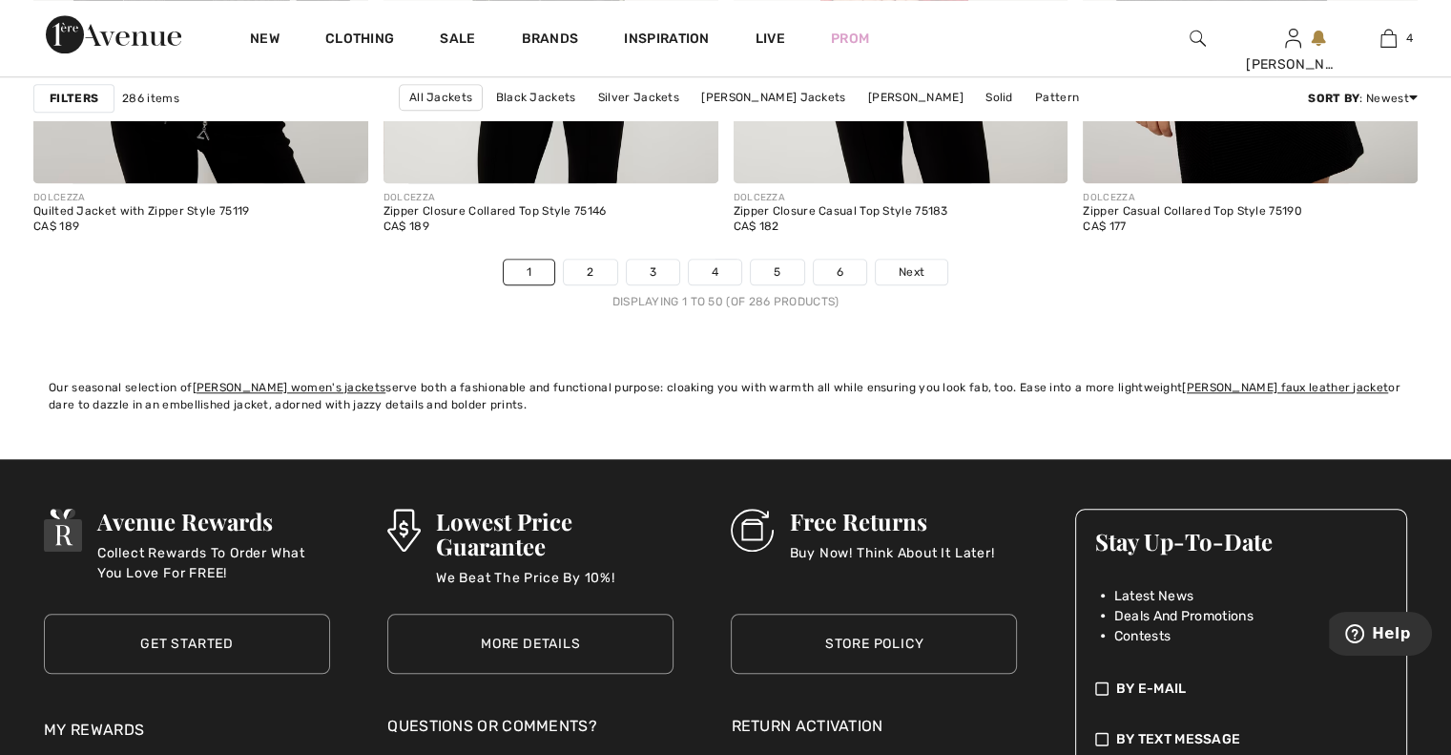
scroll to position [9199, 0]
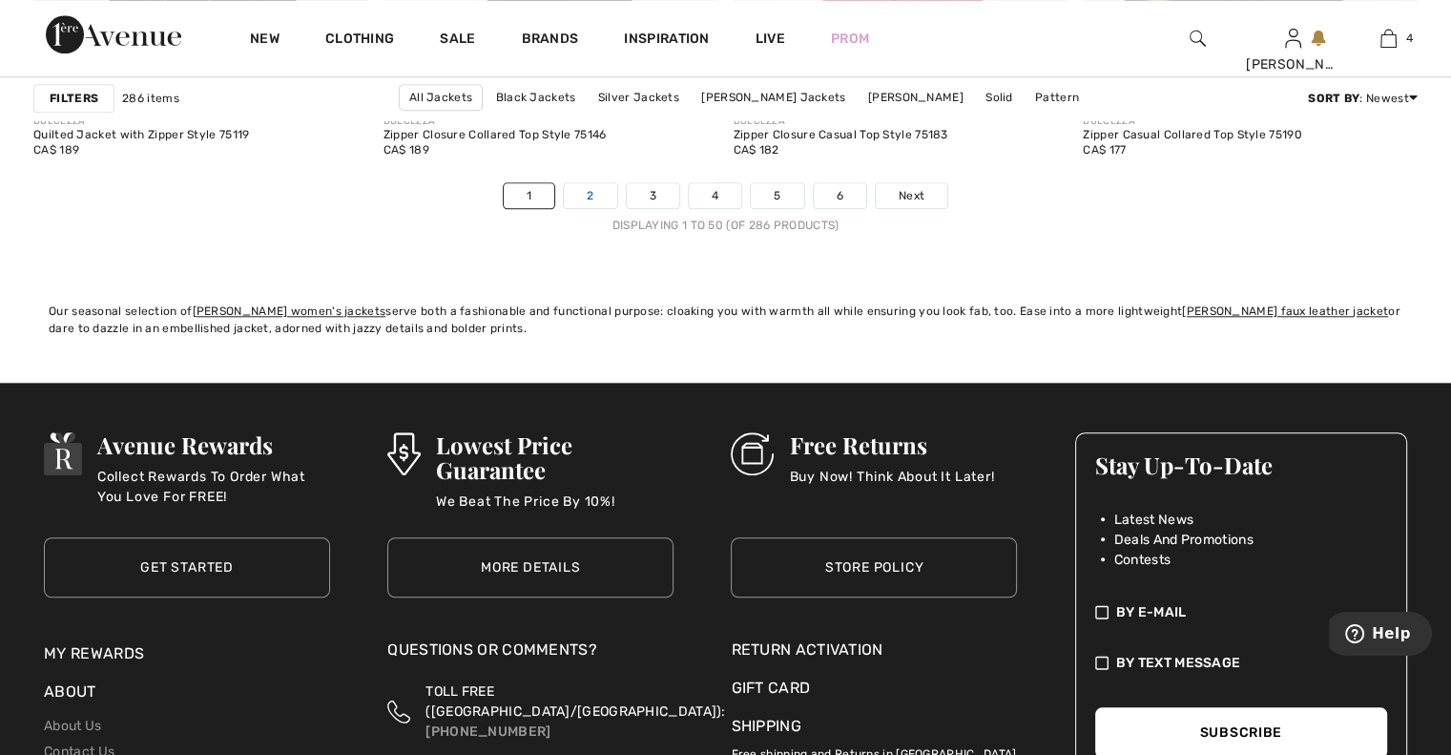
click at [595, 186] on link "2" at bounding box center [590, 195] width 52 height 25
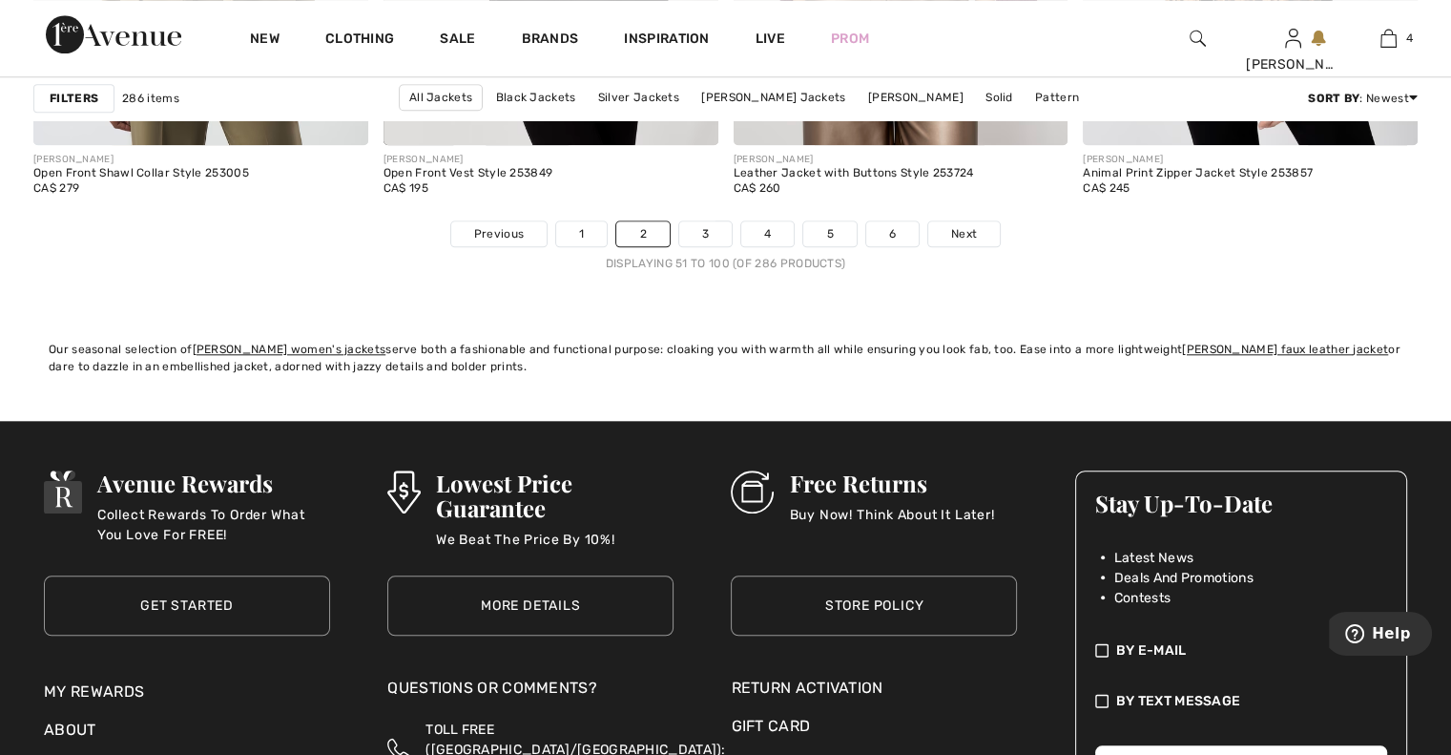
scroll to position [9237, 0]
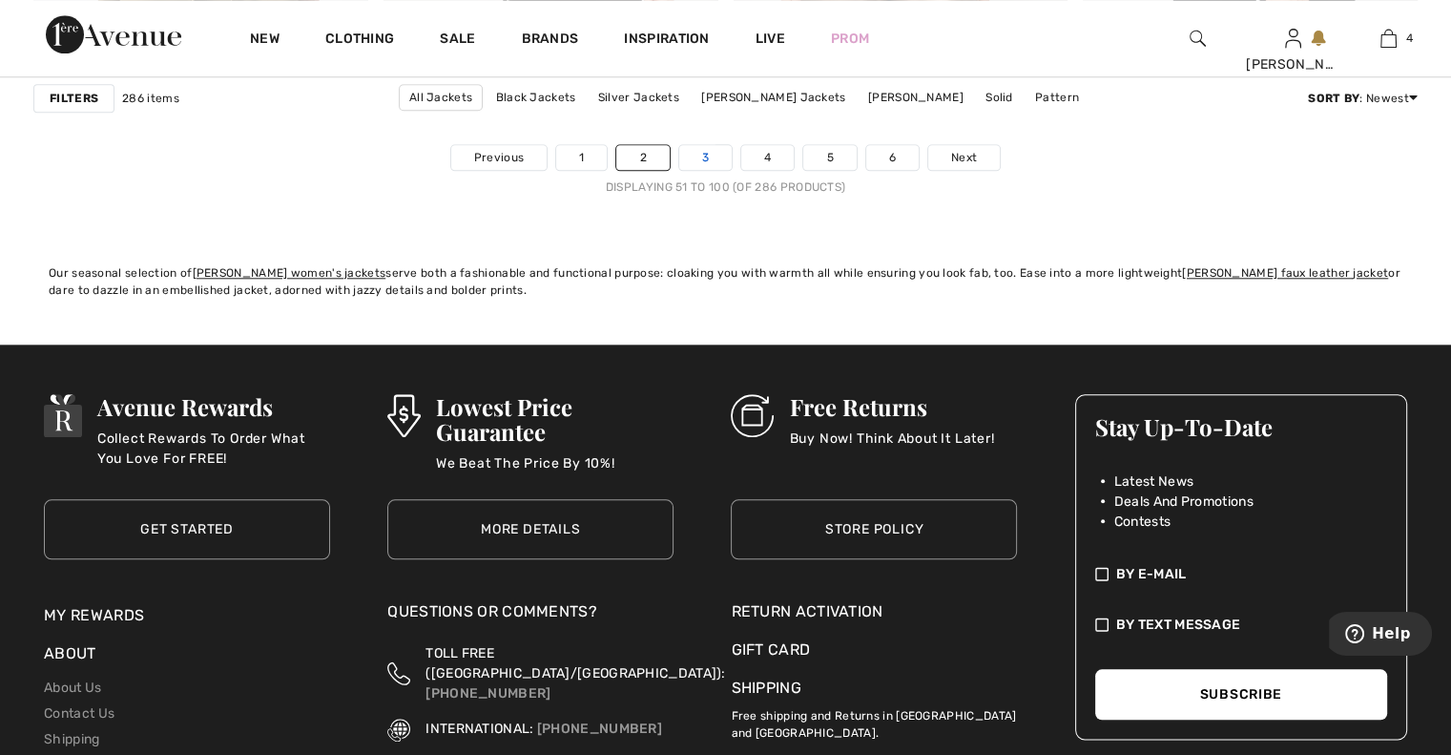
click at [704, 155] on link "3" at bounding box center [705, 157] width 52 height 25
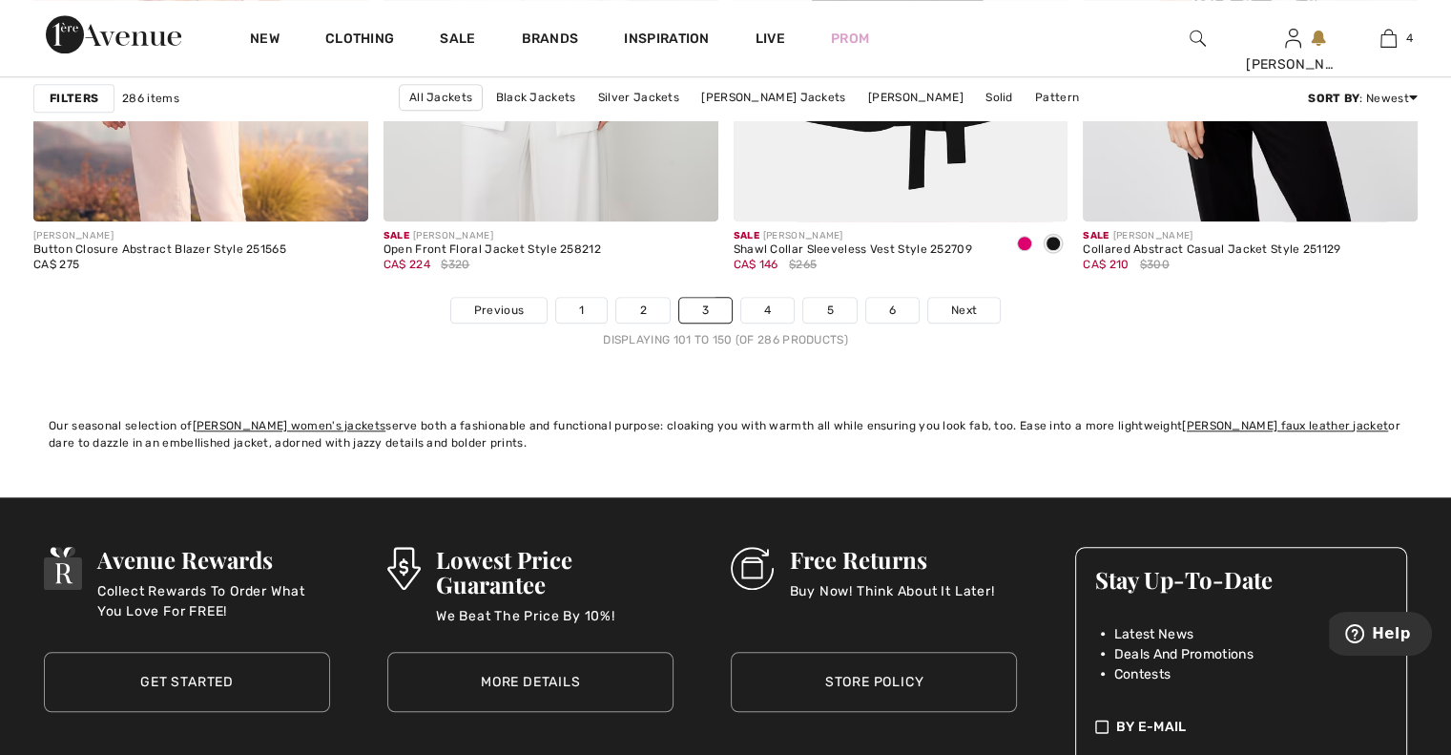
scroll to position [9237, 0]
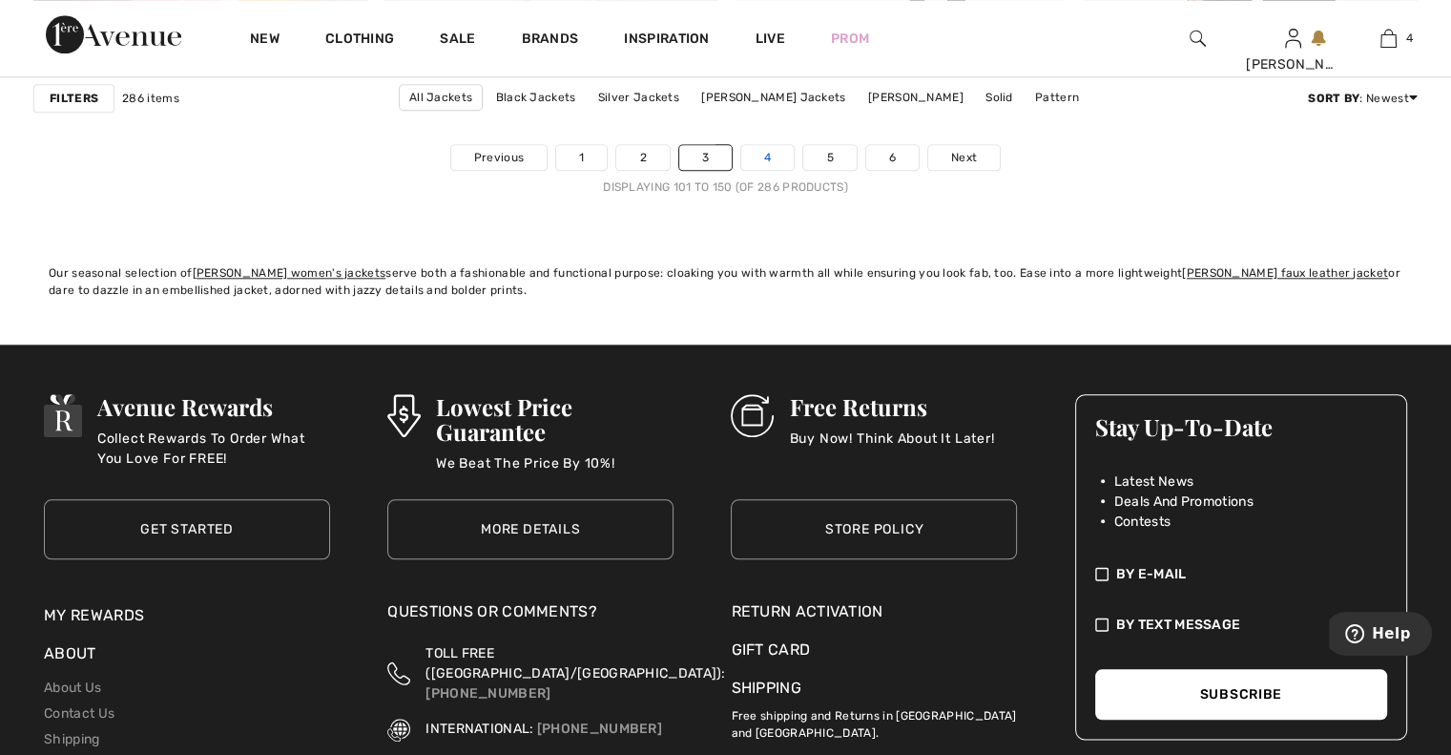
click at [777, 151] on link "4" at bounding box center [767, 157] width 52 height 25
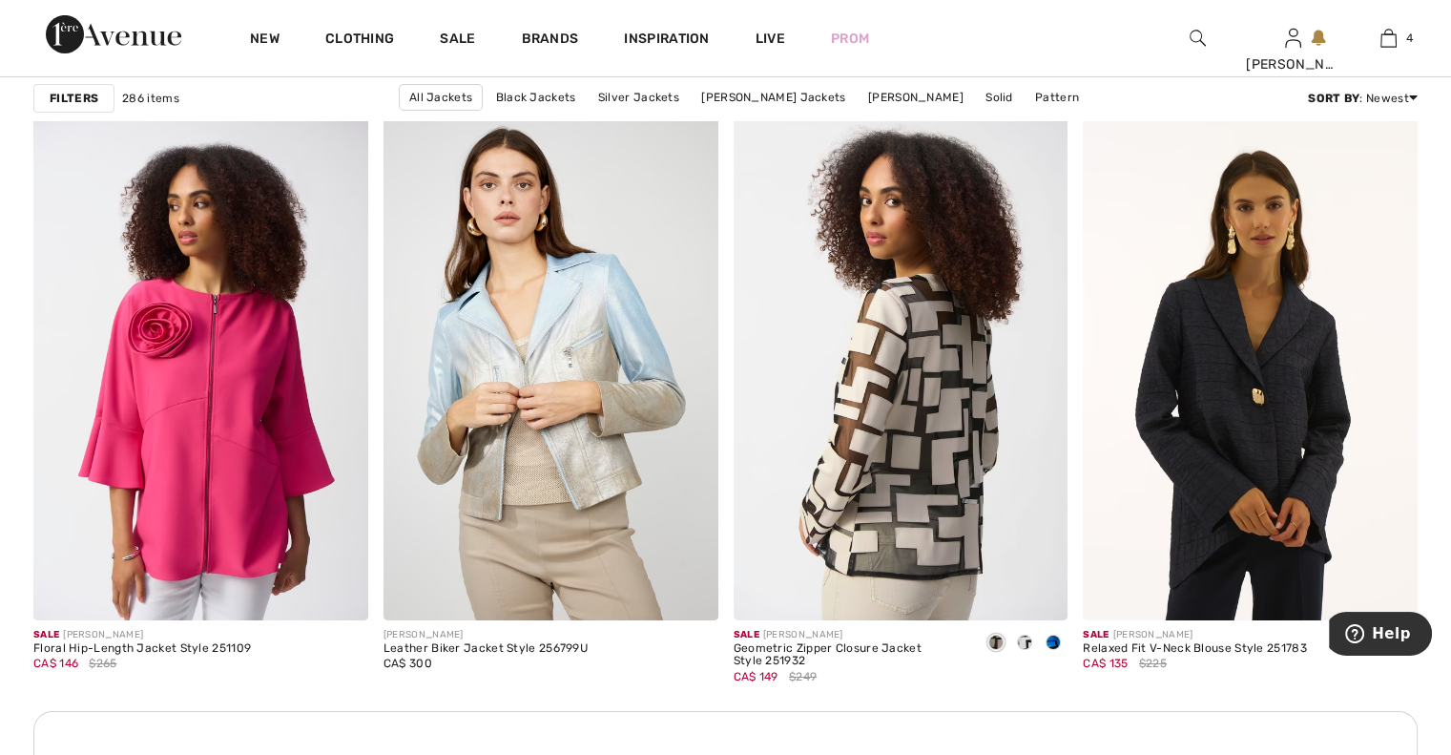
scroll to position [6718, 0]
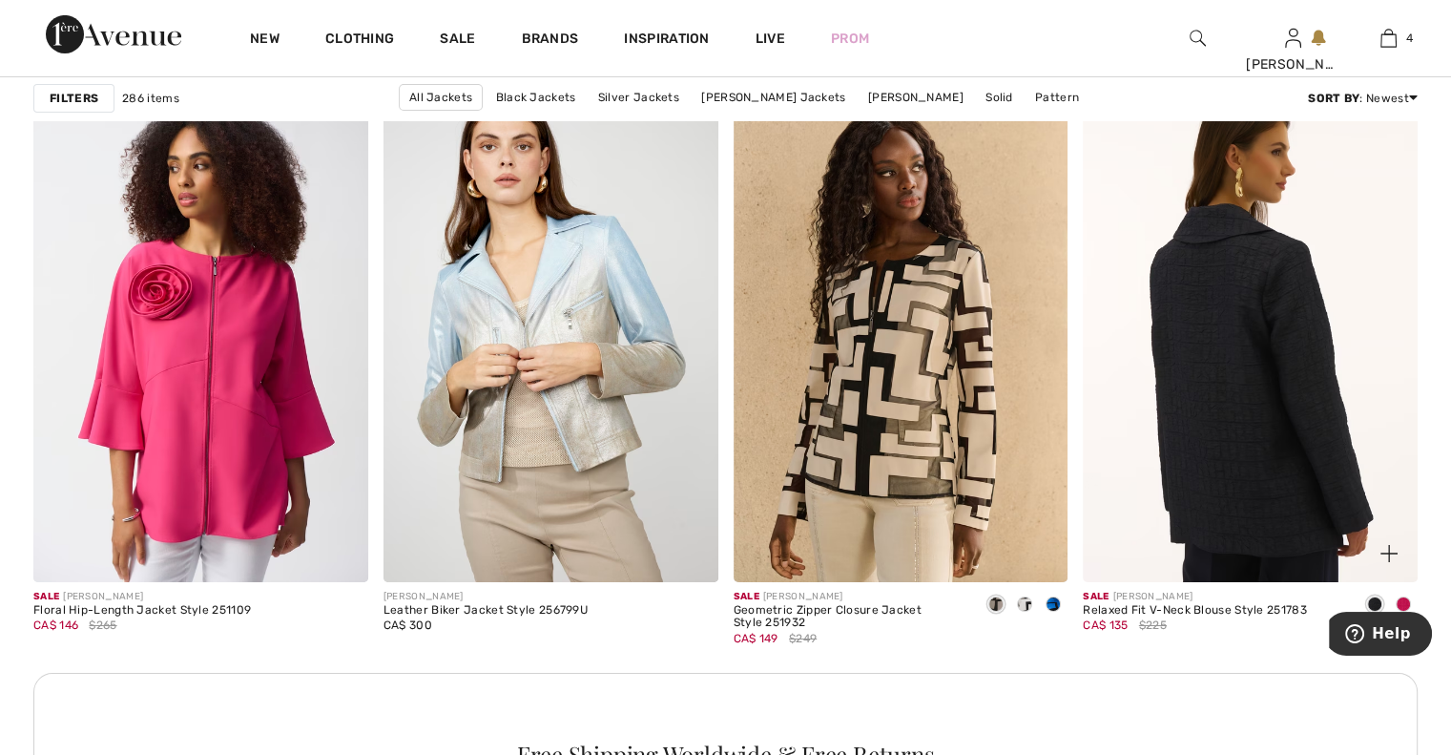
click at [1221, 397] on img at bounding box center [1250, 330] width 335 height 502
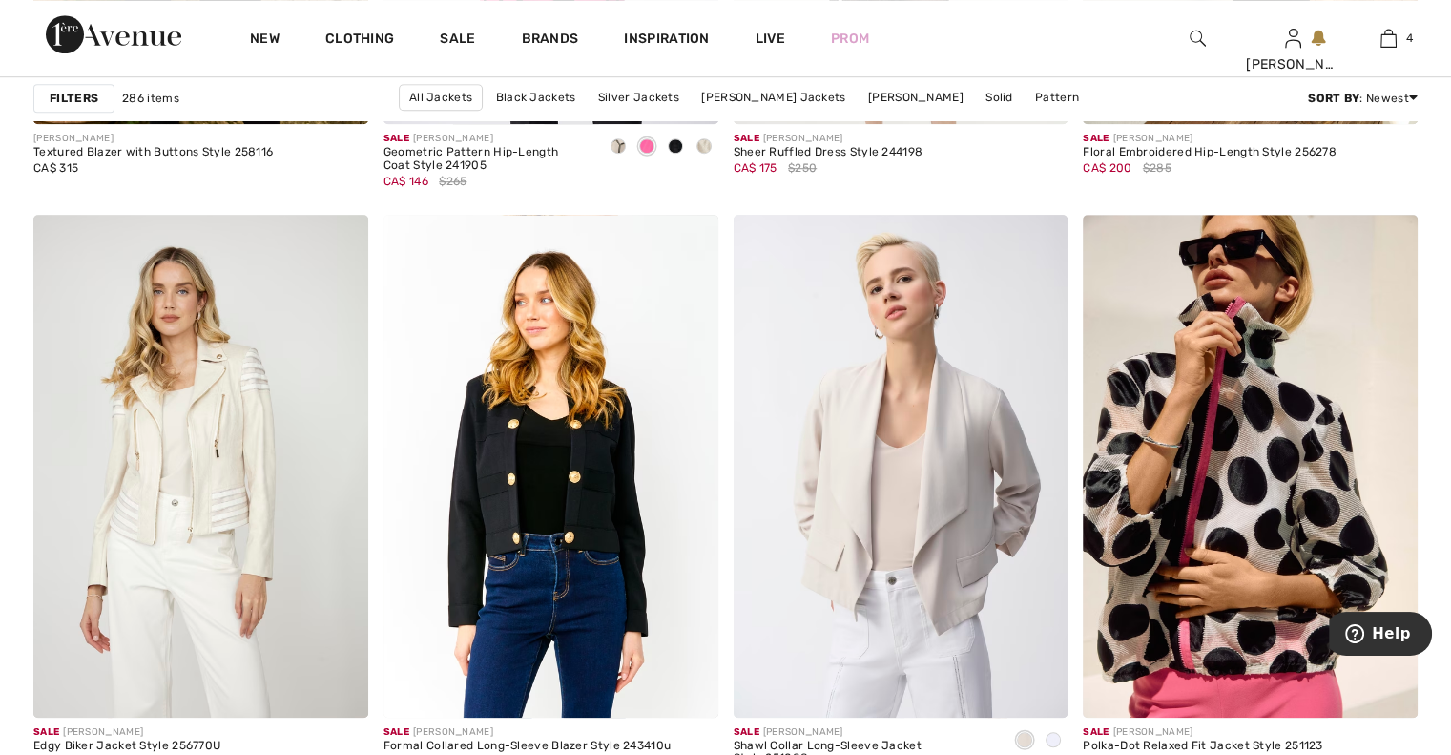
scroll to position [8741, 0]
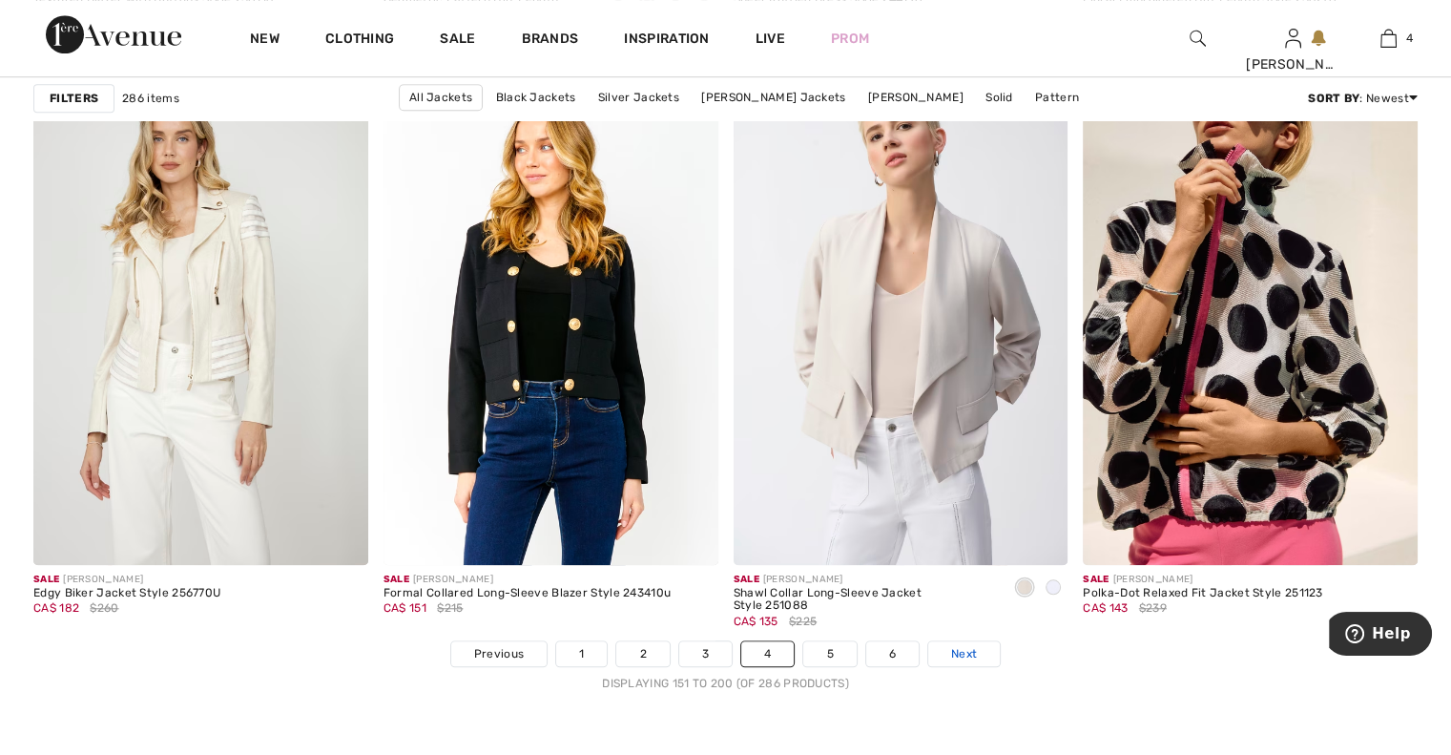
click at [962, 646] on span "Next" at bounding box center [964, 653] width 26 height 17
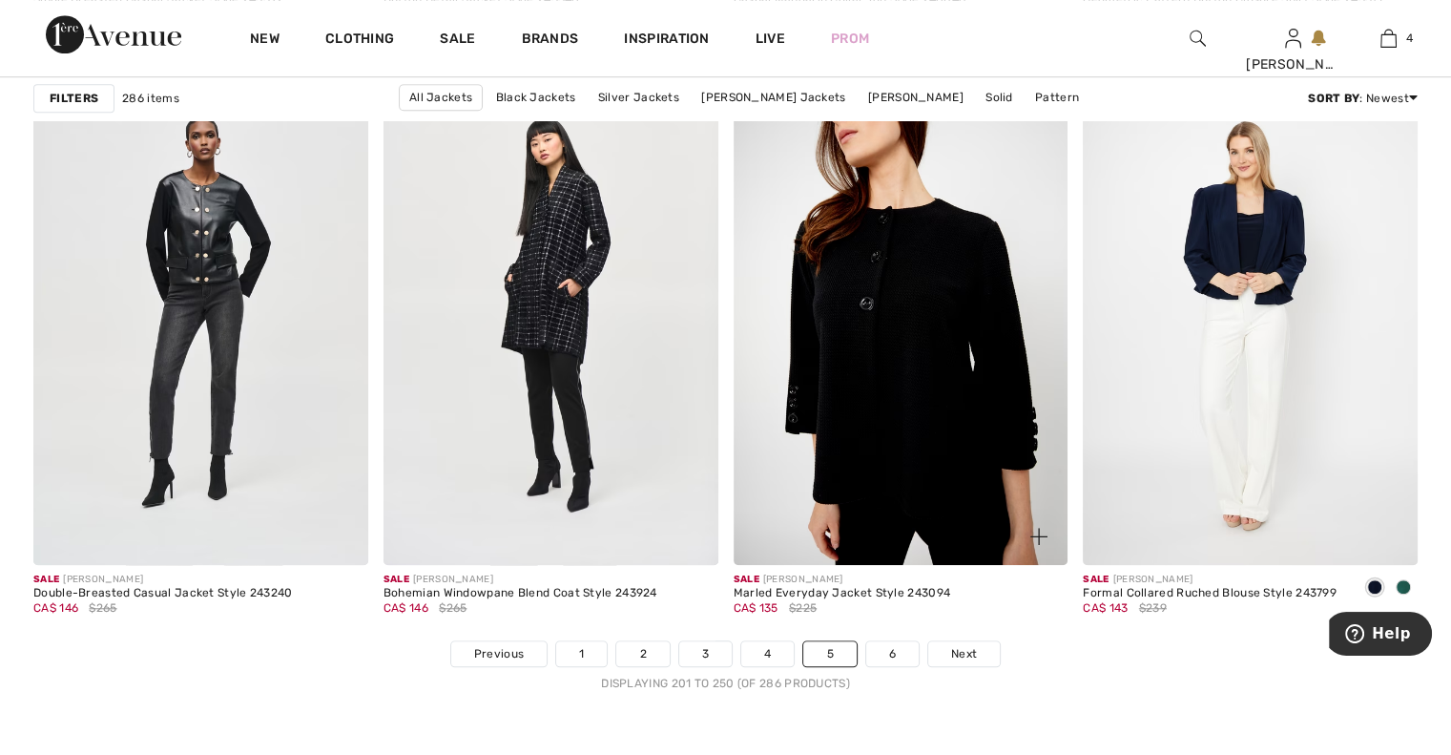
scroll to position [8894, 0]
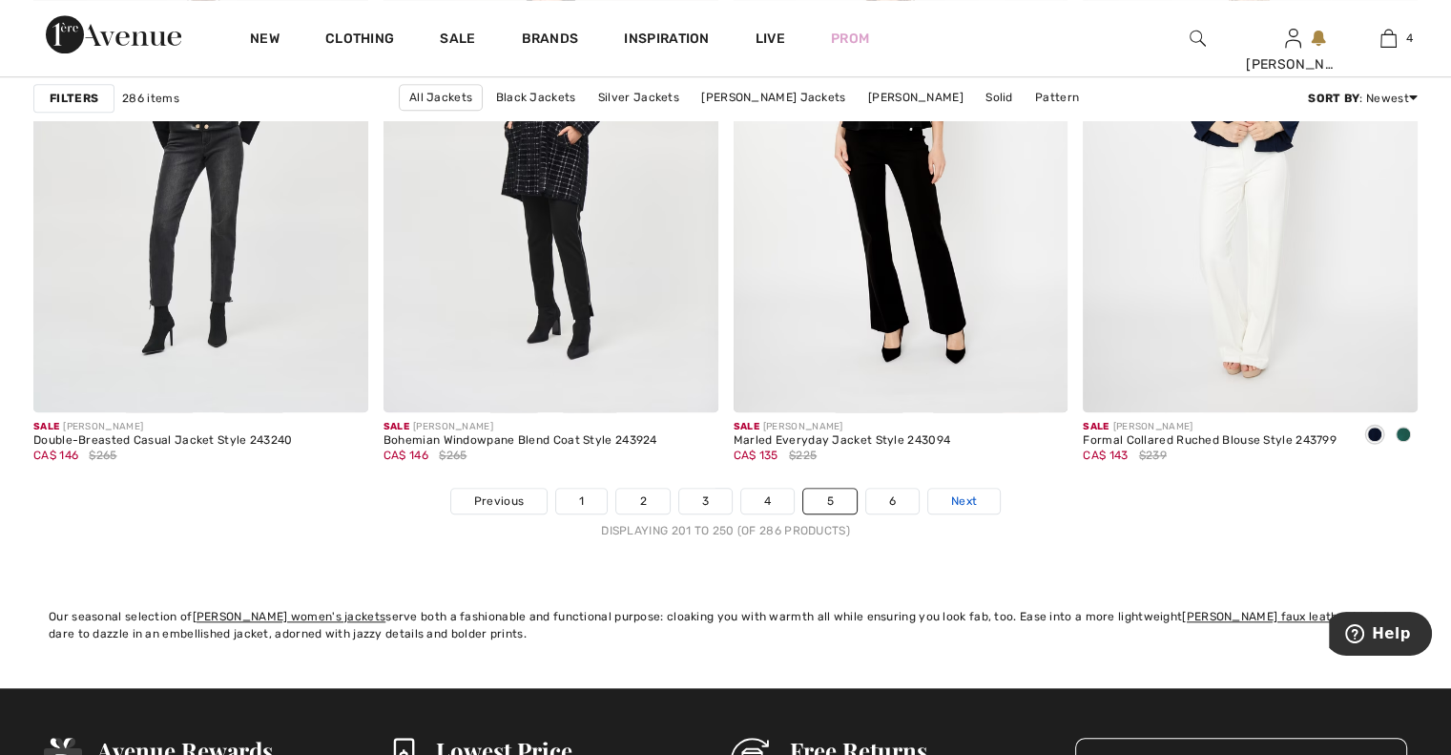
click at [960, 503] on span "Next" at bounding box center [964, 500] width 26 height 17
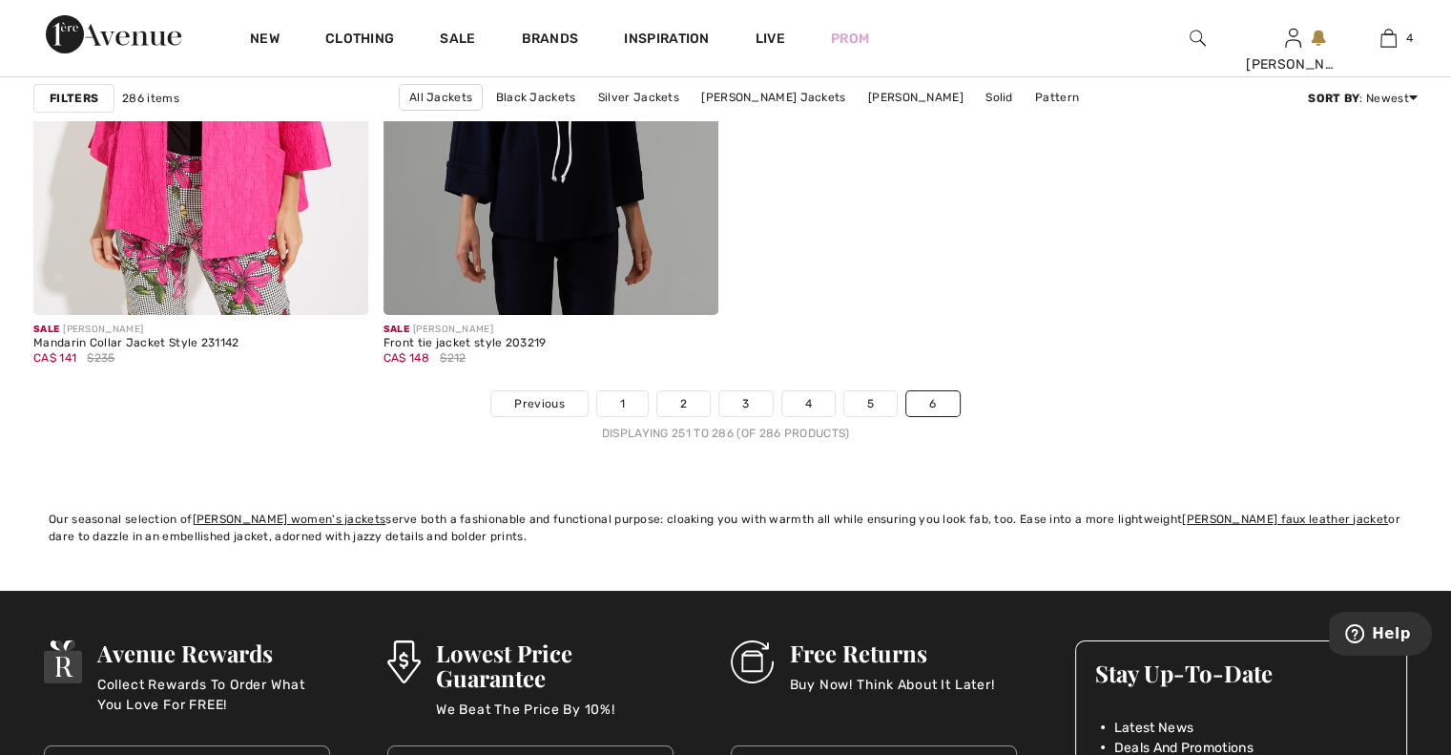
scroll to position [6947, 0]
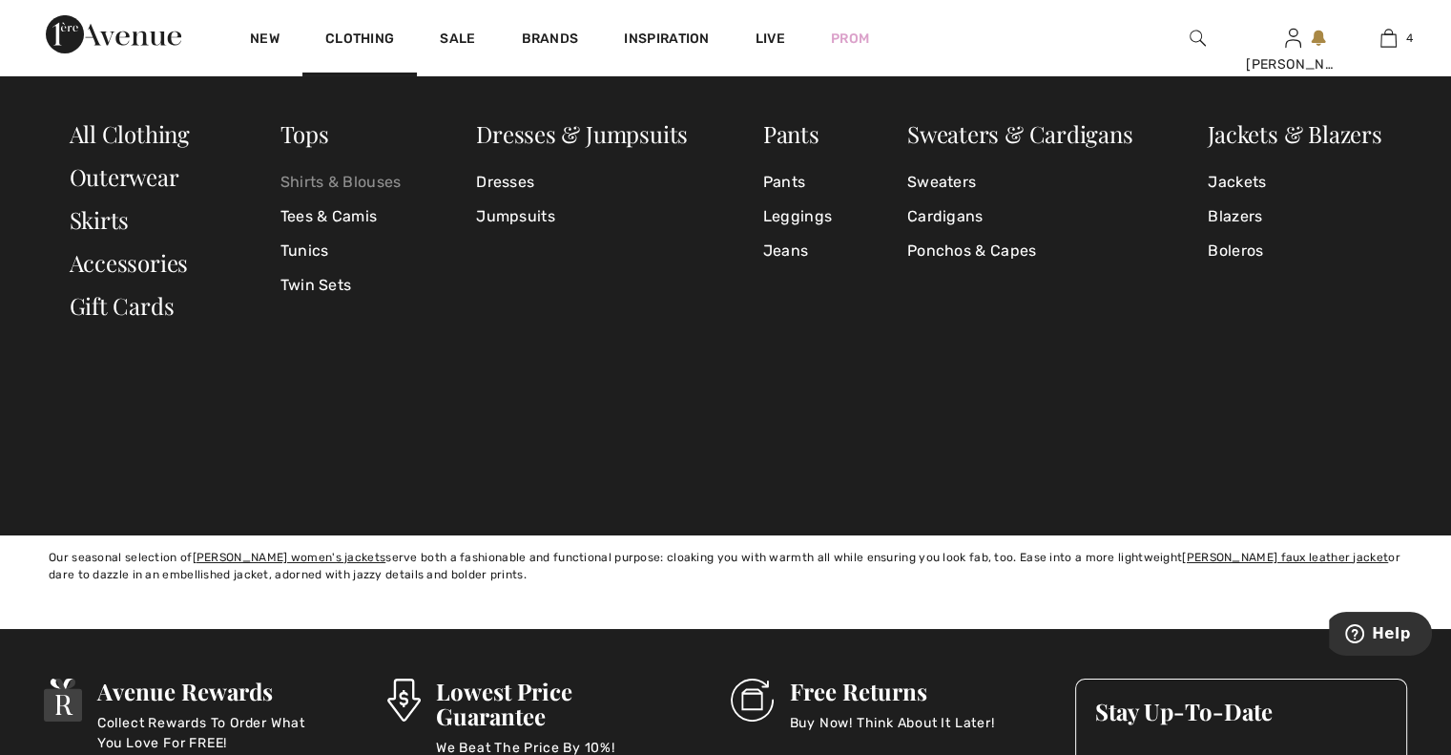
click at [339, 181] on link "Shirts & Blouses" at bounding box center [341, 182] width 121 height 34
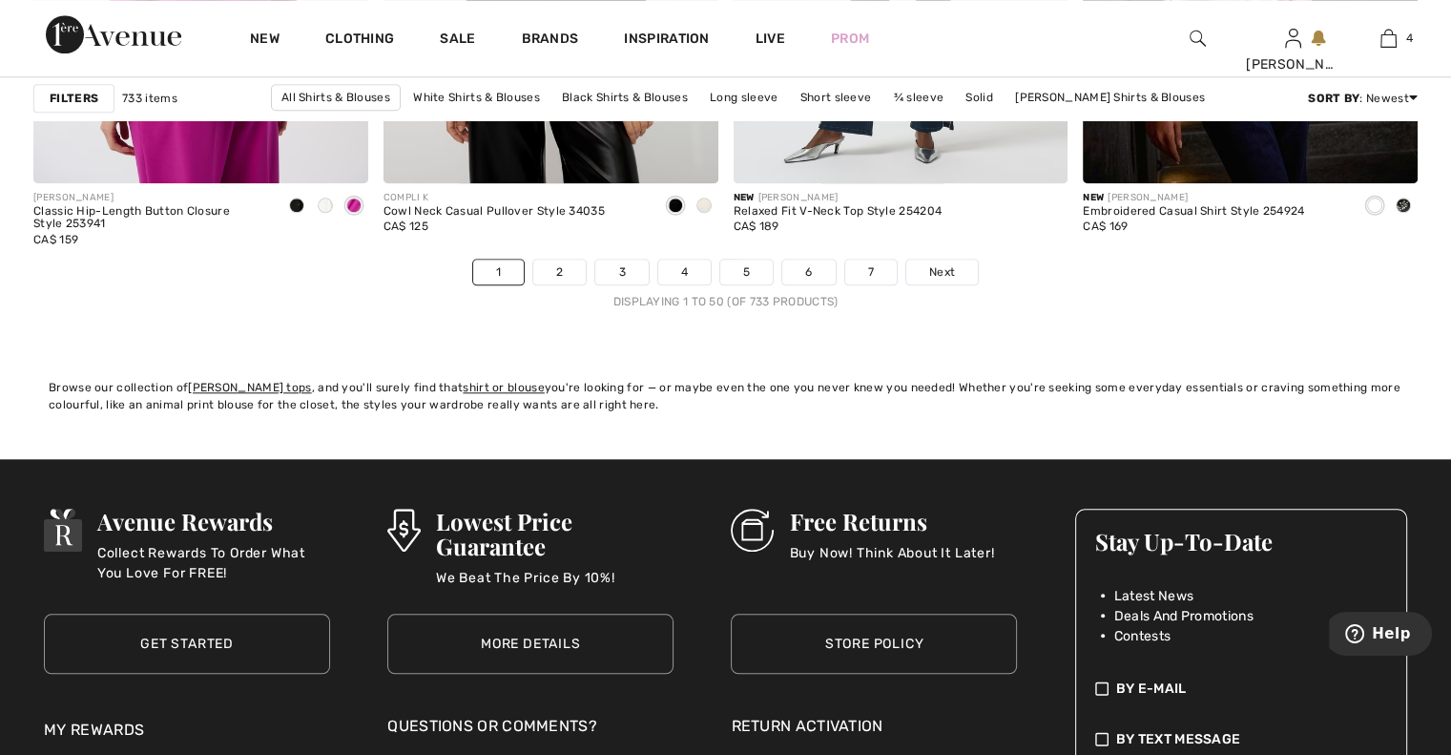
scroll to position [8932, 0]
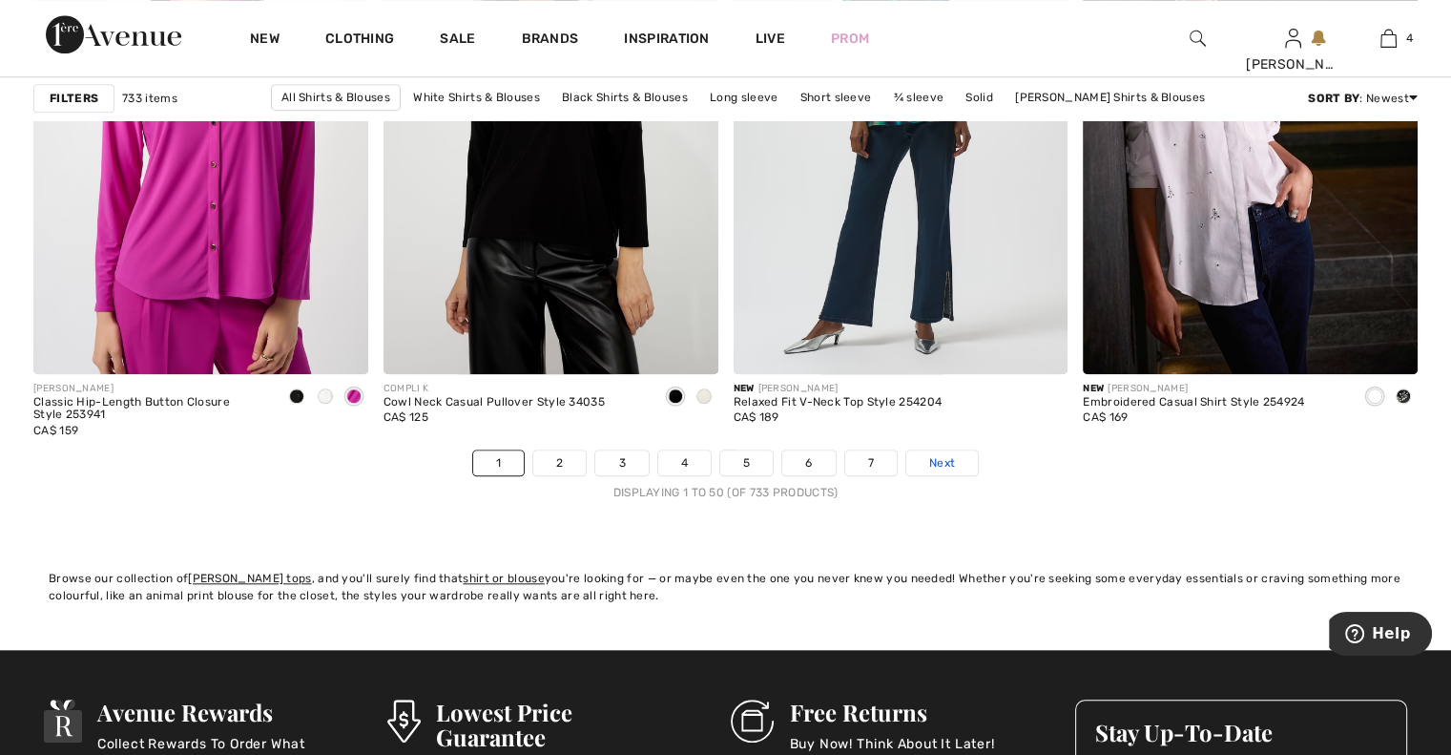
click at [935, 454] on span "Next" at bounding box center [942, 462] width 26 height 17
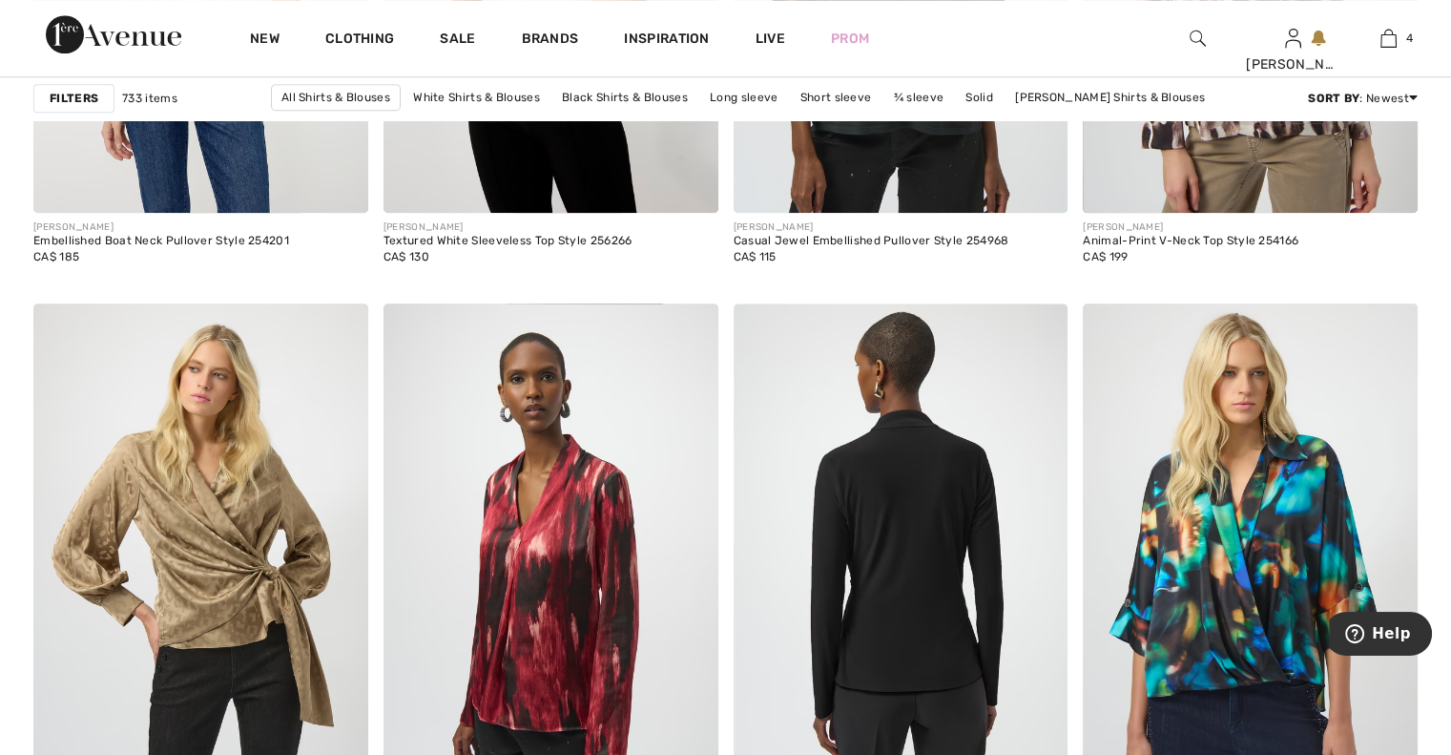
scroll to position [1908, 0]
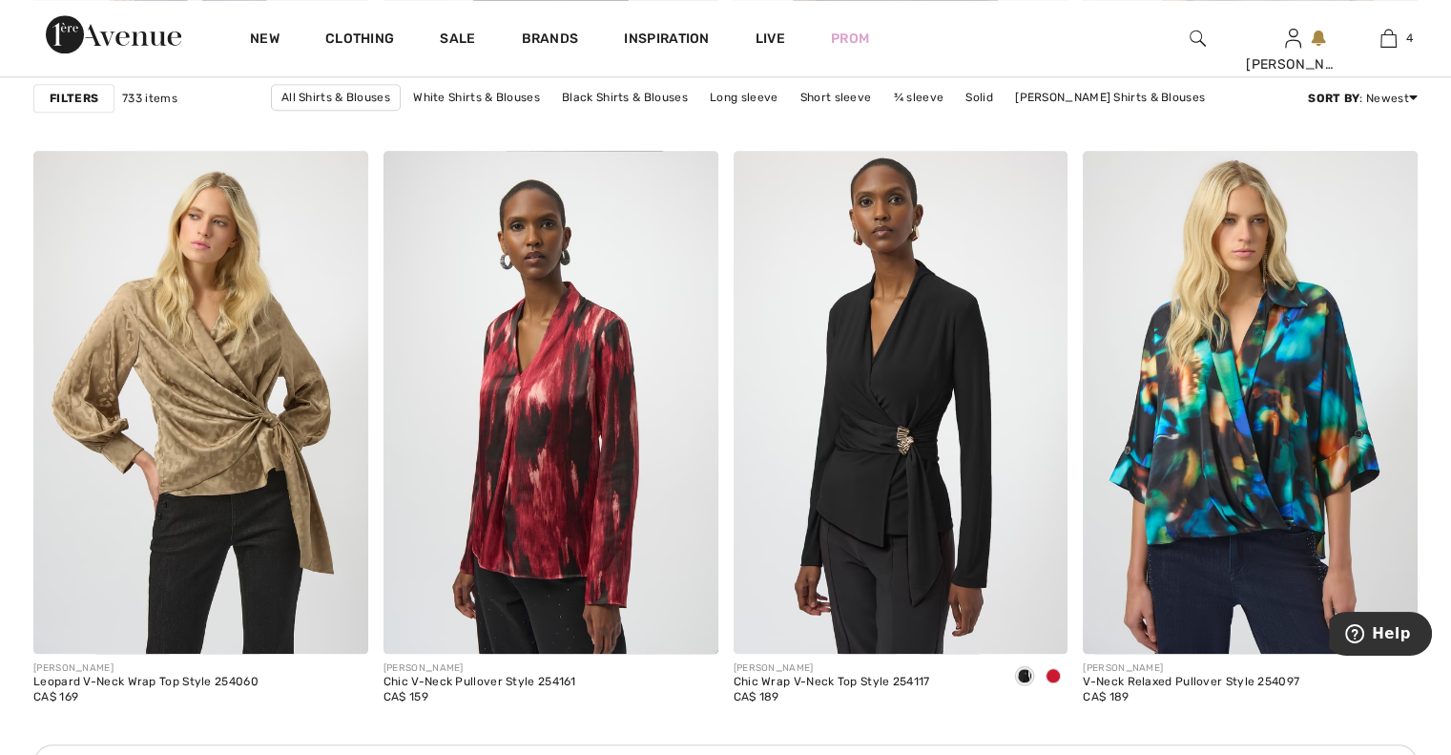
click at [73, 106] on strong "Filters" at bounding box center [74, 98] width 49 height 17
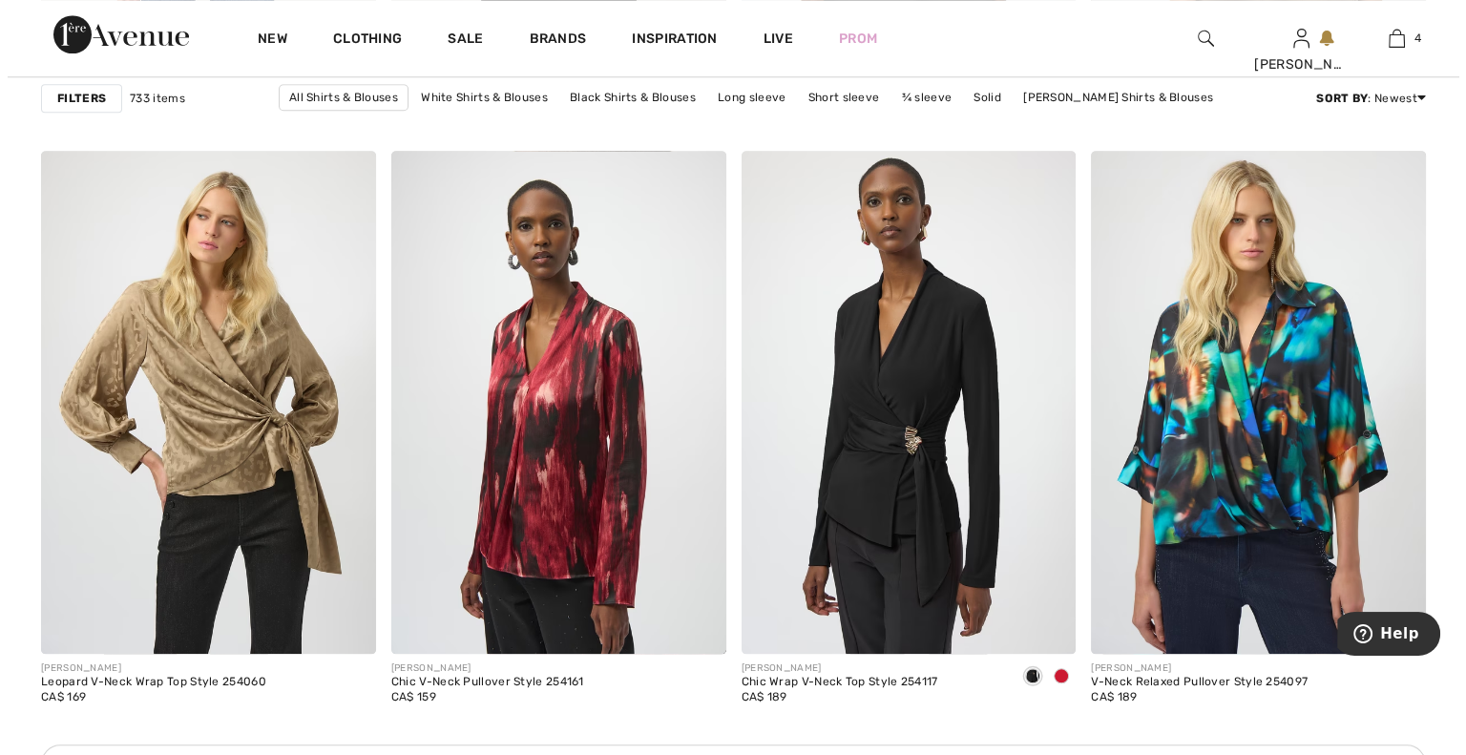
scroll to position [1924, 0]
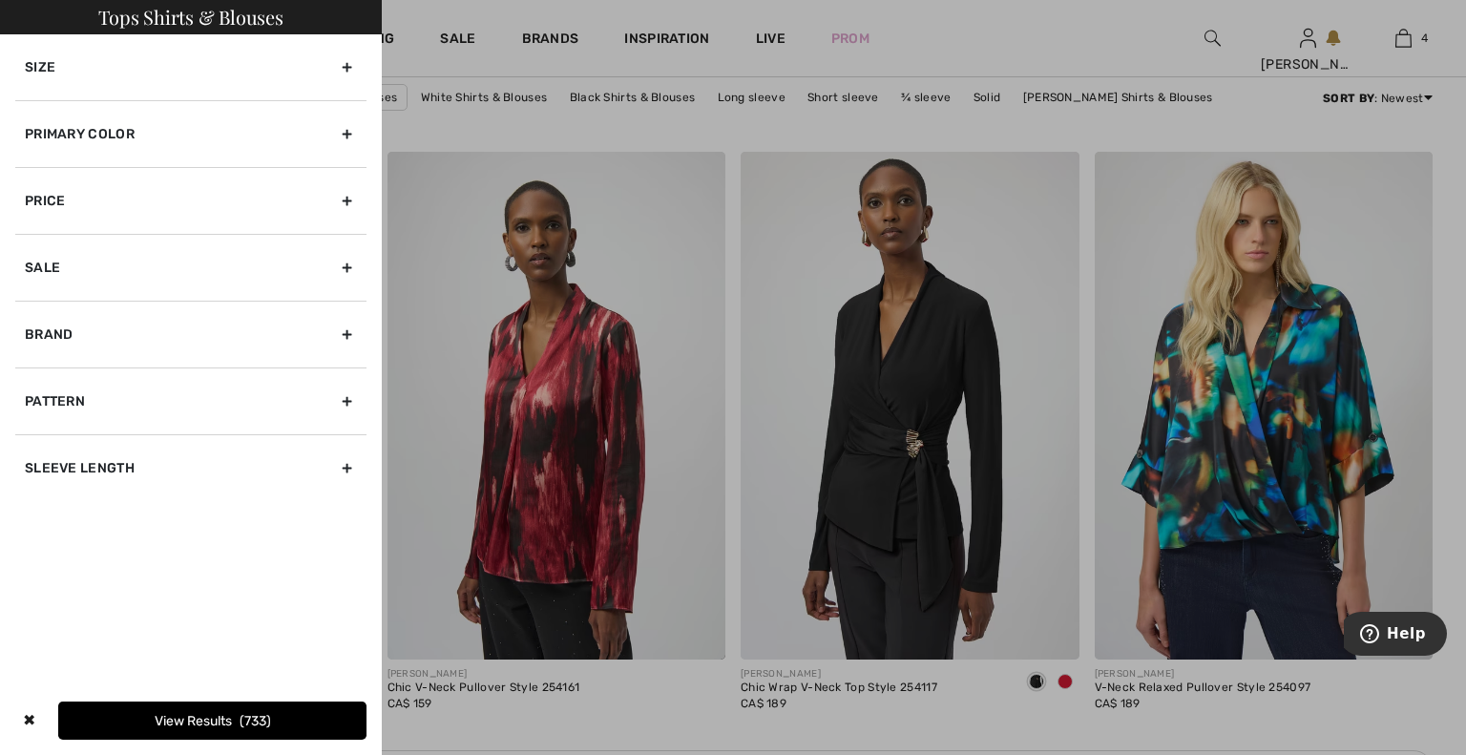
click at [346, 463] on div "Sleeve length" at bounding box center [190, 467] width 351 height 67
click at [34, 504] on input"] "Long Sleeve" at bounding box center [32, 510] width 14 height 14
checkbox input"] "true"
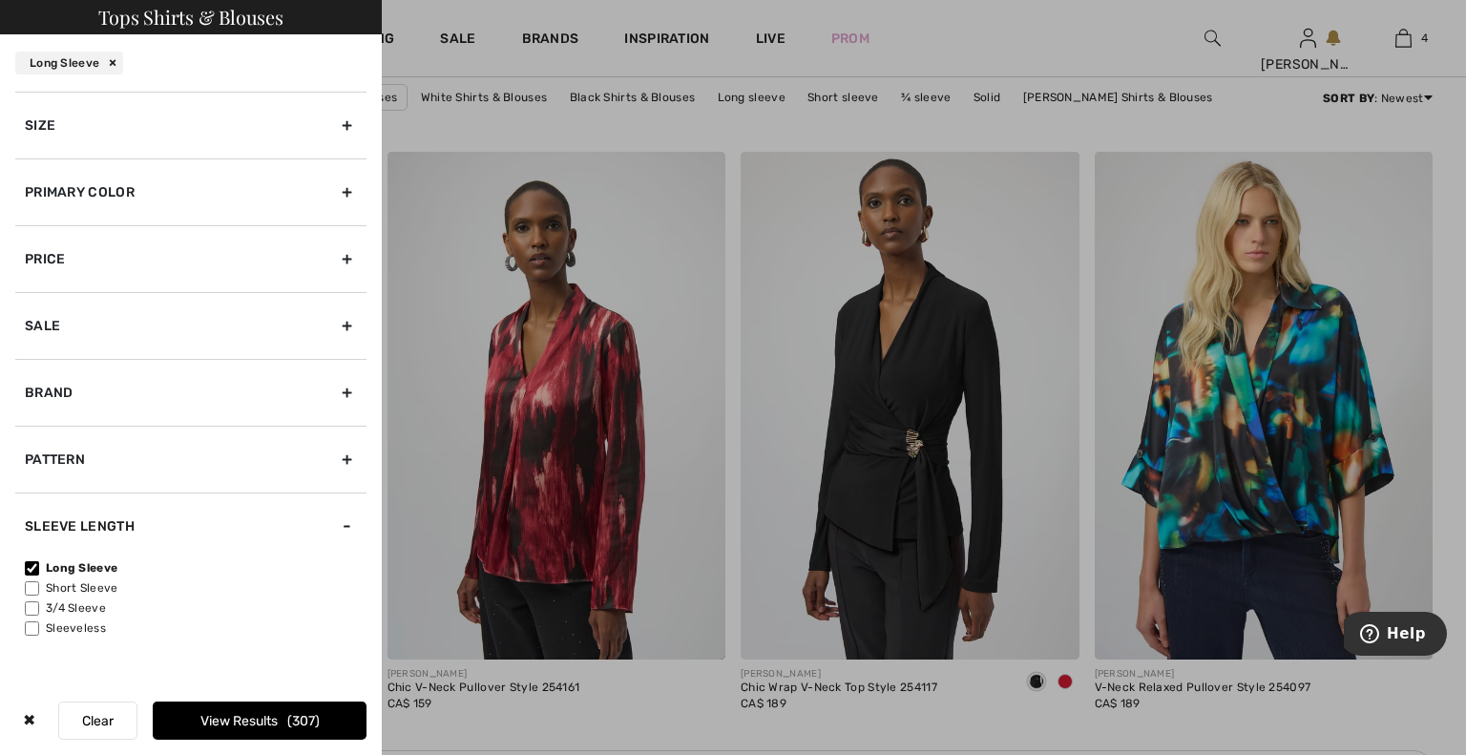
click at [353, 126] on div "Size" at bounding box center [190, 125] width 351 height 67
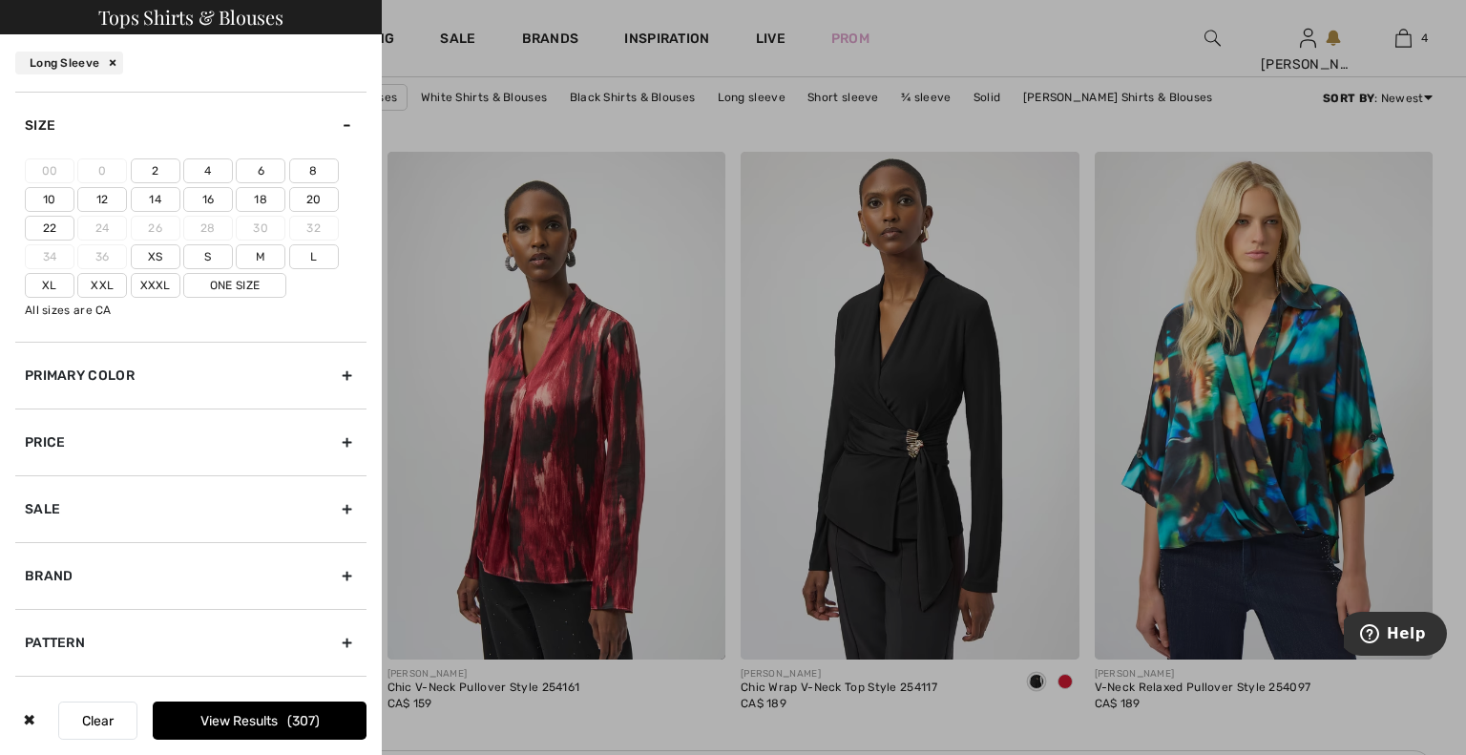
click at [315, 194] on label "20" at bounding box center [314, 199] width 50 height 25
click at [0, 0] on input"] "20" at bounding box center [0, 0] width 0 height 0
click at [239, 719] on button "View Results 71" at bounding box center [260, 720] width 214 height 38
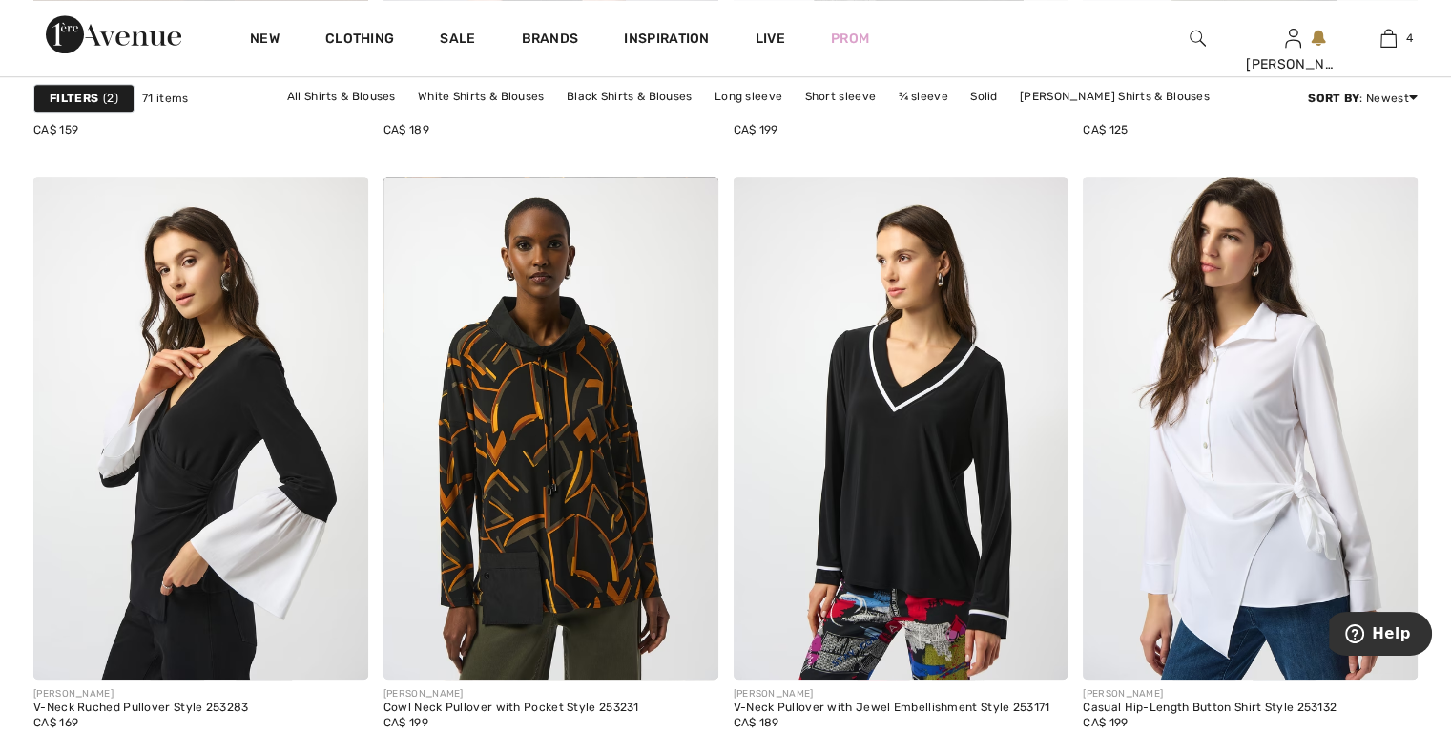
scroll to position [8665, 0]
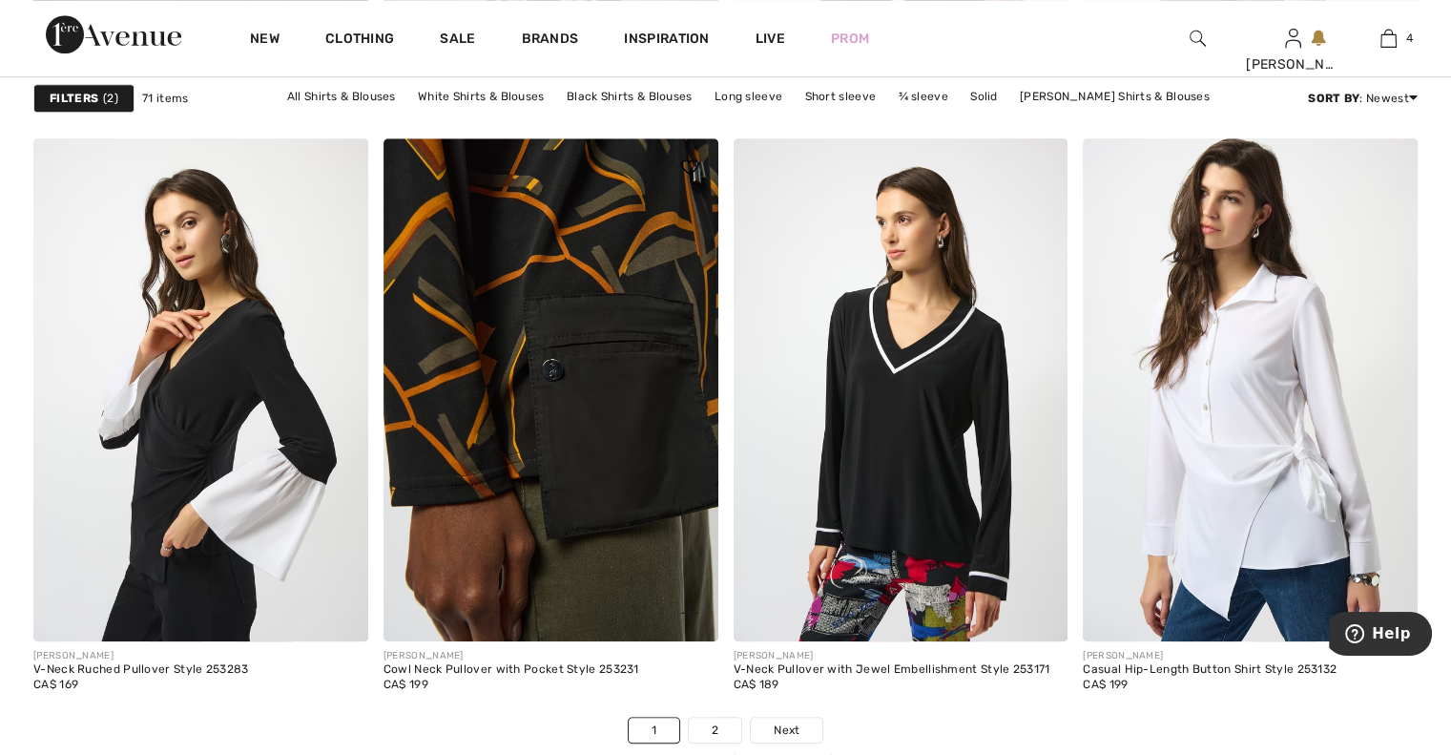
click at [603, 423] on img at bounding box center [551, 389] width 335 height 502
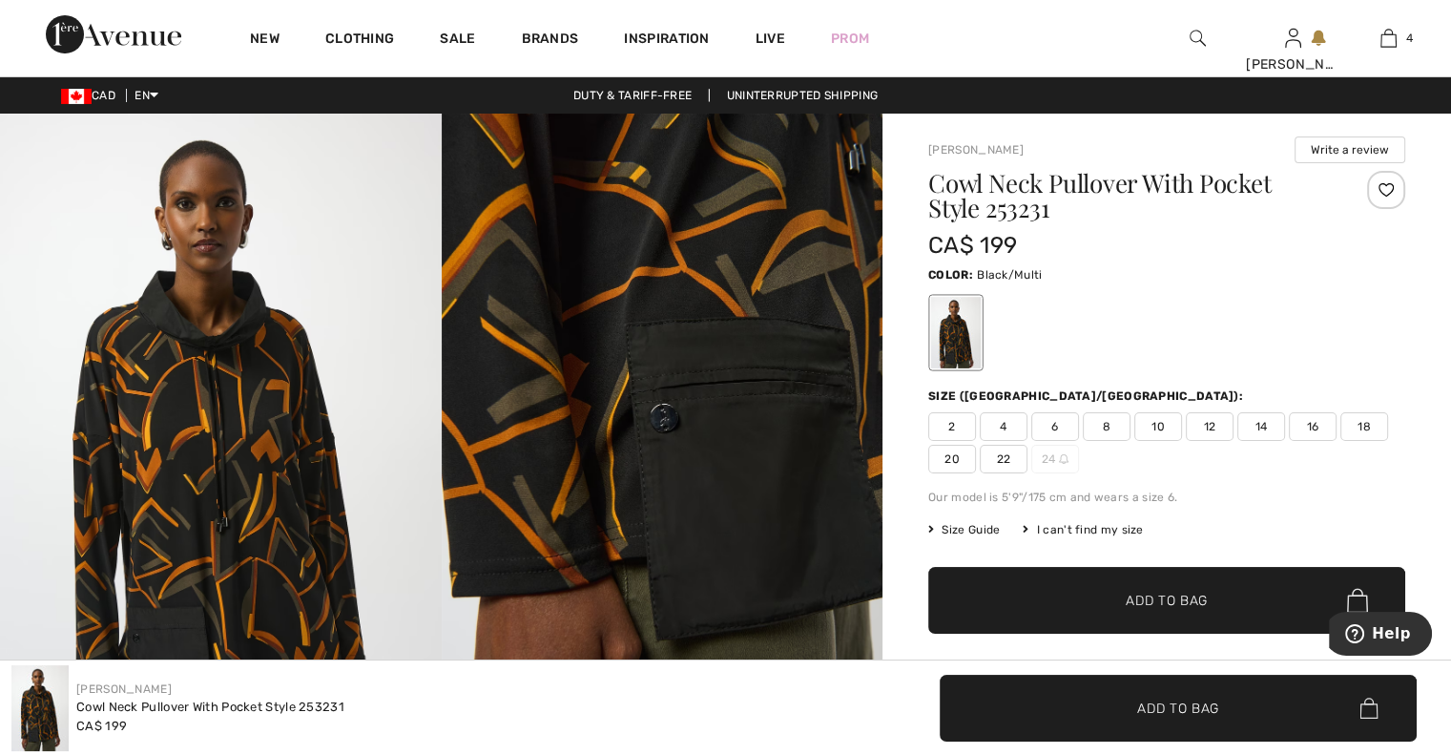
click at [283, 423] on img at bounding box center [221, 444] width 442 height 661
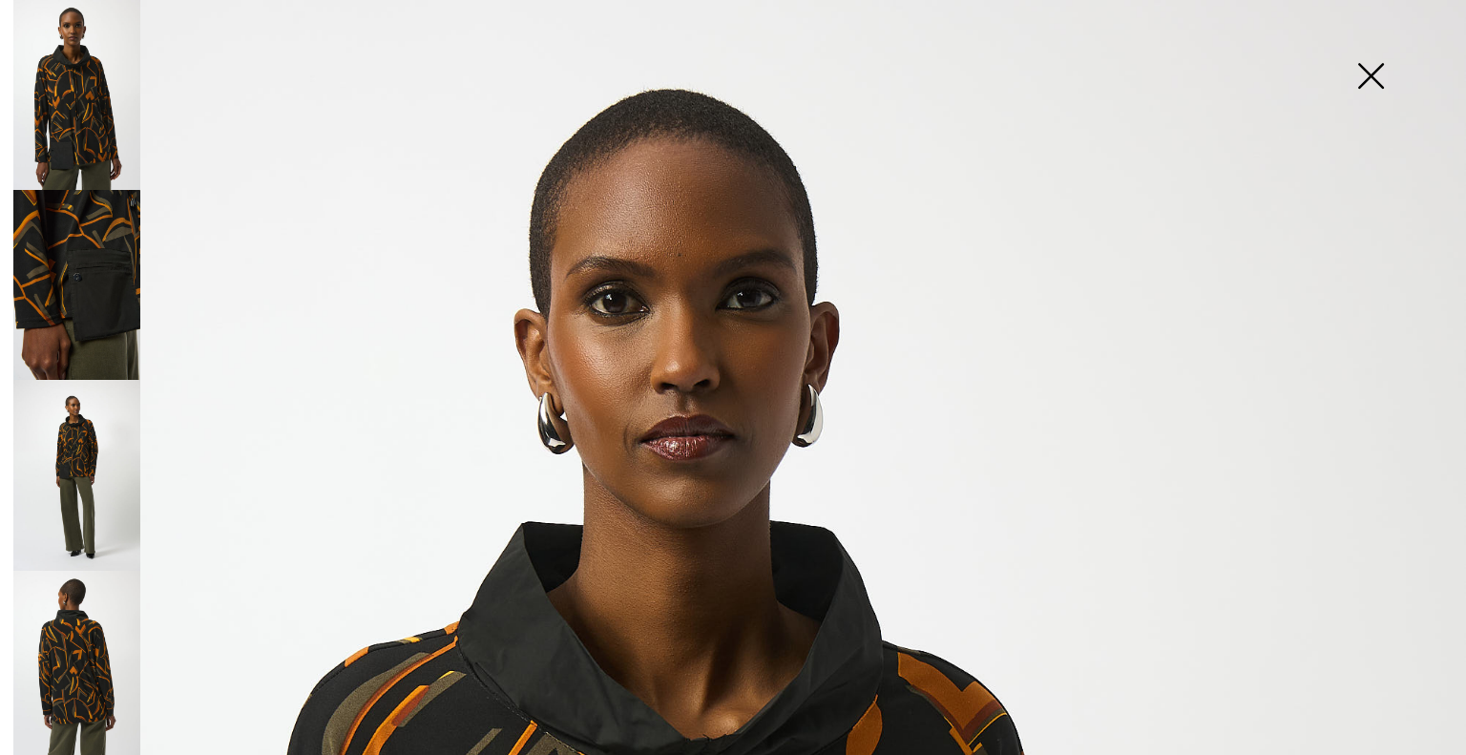
click at [1384, 92] on img at bounding box center [1370, 78] width 95 height 98
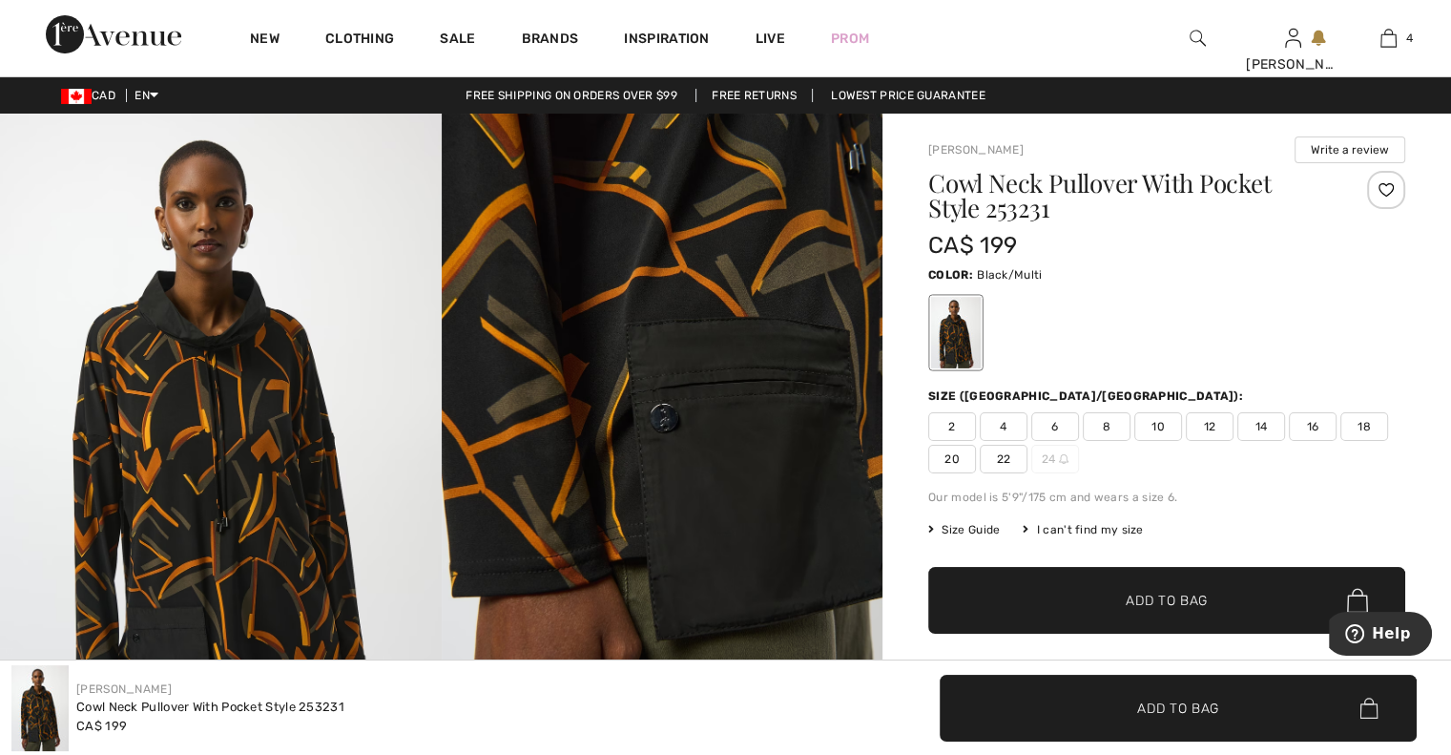
click at [964, 453] on span "20" at bounding box center [952, 459] width 48 height 29
click at [1173, 598] on span "Add to Bag" at bounding box center [1167, 601] width 82 height 20
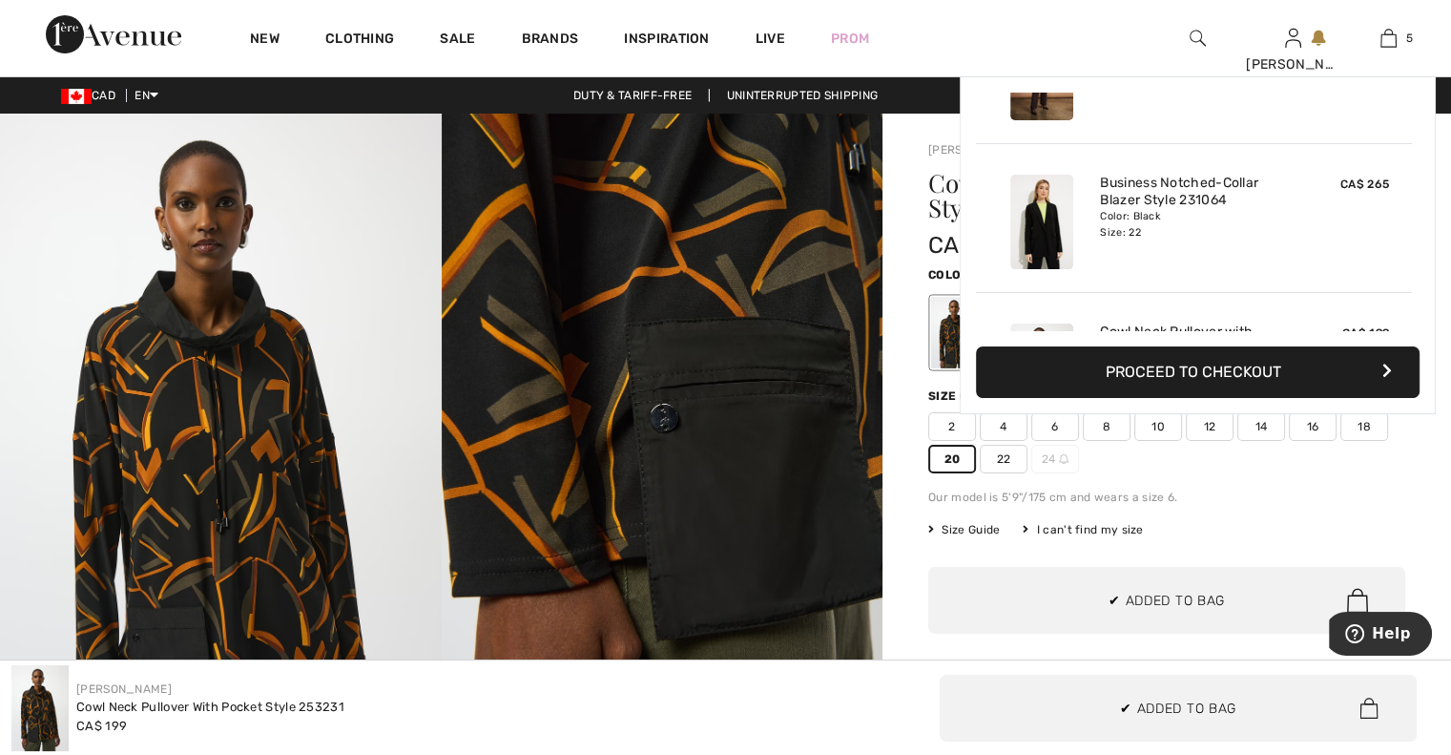
scroll to position [504, 0]
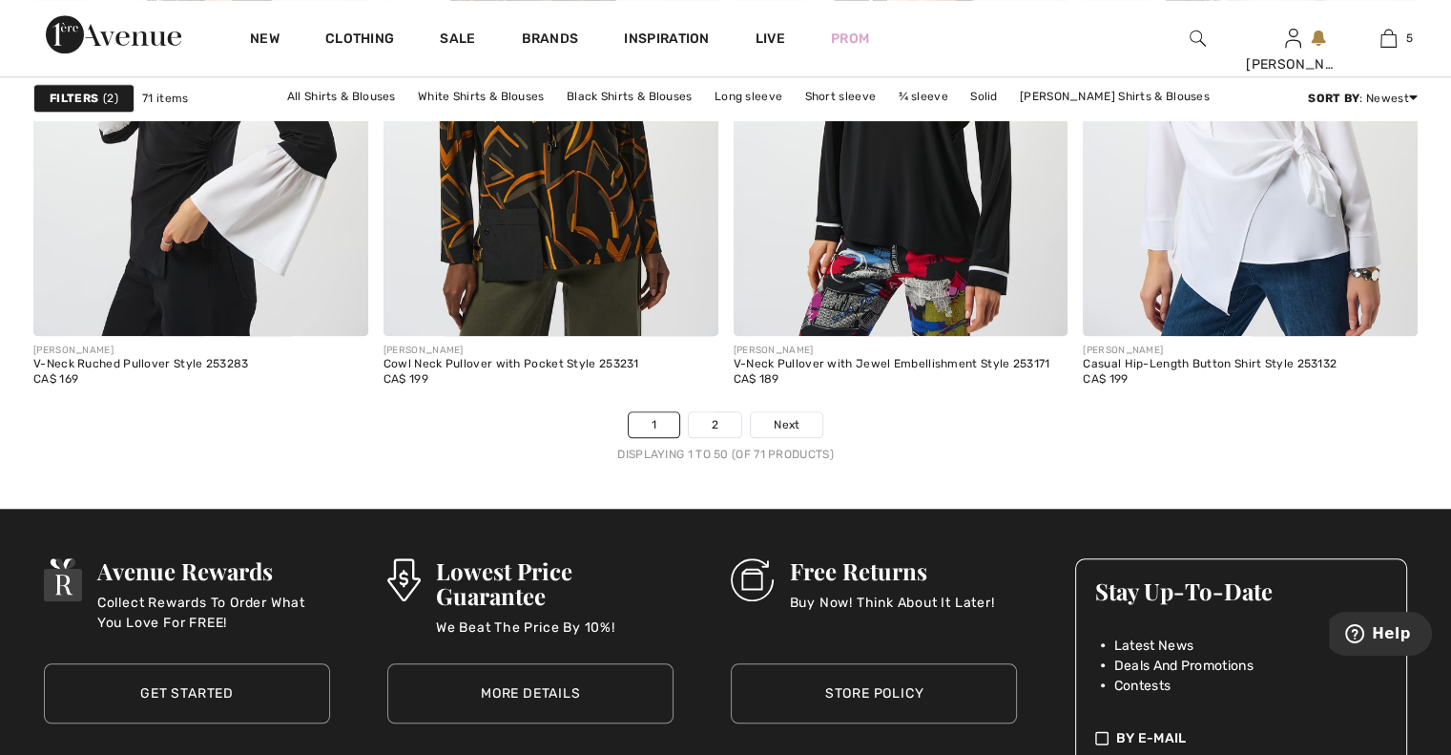
scroll to position [8932, 0]
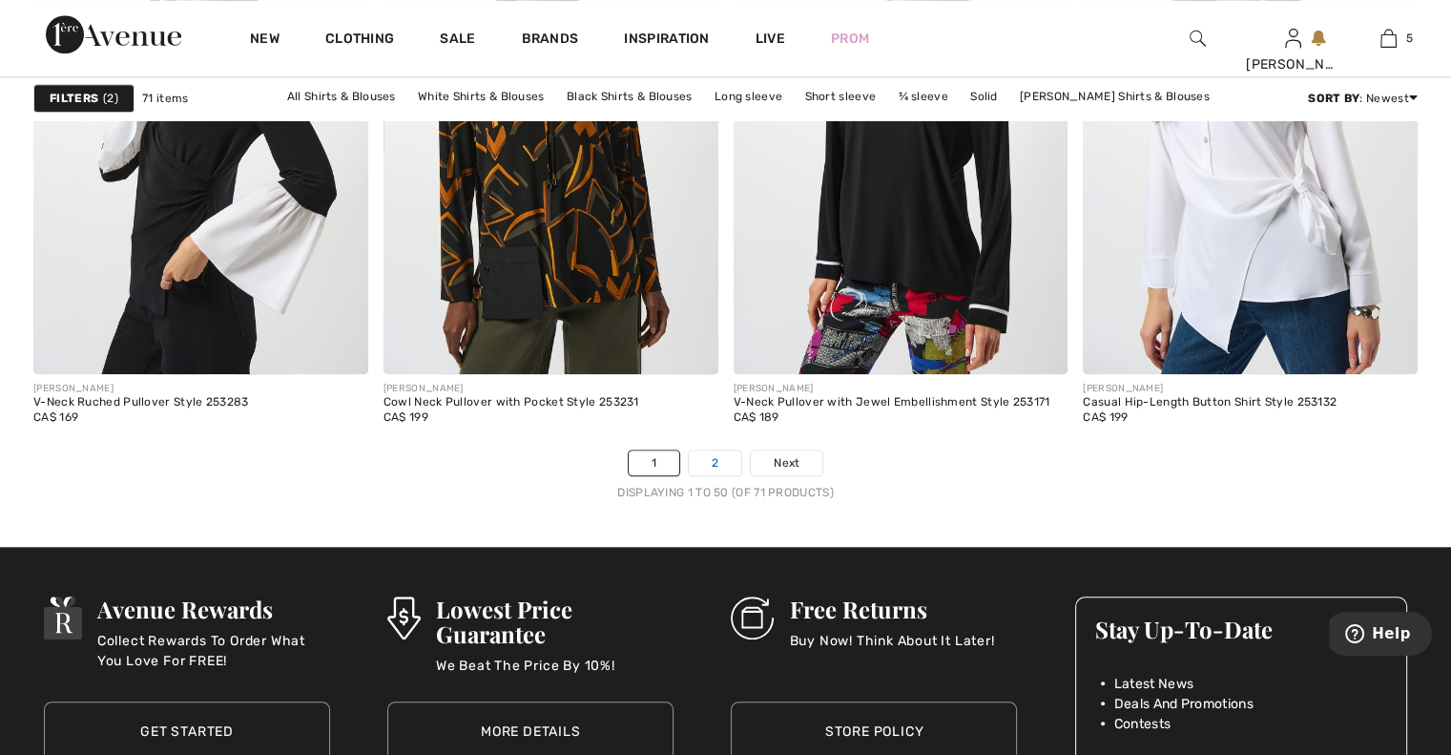
click at [711, 453] on link "2" at bounding box center [715, 462] width 52 height 25
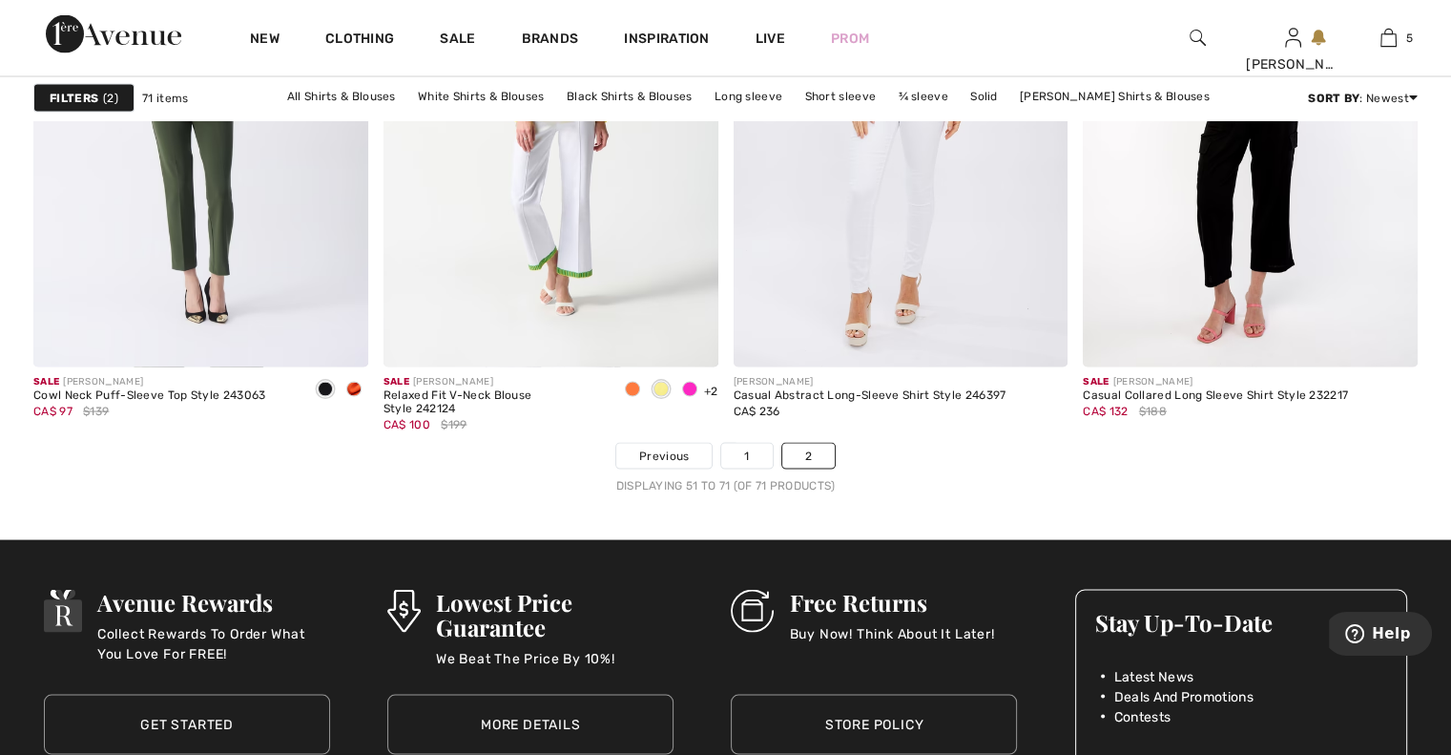
scroll to position [3893, 0]
